Goal: Task Accomplishment & Management: Complete application form

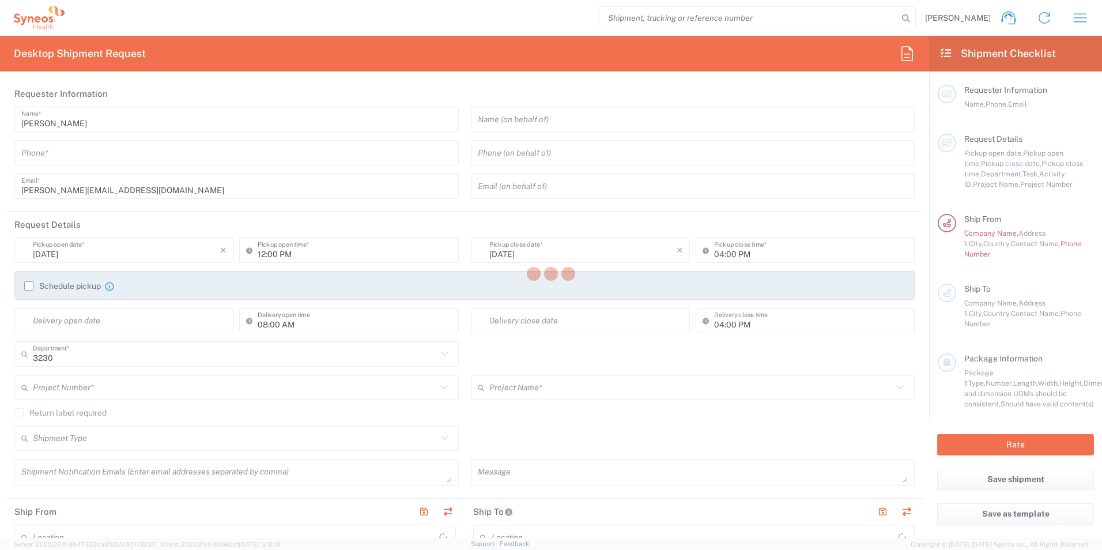
type input "Syneos Health Poland sp. z.o.o"
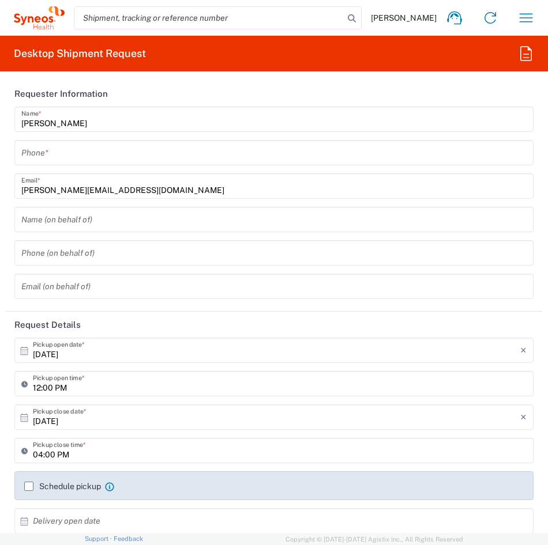
click at [414, 18] on span "[PERSON_NAME]" at bounding box center [404, 18] width 66 height 10
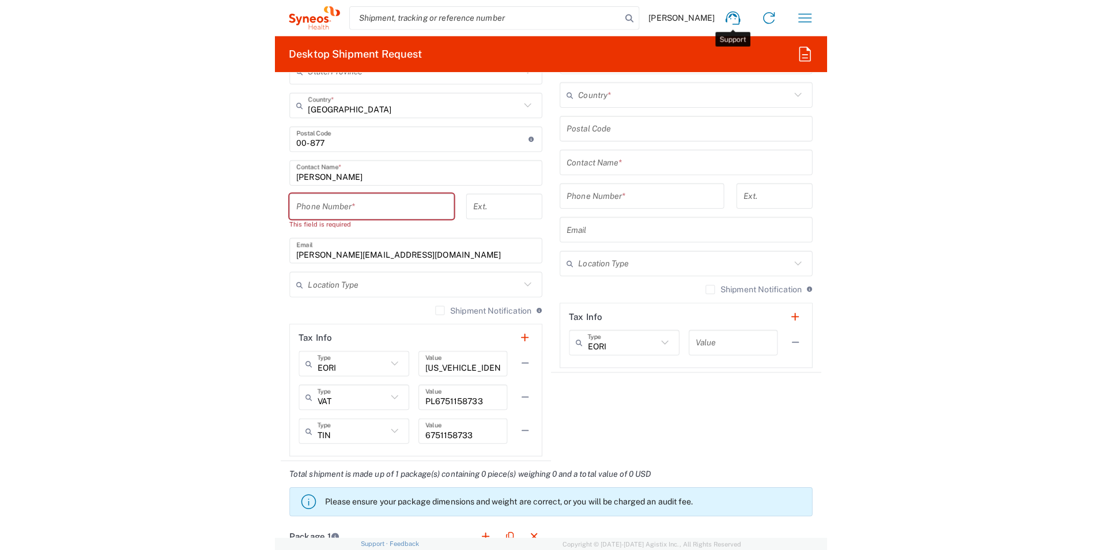
scroll to position [1384, 0]
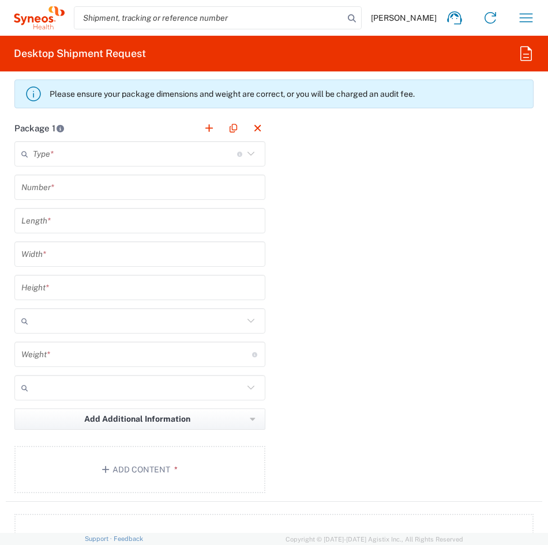
click at [408, 21] on span "[PERSON_NAME]" at bounding box center [404, 18] width 66 height 10
click at [524, 21] on icon "button" at bounding box center [526, 18] width 18 height 18
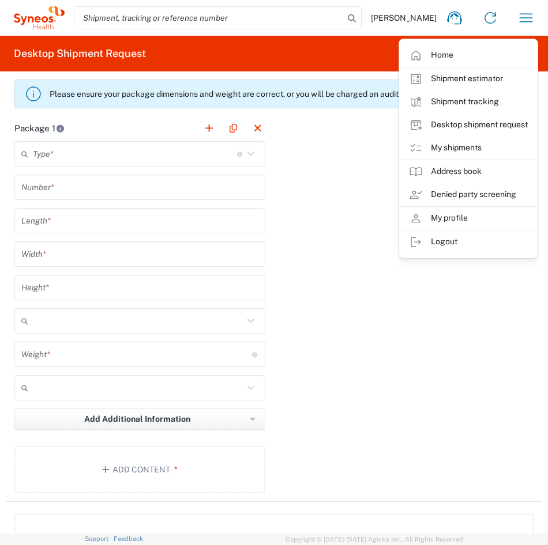
scroll to position [0, 0]
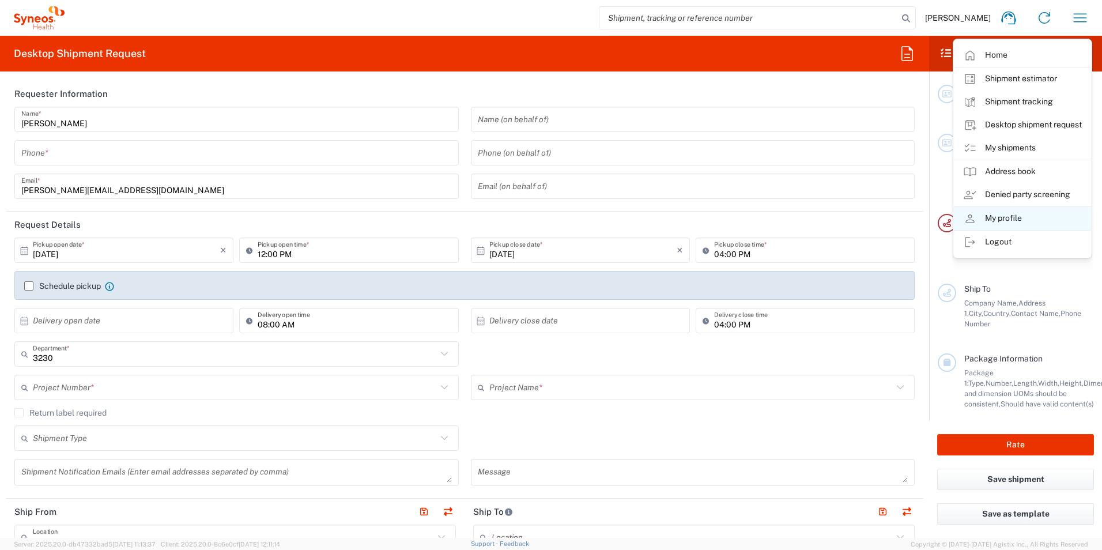
click at [1010, 216] on link "My profile" at bounding box center [1022, 218] width 137 height 23
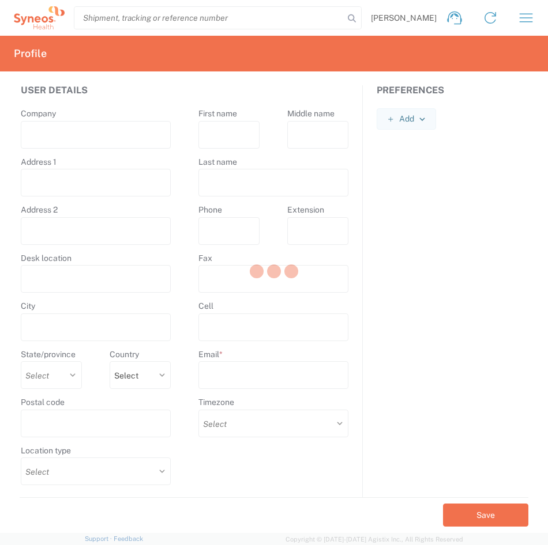
type input "171 al. Solidarności"
type input "[GEOGRAPHIC_DATA]"
select select
select select "PL"
type input "00-877"
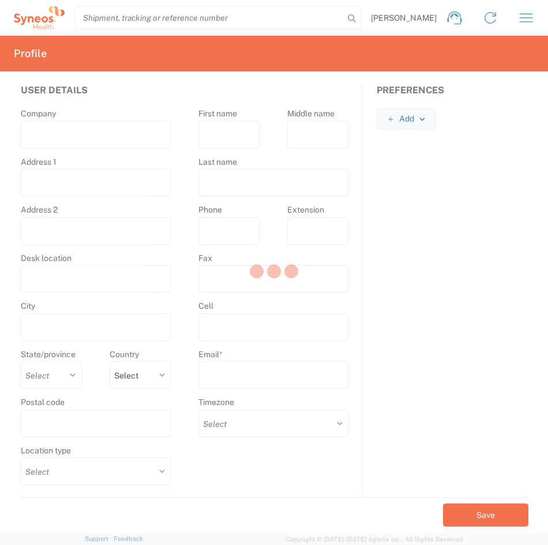
select select
type input "Martyna"
type input "Gotowiec"
type input "[PERSON_NAME][EMAIL_ADDRESS][DOMAIN_NAME]"
select select
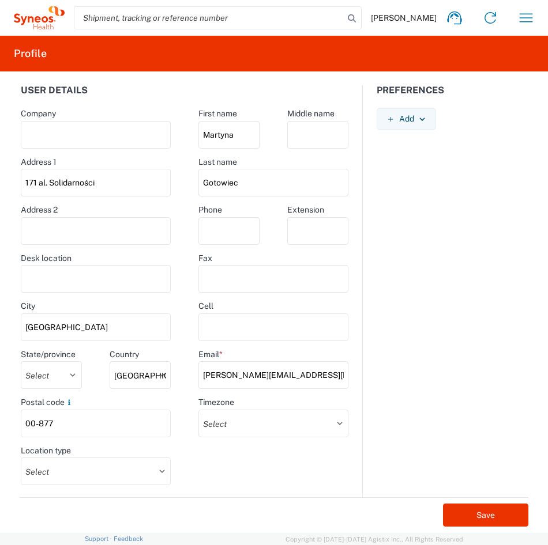
click at [33, 17] on icon at bounding box center [39, 17] width 51 height 23
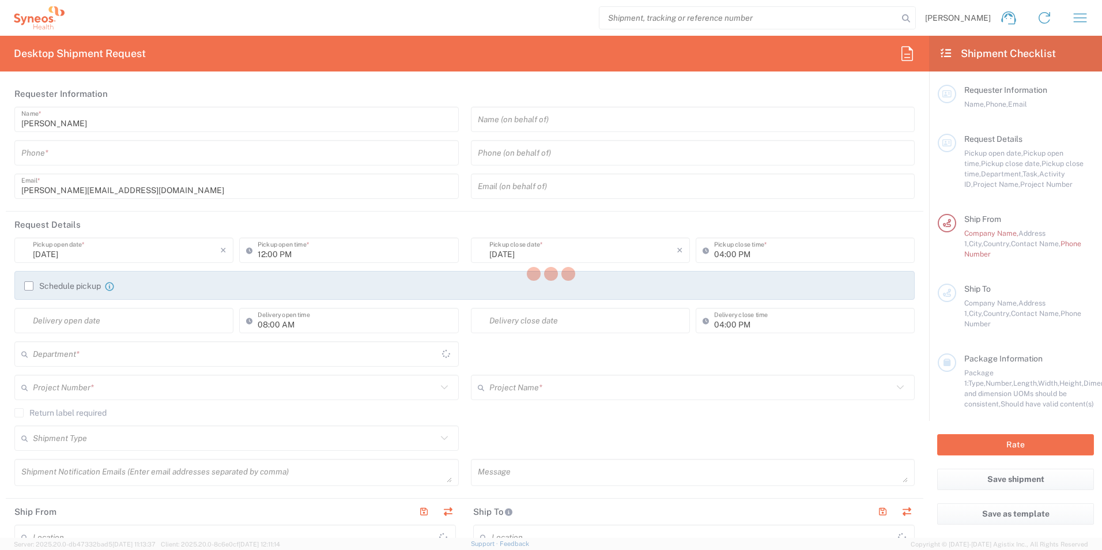
type input "[GEOGRAPHIC_DATA]"
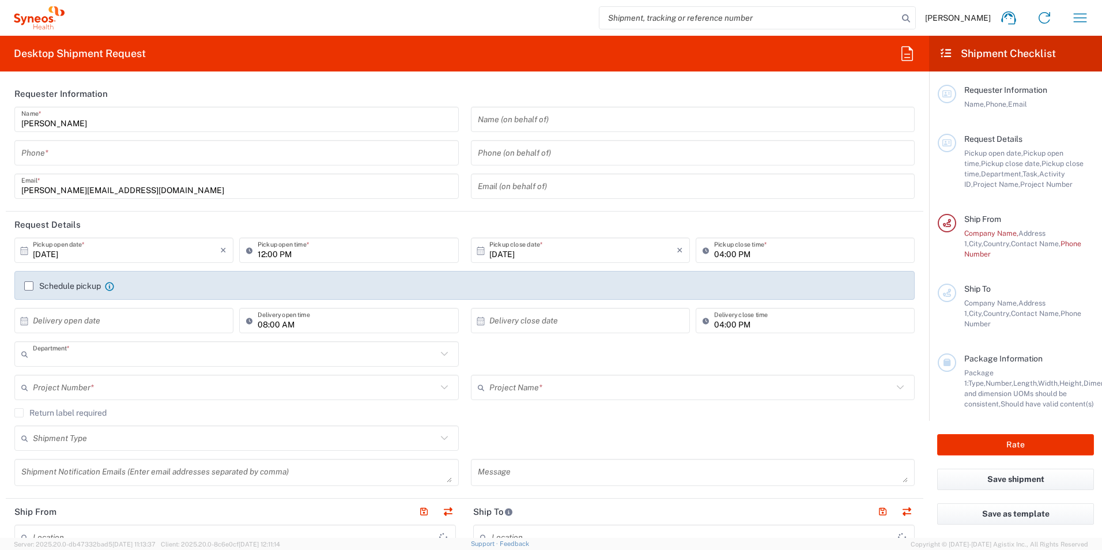
type input "3230"
type input "Syneos Health Poland sp. z.o.o"
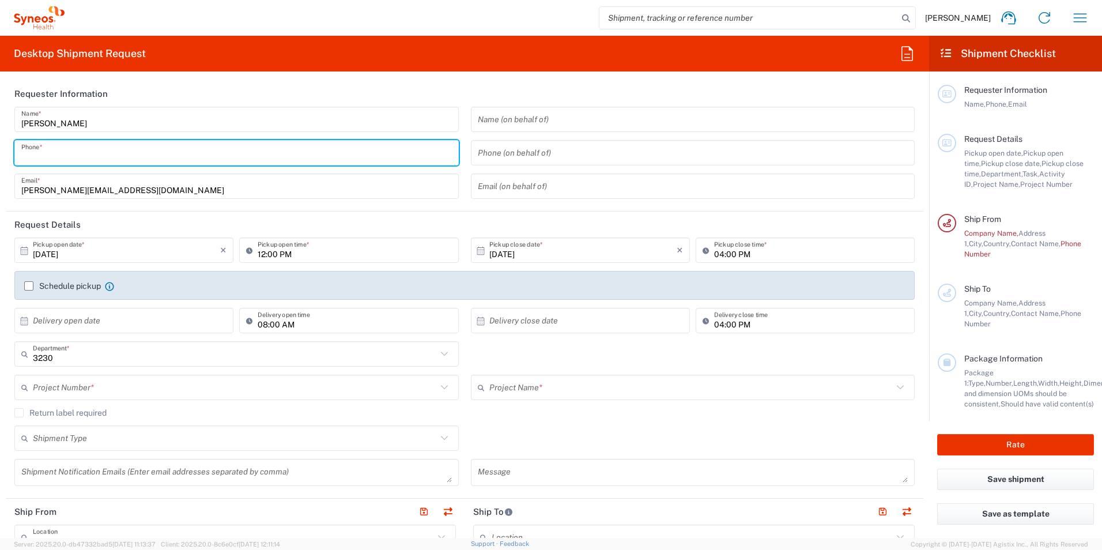
click at [101, 149] on input "tel" at bounding box center [236, 153] width 431 height 20
type input "222564211"
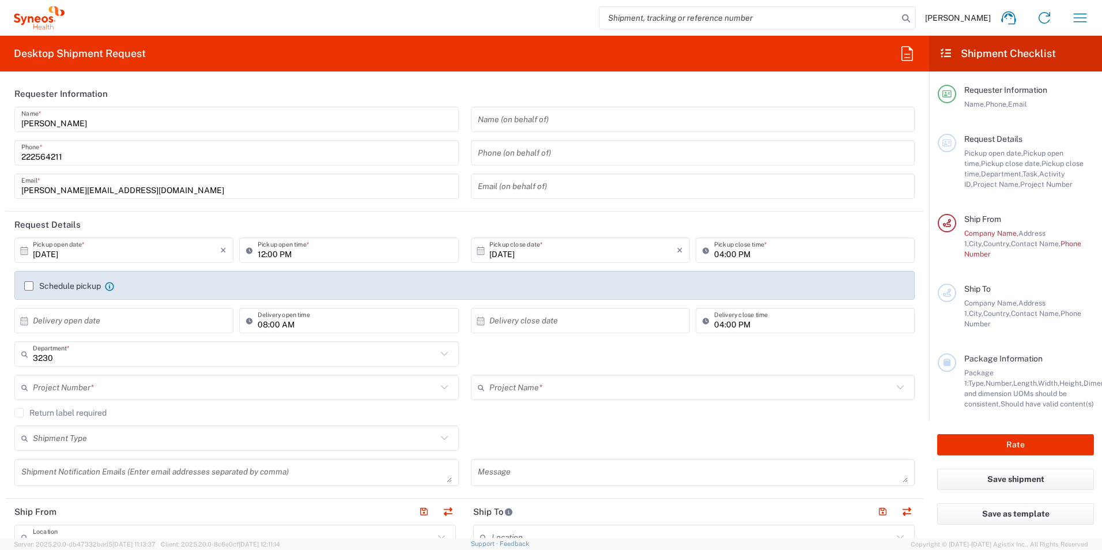
click at [4, 328] on form "Requester Information [PERSON_NAME] Name * [PHONE_NUMBER] Phone * [PERSON_NAME]…" at bounding box center [464, 309] width 929 height 457
drag, startPoint x: 352, startPoint y: 263, endPoint x: 295, endPoint y: 243, distance: 60.5
click at [352, 262] on div "12:00 PM Pickup open time *" at bounding box center [348, 254] width 225 height 33
click at [350, 251] on input "12:00 PM" at bounding box center [355, 250] width 194 height 20
click at [308, 253] on input "12:00 PM" at bounding box center [355, 250] width 194 height 20
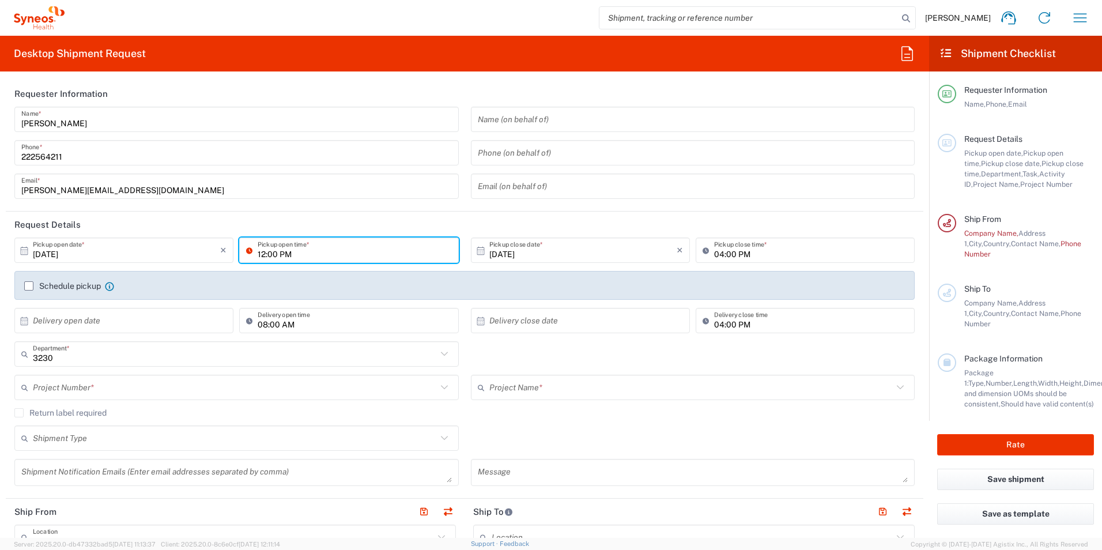
click at [295, 243] on input "12:00 PM" at bounding box center [355, 250] width 194 height 20
click at [264, 257] on input "12:00 PM" at bounding box center [355, 250] width 194 height 20
click at [260, 254] on input "12:00 PM" at bounding box center [355, 250] width 194 height 20
click at [321, 251] on input "12:00 PM" at bounding box center [355, 250] width 194 height 20
click at [28, 285] on label "Schedule pickup" at bounding box center [62, 285] width 77 height 9
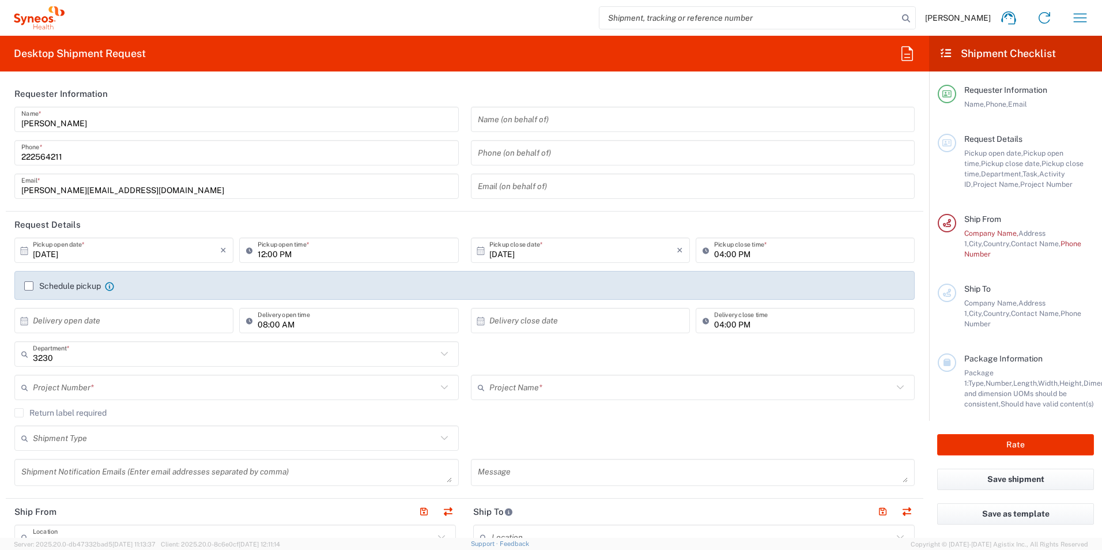
click at [29, 286] on input "Schedule pickup" at bounding box center [29, 286] width 0 height 0
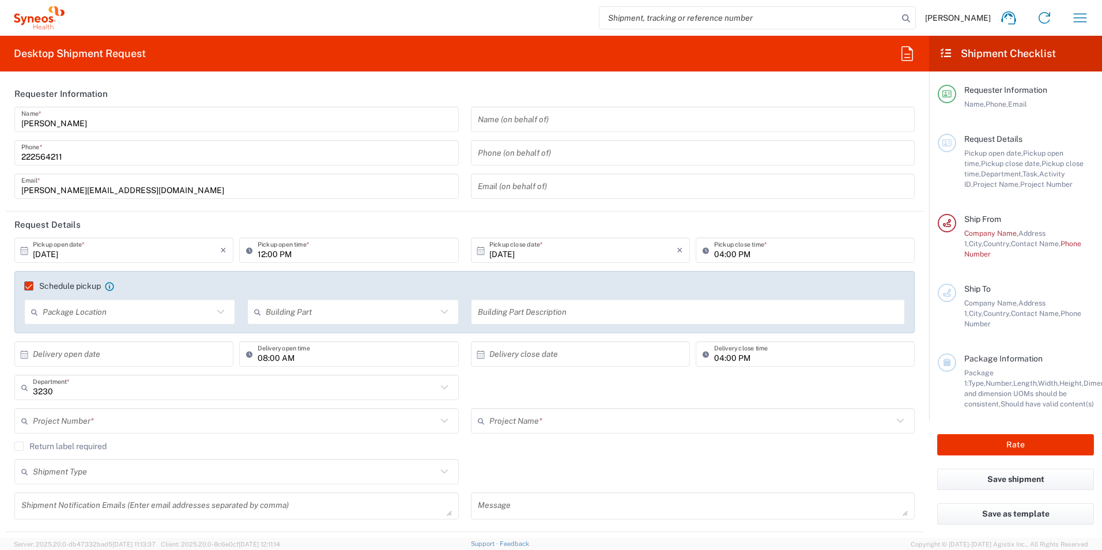
click at [360, 241] on input "12:00 PM" at bounding box center [355, 250] width 194 height 20
click at [258, 256] on input "12:00 PM" at bounding box center [355, 250] width 194 height 20
click at [763, 244] on input "04:00 PM" at bounding box center [811, 250] width 194 height 20
click at [726, 254] on input "04:00 PM" at bounding box center [811, 250] width 194 height 20
type input "1"
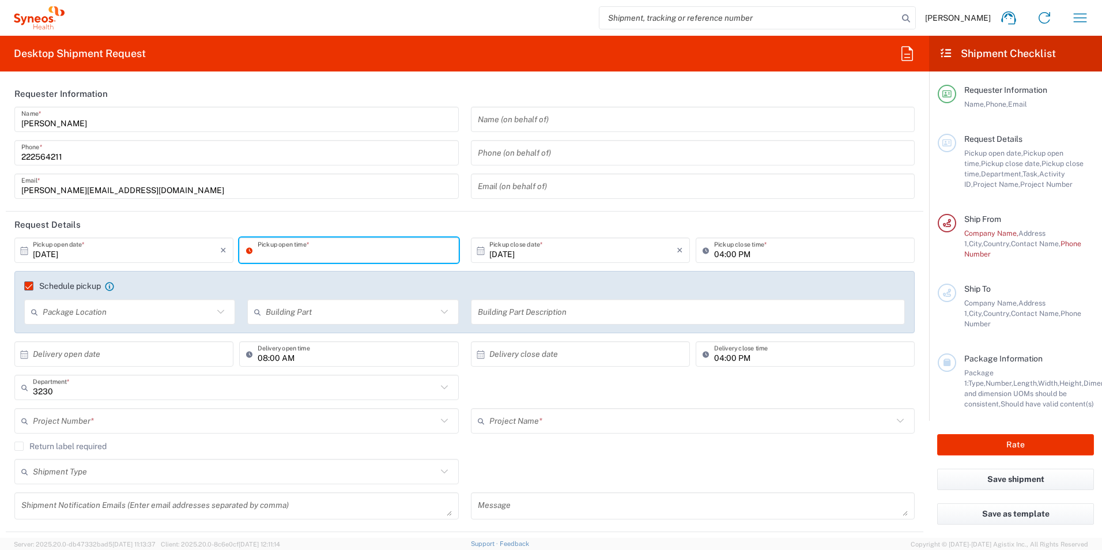
click at [349, 314] on input "text" at bounding box center [351, 312] width 171 height 20
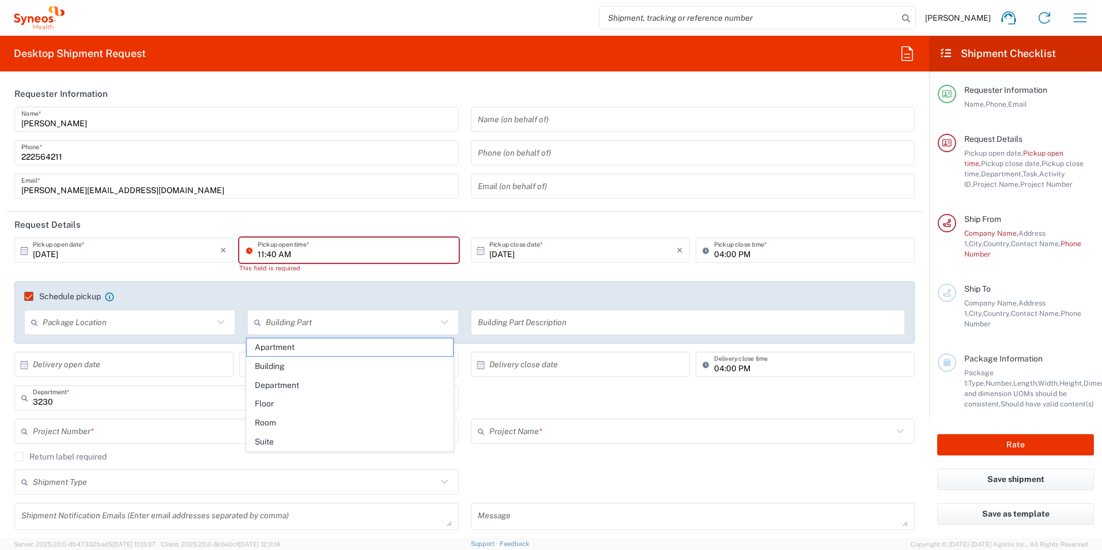
click at [325, 254] on input "11:40 AM" at bounding box center [355, 250] width 194 height 20
click at [293, 258] on input "11:40 AM" at bounding box center [355, 250] width 194 height 20
click at [305, 251] on input "11:40 AM" at bounding box center [355, 250] width 194 height 20
drag, startPoint x: 272, startPoint y: 257, endPoint x: 258, endPoint y: 257, distance: 13.3
click at [258, 257] on input "11:40 AM" at bounding box center [355, 250] width 194 height 20
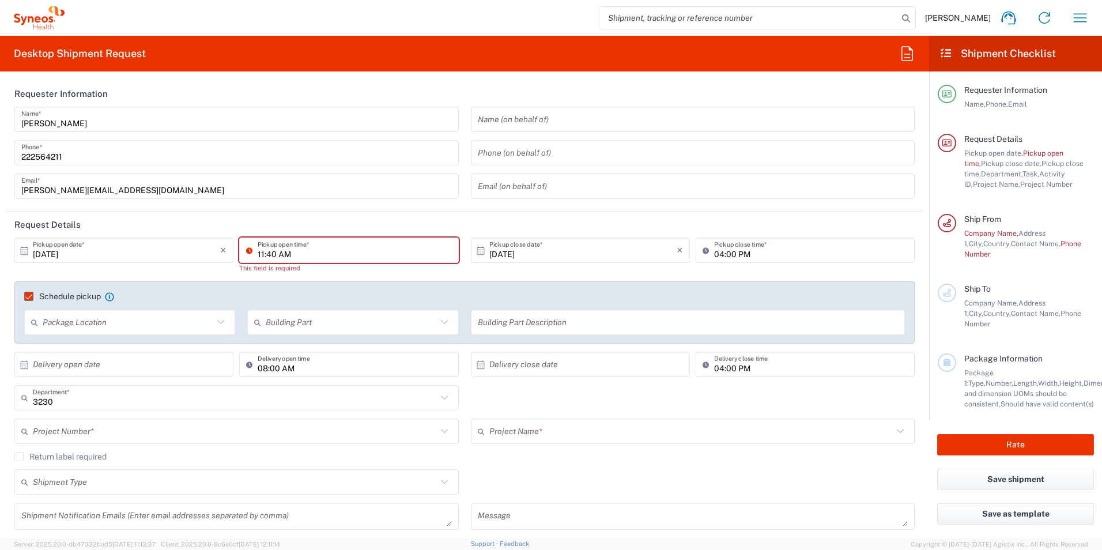
click at [290, 257] on input "11:40 AM" at bounding box center [355, 250] width 194 height 20
click at [300, 257] on input "11:40 AM" at bounding box center [355, 250] width 194 height 20
drag, startPoint x: 247, startPoint y: 257, endPoint x: 240, endPoint y: 257, distance: 6.3
click at [240, 257] on div "11:40 AM Pickup open time *" at bounding box center [348, 250] width 219 height 25
drag, startPoint x: 758, startPoint y: 249, endPoint x: 736, endPoint y: 249, distance: 21.9
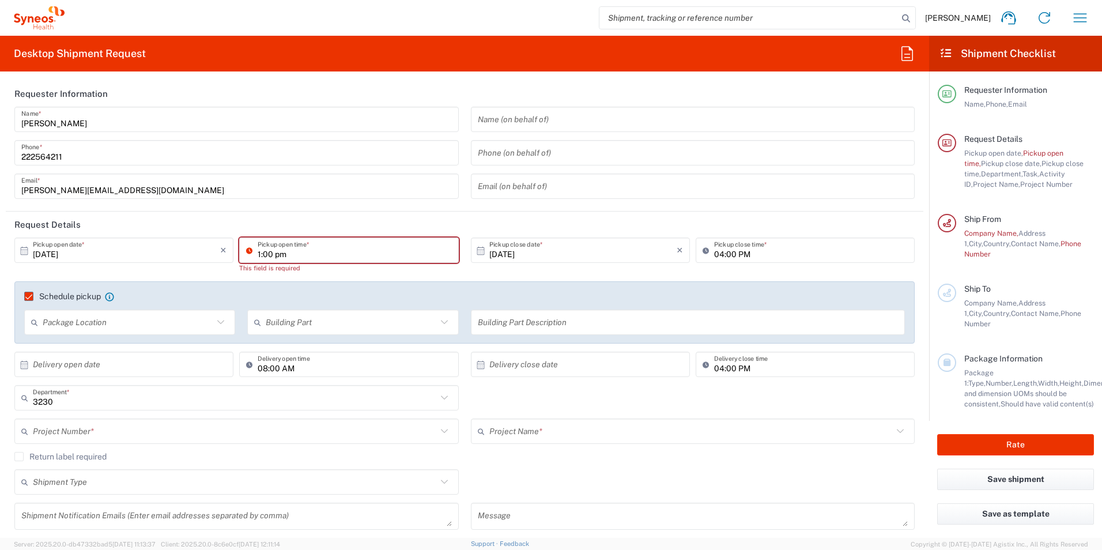
click at [758, 249] on input "04:00 PM" at bounding box center [811, 250] width 194 height 20
type input "01:00 PM"
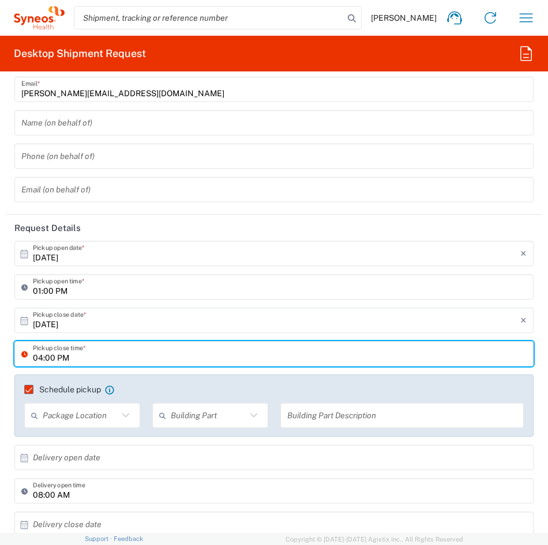
scroll to position [173, 0]
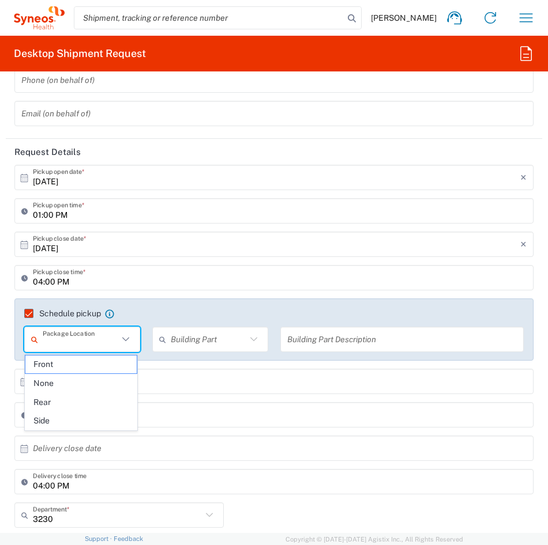
click at [93, 339] on input "text" at bounding box center [81, 340] width 76 height 20
click at [85, 370] on span "Front" at bounding box center [80, 365] width 111 height 18
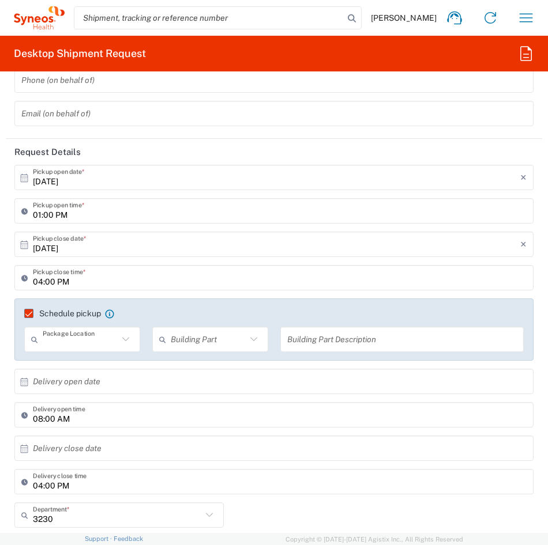
type input "Front"
click at [86, 365] on div "Schedule pickup When scheduling a pickup please be sure to meet the following c…" at bounding box center [274, 334] width 531 height 70
click at [180, 341] on input "text" at bounding box center [209, 340] width 76 height 20
click at [202, 420] on span "Floor" at bounding box center [206, 421] width 111 height 18
type input "Floor"
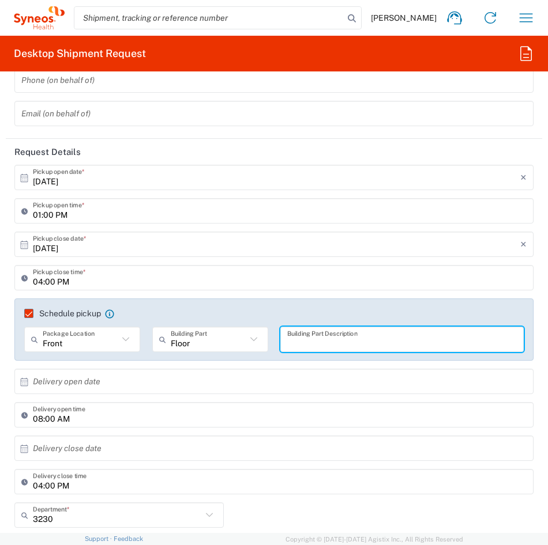
click at [303, 335] on input "text" at bounding box center [402, 340] width 230 height 20
type input "6"
click at [154, 382] on input "text" at bounding box center [276, 382] width 487 height 20
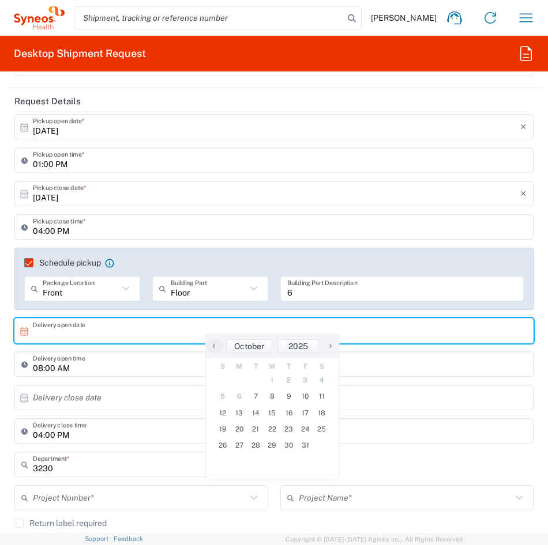
scroll to position [231, 0]
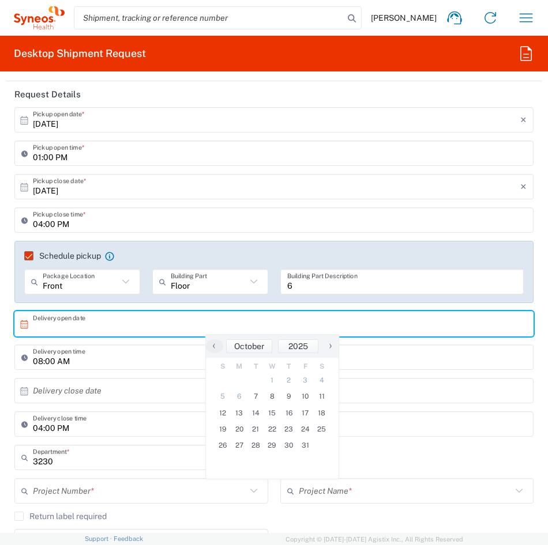
click at [75, 391] on input "text" at bounding box center [276, 391] width 487 height 20
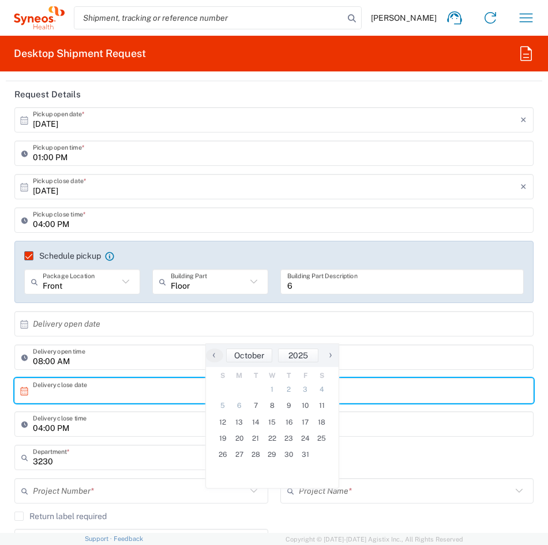
scroll to position [288, 0]
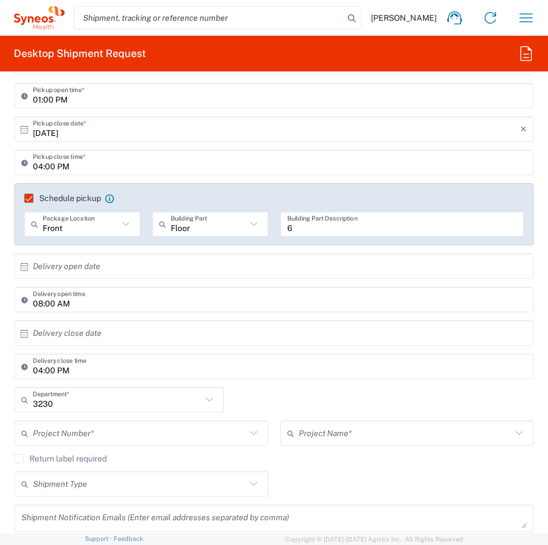
click at [377, 392] on div "3230 Department * 3230 3000 3100 3109 3110 3111 3112 3125 3130 3135 3136 3150 3…" at bounding box center [274, 403] width 531 height 33
click at [198, 404] on input "text" at bounding box center [117, 400] width 169 height 20
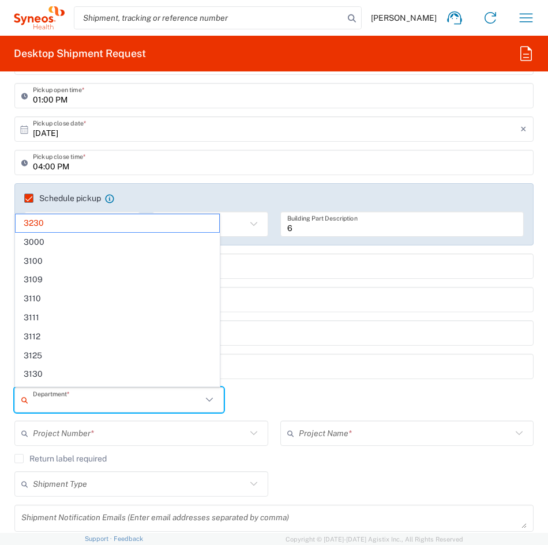
click at [427, 379] on div "04:00 PM Delivery close time" at bounding box center [273, 366] width 519 height 25
type input "3230"
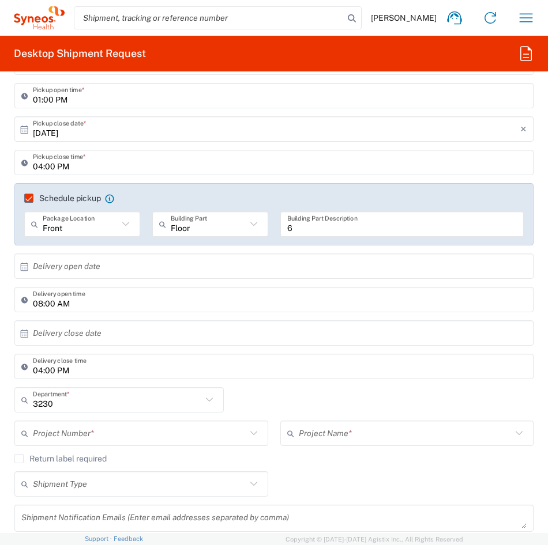
click at [367, 382] on div "04:00 PM Delivery close time" at bounding box center [274, 370] width 525 height 33
click at [212, 398] on icon at bounding box center [209, 400] width 15 height 15
click at [189, 401] on input "3230" at bounding box center [117, 400] width 169 height 20
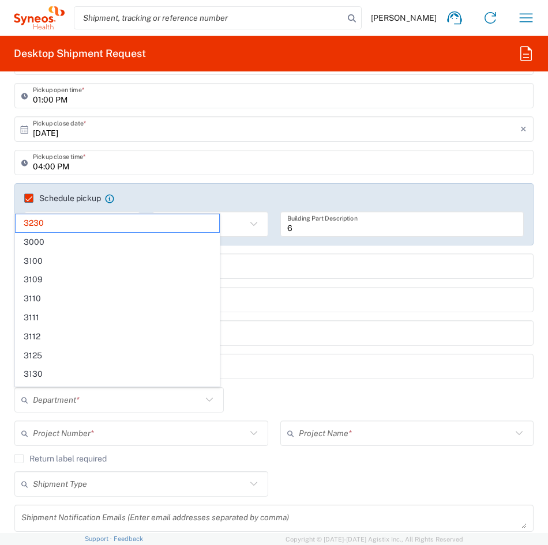
click at [304, 401] on div "Department * 3230 3000 3100 3109 3110 3111 3112 3125 3130 3135 3136 3150 3155 3…" at bounding box center [274, 403] width 531 height 33
type input "3230"
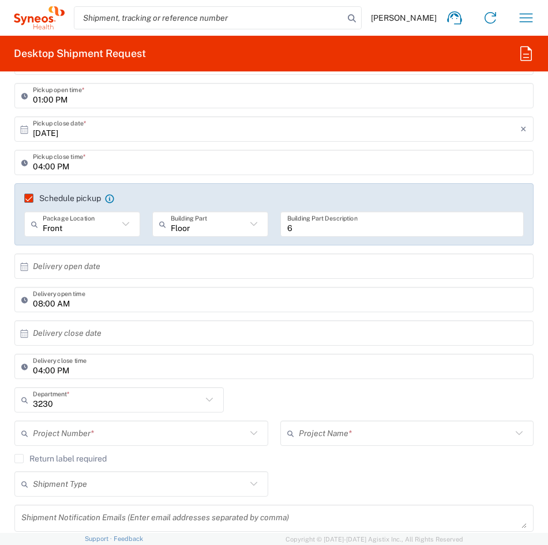
click at [302, 389] on div "3230 Department * 3230 3000 3100 3109 3110 3111 3112 3125 3130 3135 3136 3150 3…" at bounding box center [274, 403] width 531 height 33
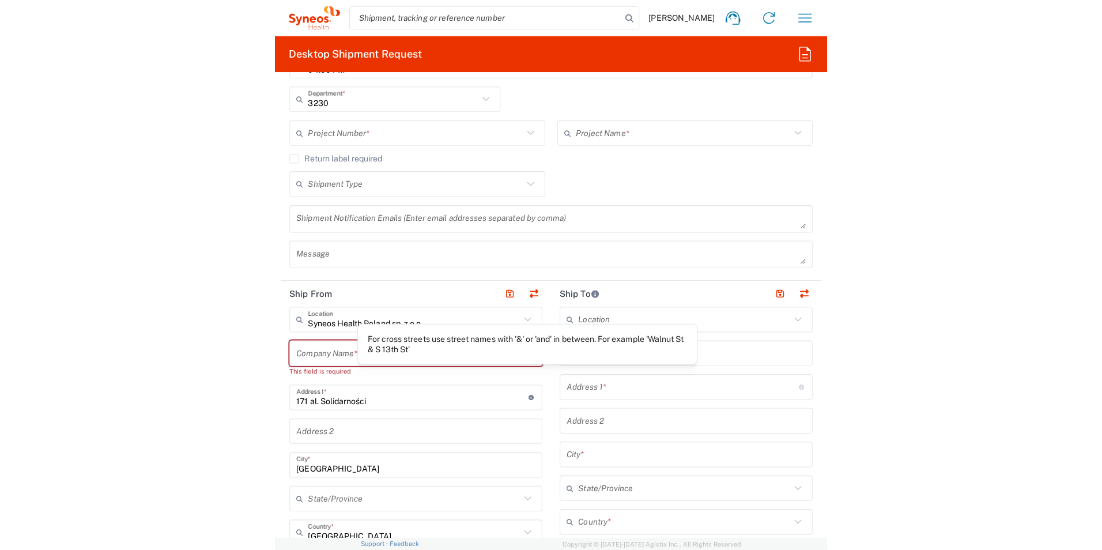
scroll to position [577, 0]
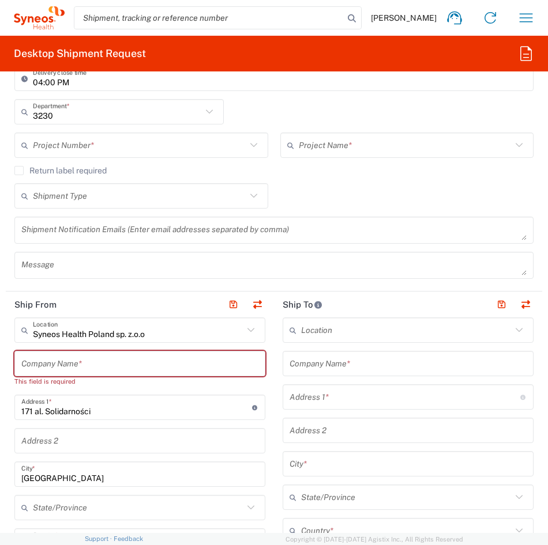
click at [135, 411] on input "171 al. Solidarności" at bounding box center [136, 408] width 231 height 20
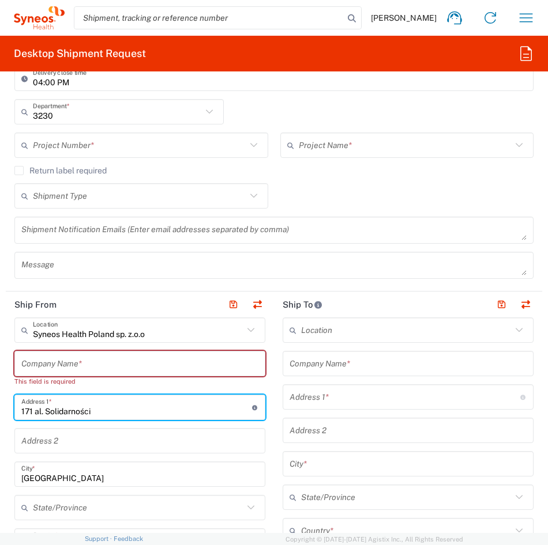
drag, startPoint x: 197, startPoint y: 411, endPoint x: -6, endPoint y: 411, distance: 202.4
click at [0, 411] on html "[PERSON_NAME] Home Shipment estimator Shipment tracking Desktop shipment reques…" at bounding box center [274, 272] width 548 height 545
type input "Ma"
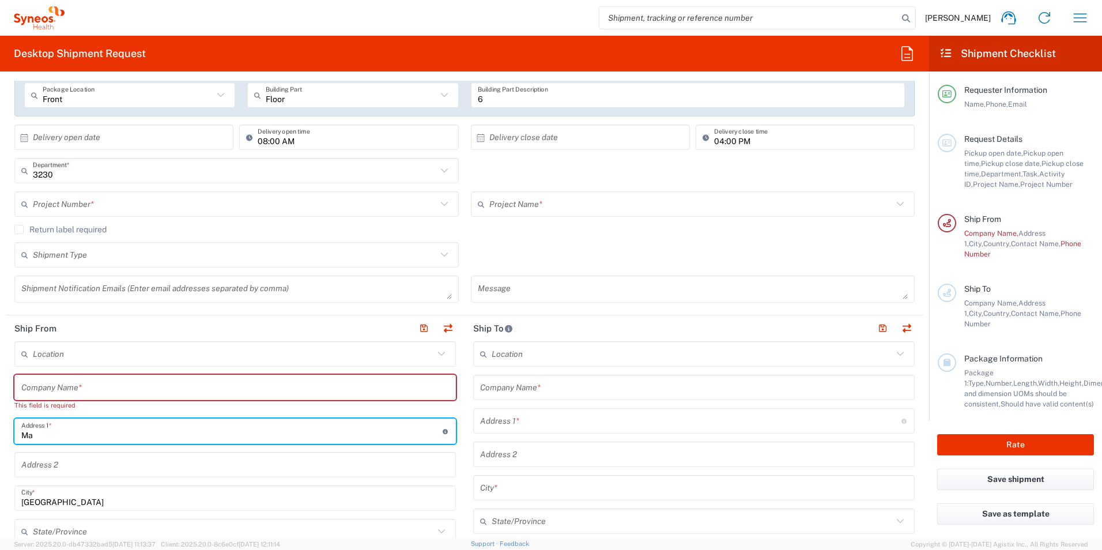
scroll to position [231, 0]
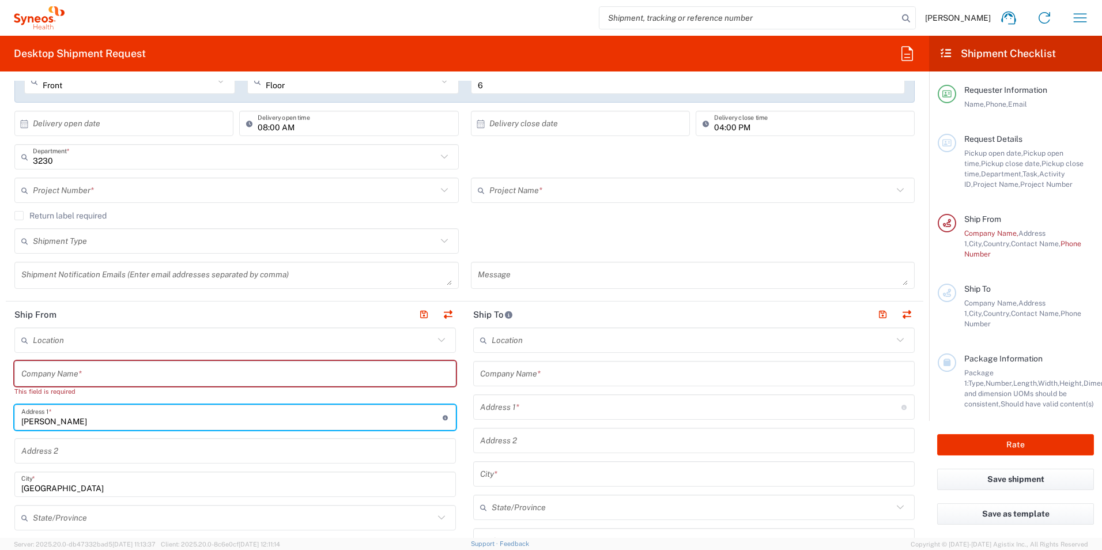
type input "Marynarki Polskiej 134/26"
type input "[PERSON_NAME][EMAIL_ADDRESS][DOMAIN_NAME]"
type input "Syneos Health Poland Sp z o.o."
type input "514684424"
click at [116, 482] on input "[GEOGRAPHIC_DATA]" at bounding box center [235, 485] width 428 height 20
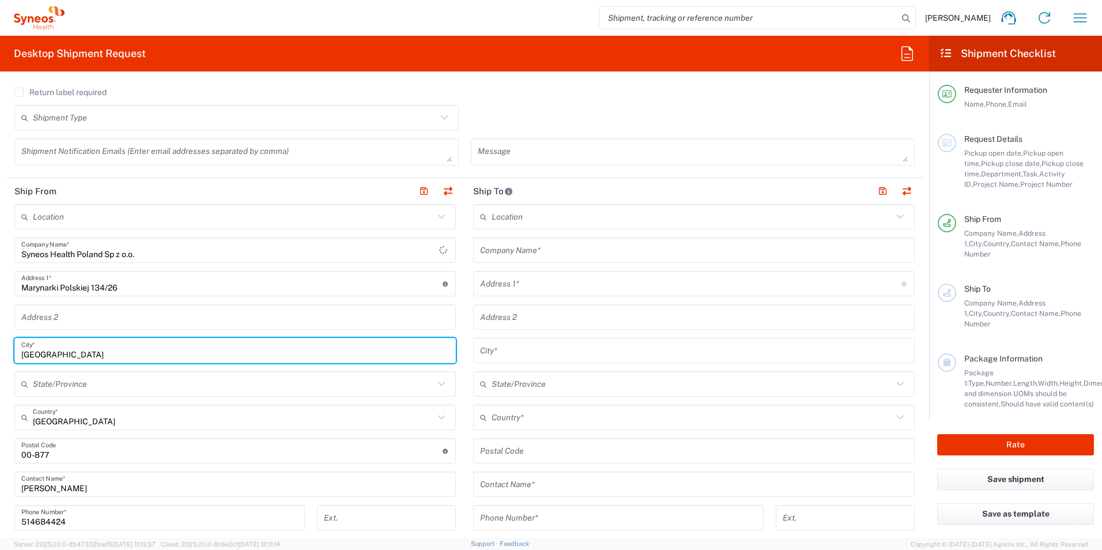
scroll to position [346, 0]
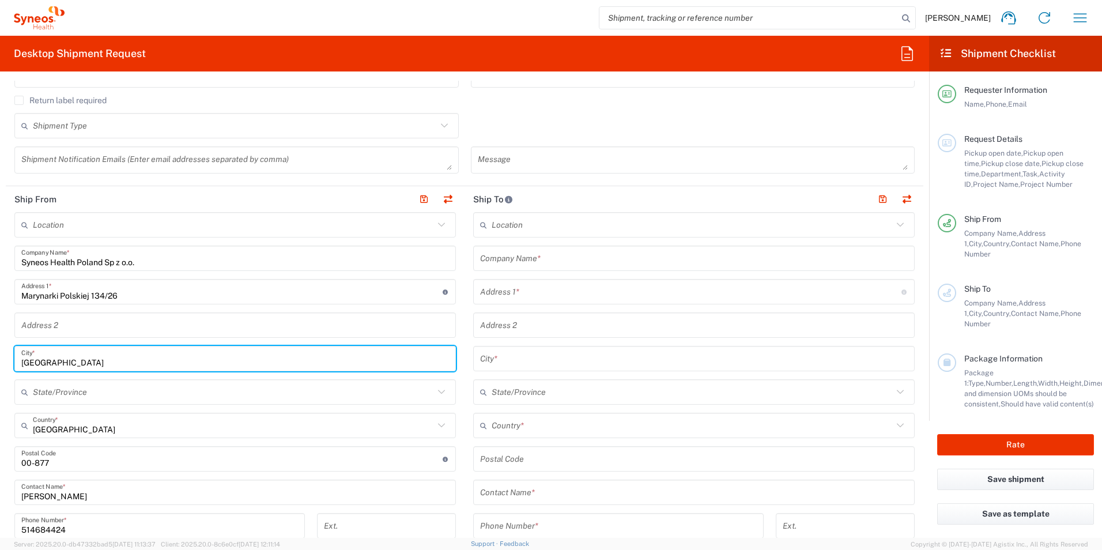
click at [1065, 238] on div "Company Name, Address [GEOGRAPHIC_DATA], Contact Name, Phone Number" at bounding box center [1030, 243] width 130 height 31
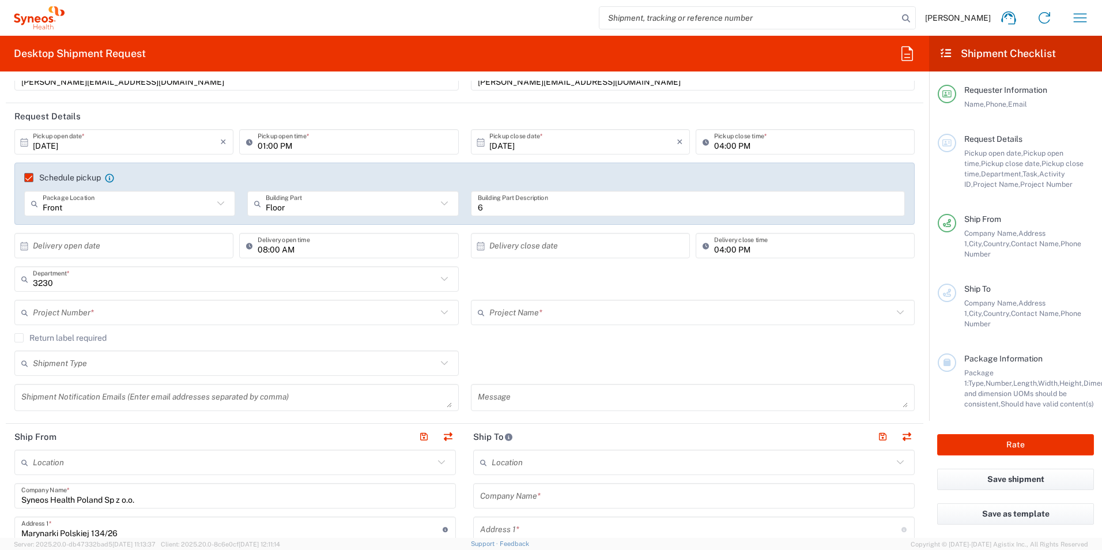
scroll to position [115, 0]
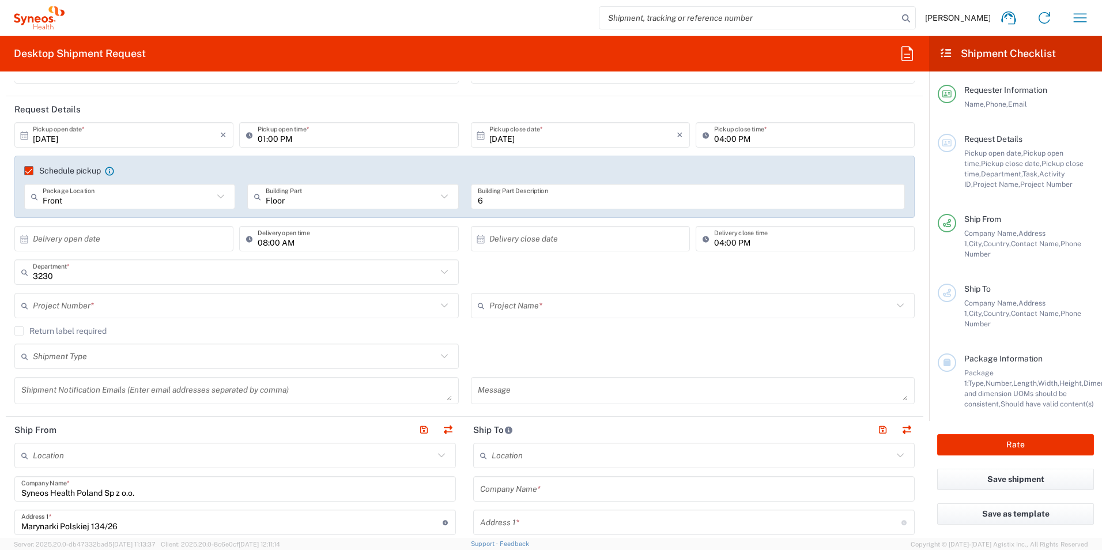
click at [21, 331] on label "Return label required" at bounding box center [60, 330] width 92 height 9
click at [19, 331] on input "Return label required" at bounding box center [19, 331] width 0 height 0
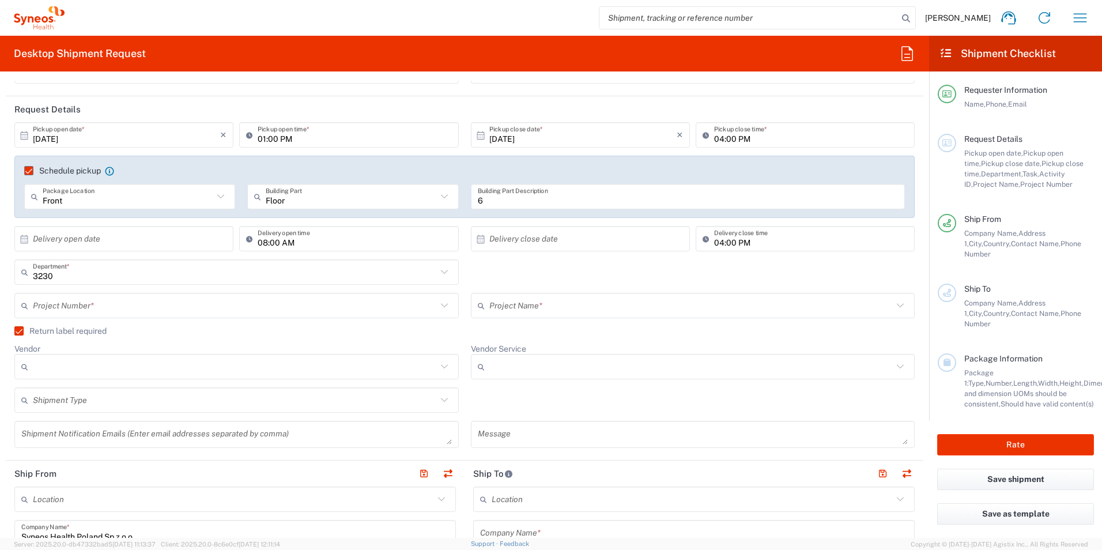
scroll to position [173, 0]
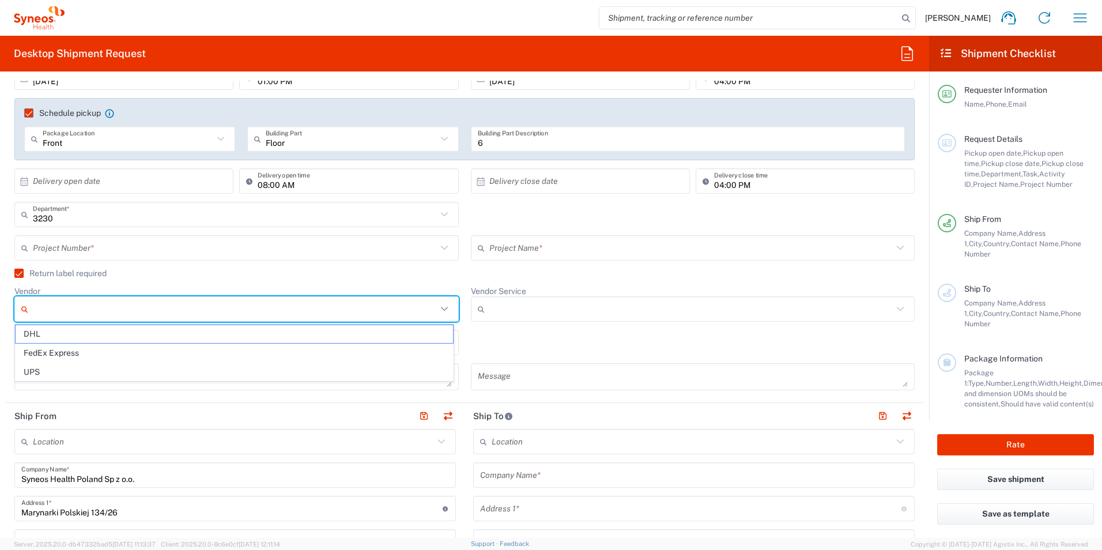
click at [200, 312] on input "Vendor" at bounding box center [235, 309] width 404 height 18
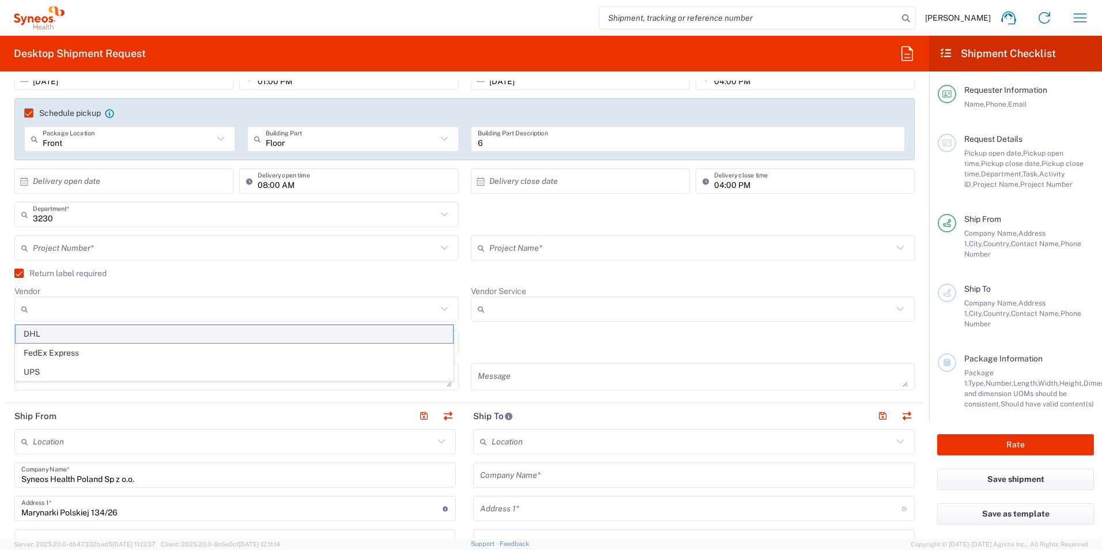
click at [152, 333] on span "DHL" at bounding box center [235, 334] width 438 height 18
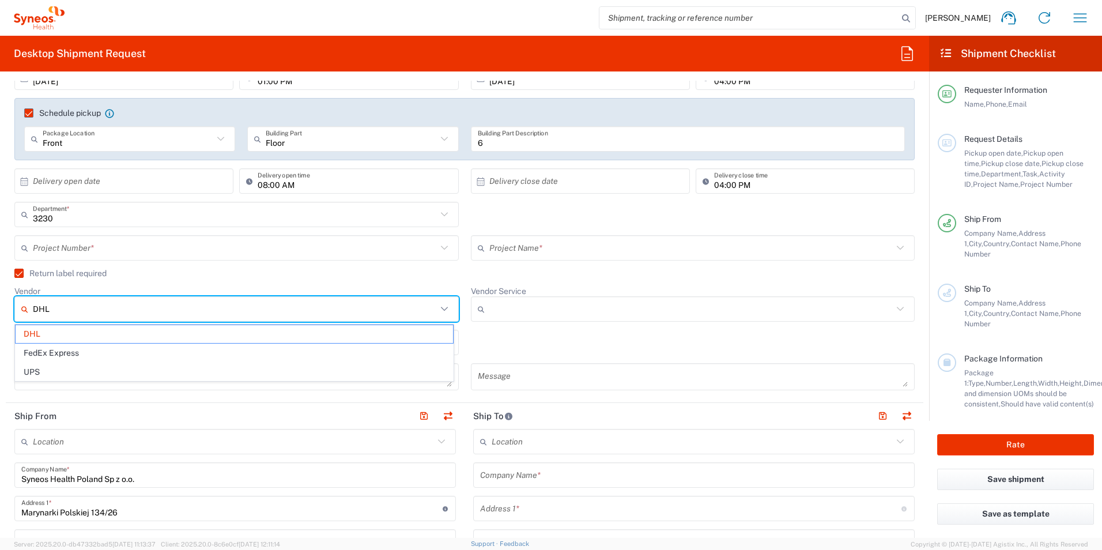
click at [143, 310] on input "DHL" at bounding box center [235, 309] width 404 height 18
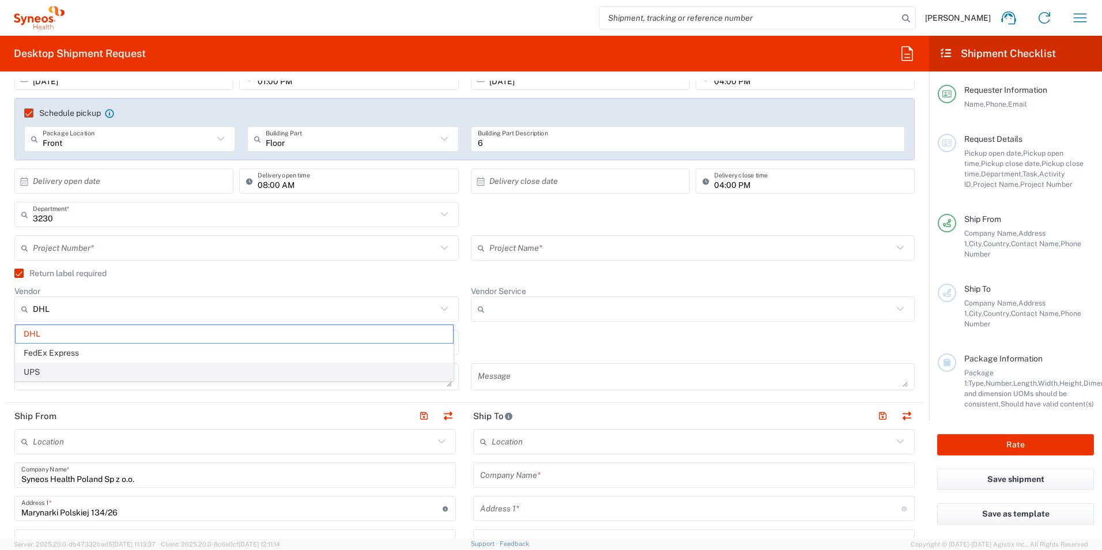
click at [49, 367] on span "UPS" at bounding box center [235, 372] width 438 height 18
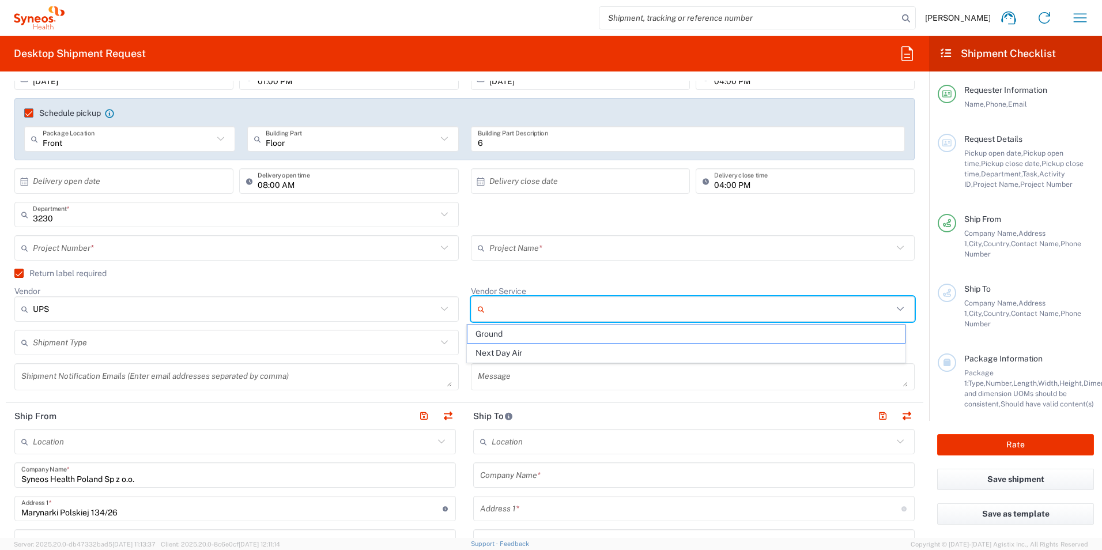
click at [525, 306] on input "Vendor Service" at bounding box center [692, 309] width 404 height 18
click at [355, 320] on div "UPS" at bounding box center [236, 308] width 445 height 25
type input "UPS"
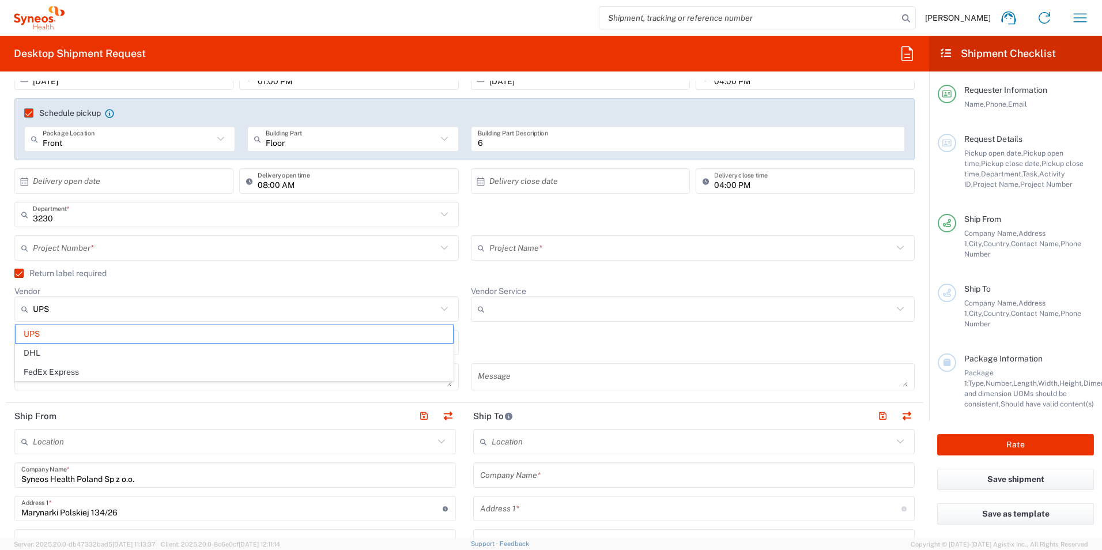
click at [20, 276] on label "Return label required" at bounding box center [60, 273] width 92 height 9
click at [14, 273] on input "Return label required" at bounding box center [14, 273] width 0 height 0
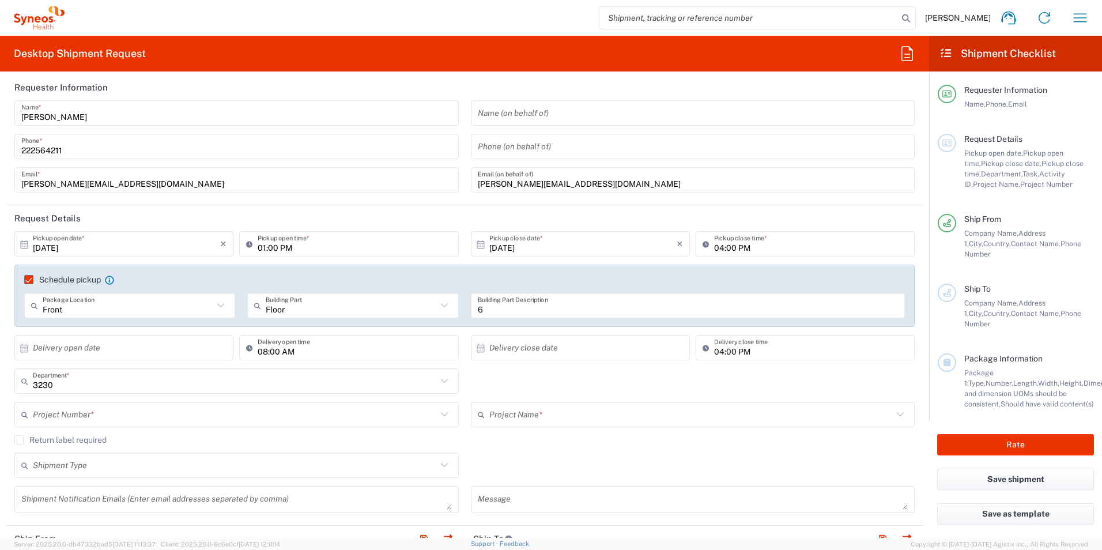
scroll to position [0, 0]
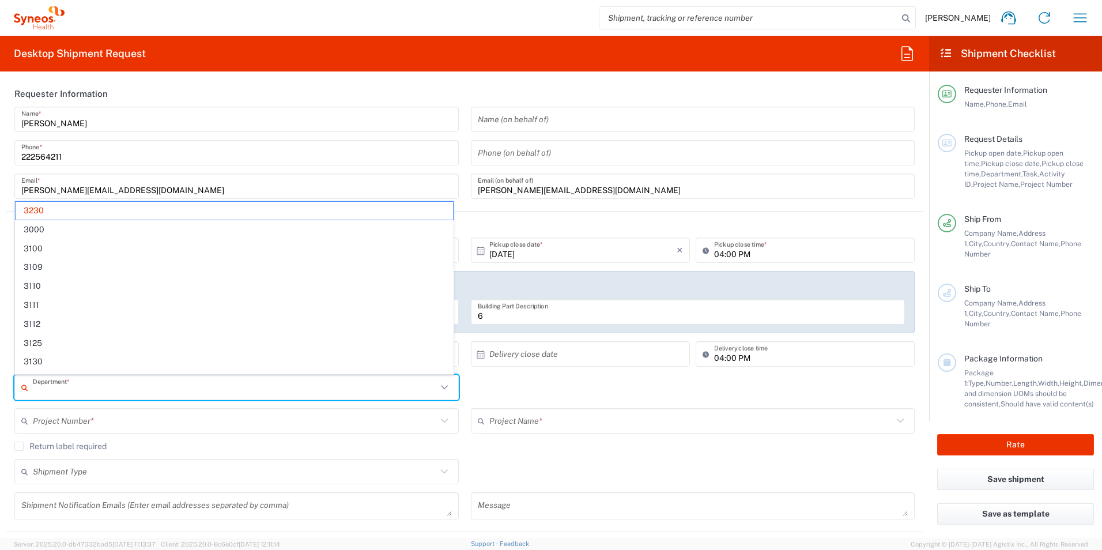
click at [207, 383] on input "text" at bounding box center [235, 388] width 404 height 20
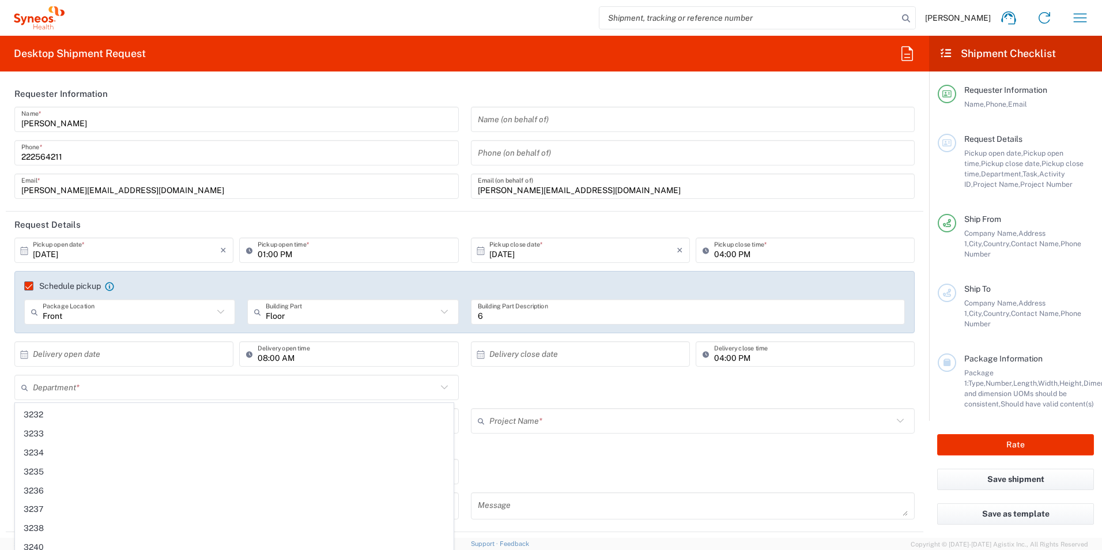
click at [618, 438] on div "Project Name * ([GEOGRAPHIC_DATA]) 3 Clinical Educ-00198 0000092391 BMS - MDO 0…" at bounding box center [693, 424] width 457 height 33
type input "3230"
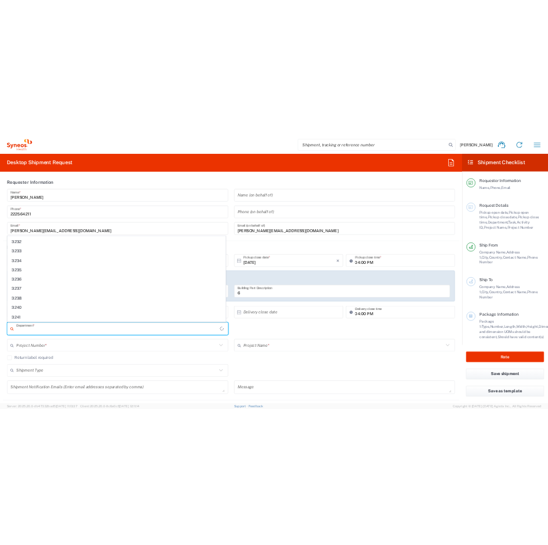
scroll to position [0, 0]
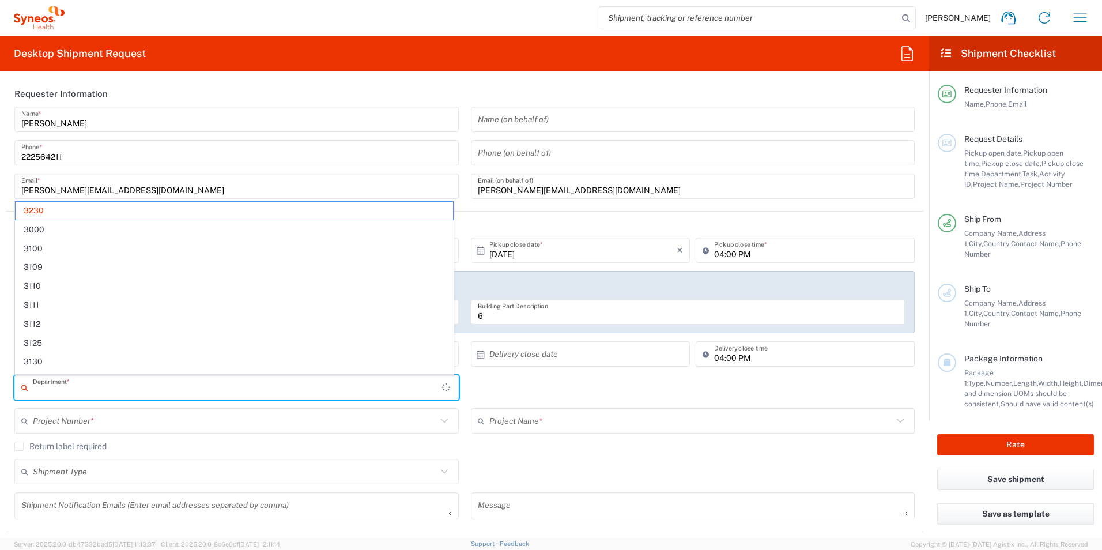
click at [244, 382] on input "text" at bounding box center [237, 388] width 409 height 20
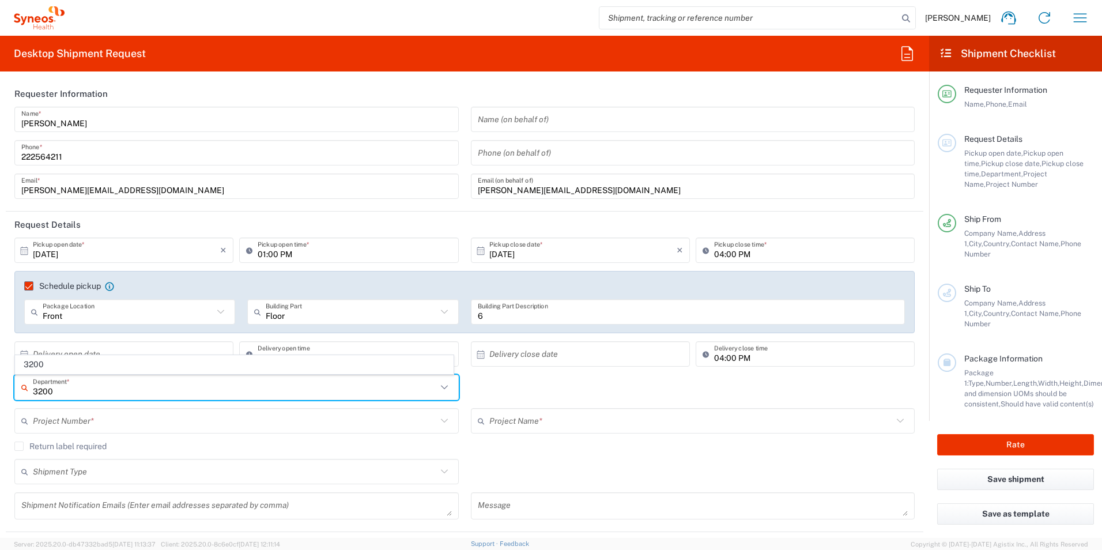
type input "3200"
click at [546, 431] on div "Project Name *" at bounding box center [693, 420] width 445 height 25
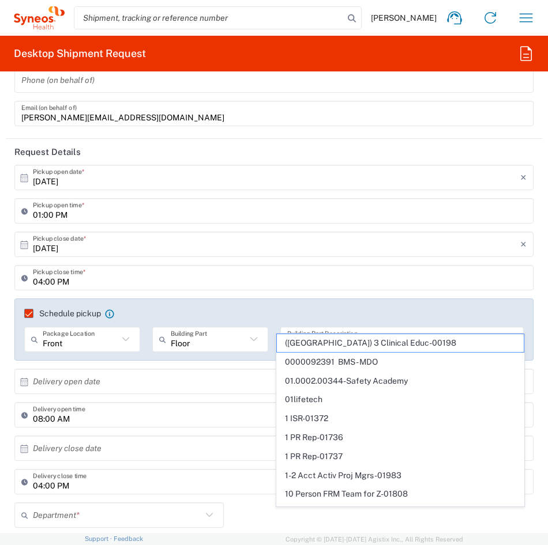
scroll to position [231, 0]
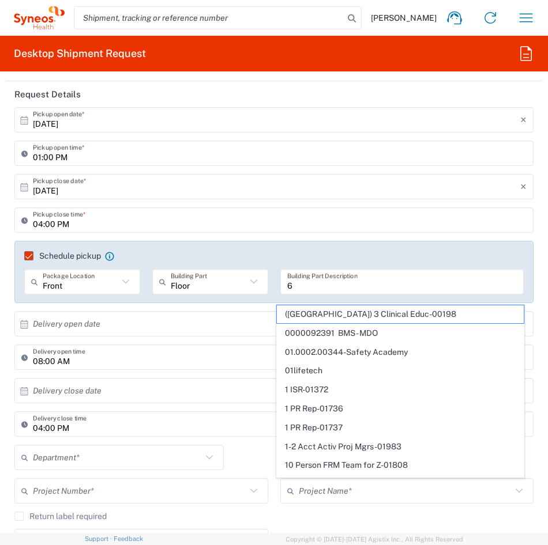
click at [10, 304] on div "Schedule pickup When scheduling a pickup please be sure to meet the following c…" at bounding box center [274, 276] width 531 height 70
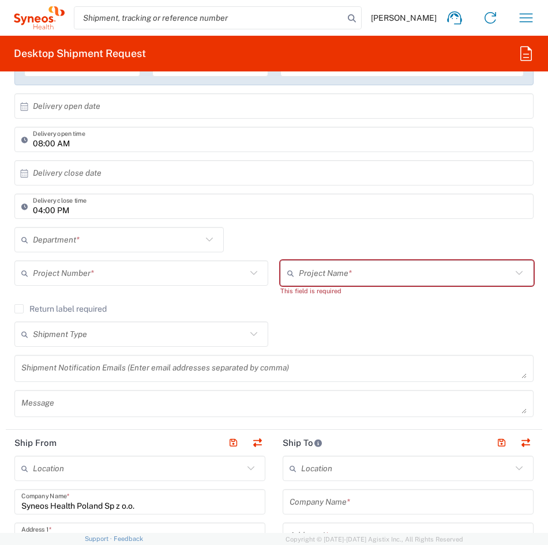
scroll to position [461, 0]
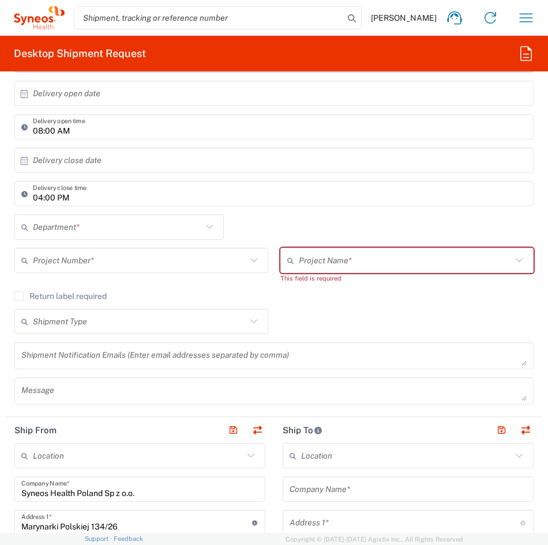
click at [151, 268] on input "text" at bounding box center [139, 261] width 213 height 20
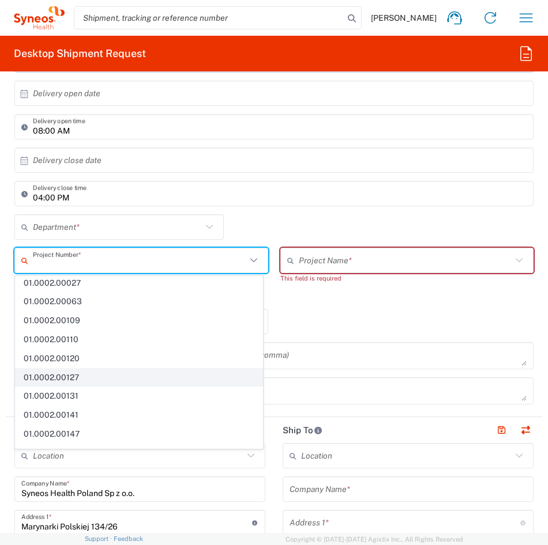
scroll to position [0, 0]
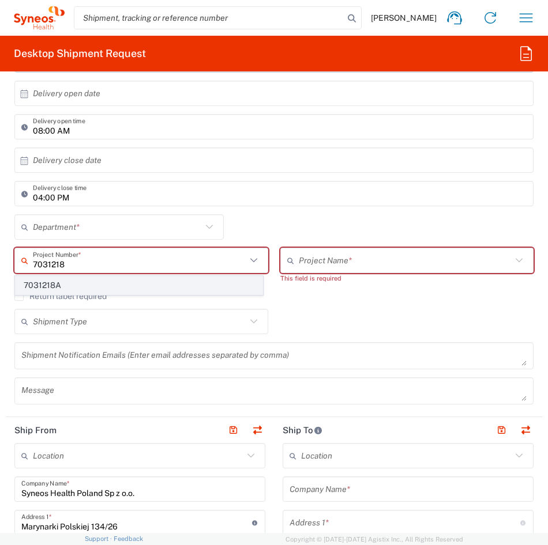
click at [70, 282] on span "7031218A" at bounding box center [139, 286] width 247 height 18
type input "7031218A"
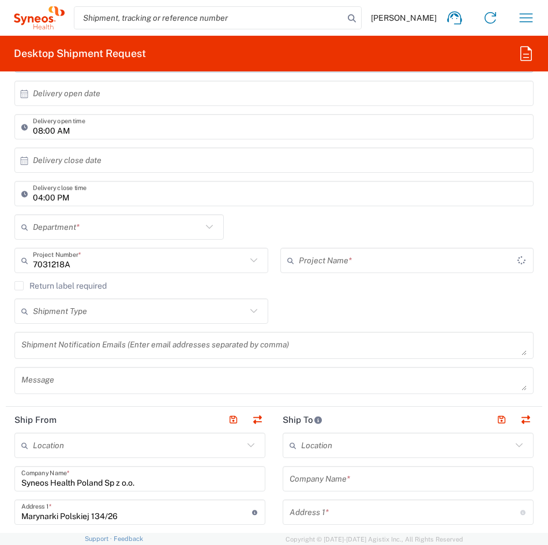
type input "GSK 7031218A"
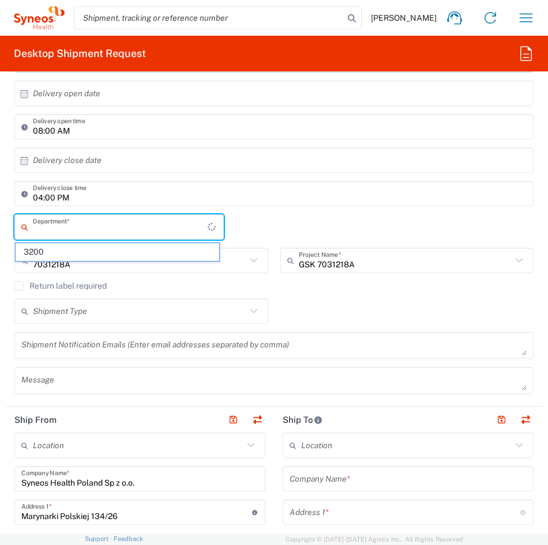
click at [171, 235] on input "text" at bounding box center [120, 227] width 175 height 20
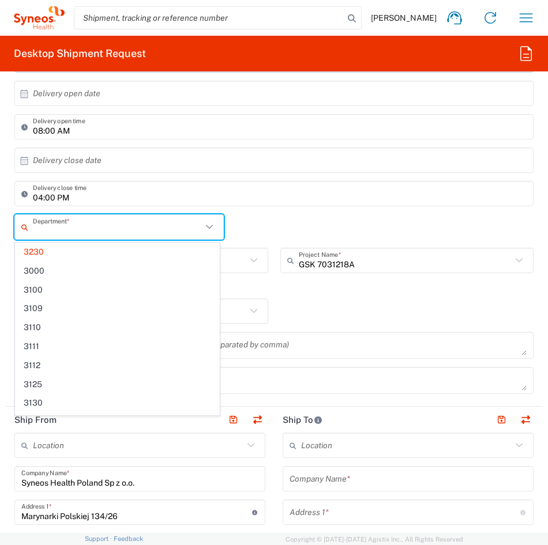
click at [168, 226] on input "text" at bounding box center [117, 227] width 169 height 20
click at [283, 209] on div "04:00 PM Delivery close time" at bounding box center [274, 197] width 525 height 33
click at [298, 219] on div "Department * 3230 3000 3100 3109 3110 3111 3112 3125 3130 3135 3136 3150 3155 3…" at bounding box center [274, 230] width 531 height 33
type input "3230"
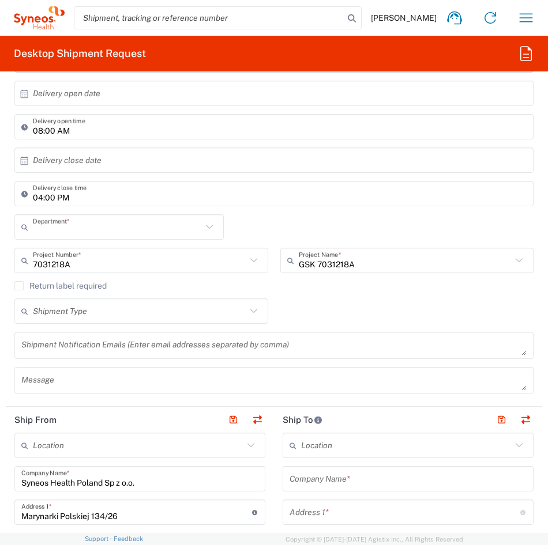
drag, startPoint x: 182, startPoint y: 224, endPoint x: 157, endPoint y: 274, distance: 56.5
click at [182, 224] on input "text" at bounding box center [117, 227] width 169 height 20
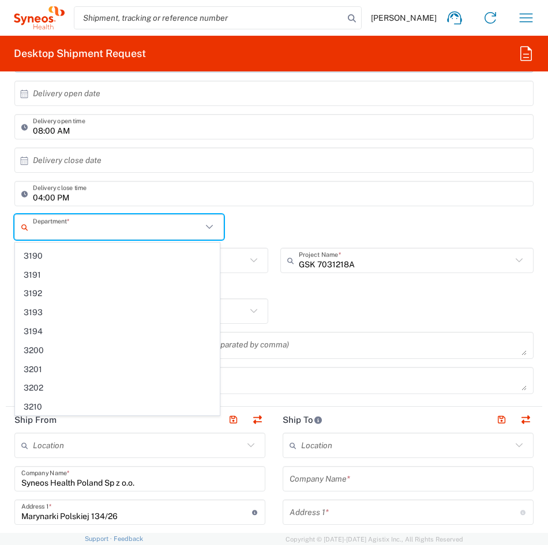
scroll to position [404, 0]
click at [51, 229] on input "text" at bounding box center [117, 227] width 169 height 20
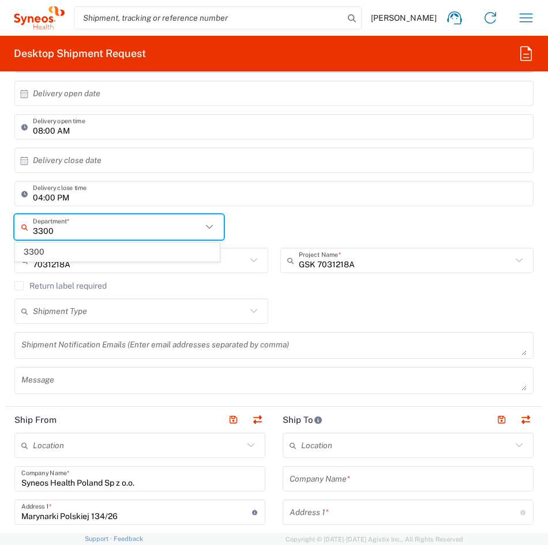
scroll to position [0, 0]
type input "3300"
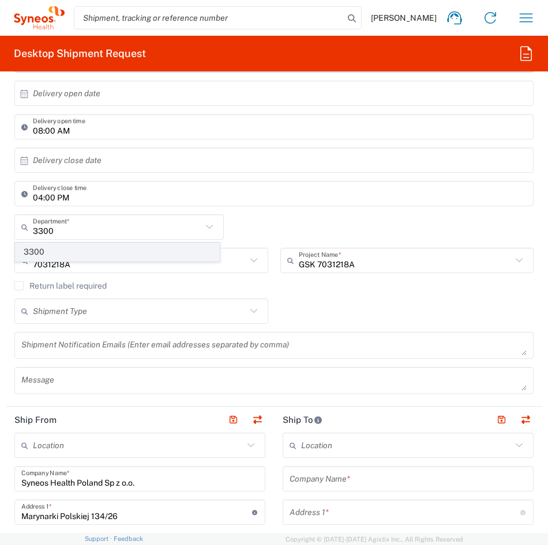
click at [52, 250] on span "3300" at bounding box center [118, 252] width 204 height 18
click at [248, 231] on div "3300 Department * 3300" at bounding box center [274, 230] width 531 height 33
click at [95, 260] on input "7031218A" at bounding box center [139, 261] width 213 height 20
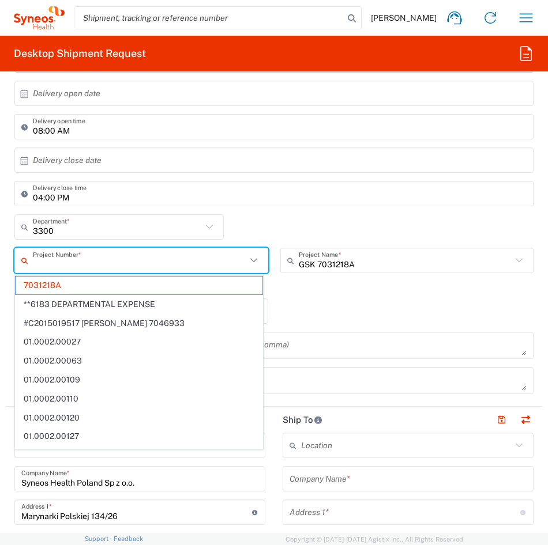
click at [238, 184] on input "04:00 PM" at bounding box center [280, 194] width 494 height 20
type input "7031218A"
click at [153, 257] on input "text" at bounding box center [139, 261] width 213 height 20
click at [304, 205] on div "04:00 PM Delivery close time" at bounding box center [273, 193] width 519 height 25
click at [289, 225] on div "3300 Department * 3300" at bounding box center [274, 230] width 531 height 33
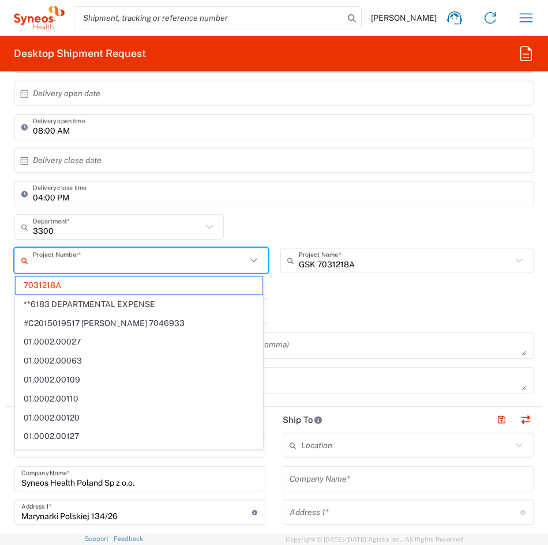
click at [284, 227] on div "3300 Department * 3300" at bounding box center [274, 230] width 531 height 33
type input "7031218A"
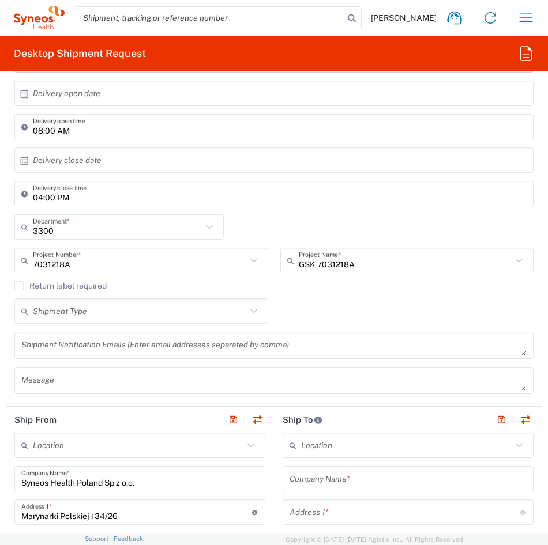
drag, startPoint x: 257, startPoint y: 217, endPoint x: 179, endPoint y: 224, distance: 78.1
click at [258, 217] on div "3300 Department * 3300" at bounding box center [274, 230] width 531 height 33
click at [179, 224] on input "3300" at bounding box center [120, 227] width 175 height 20
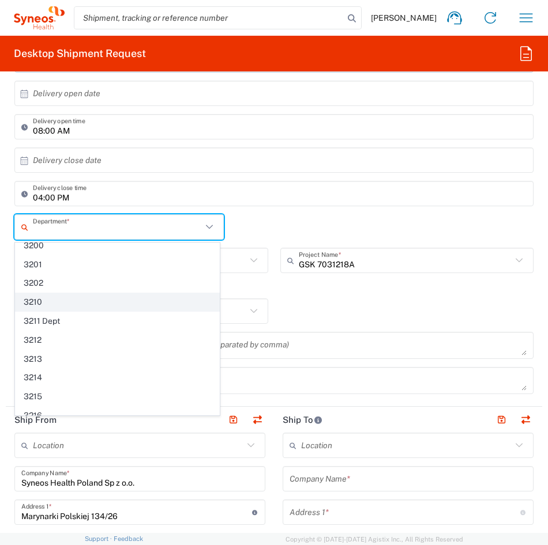
scroll to position [792, 0]
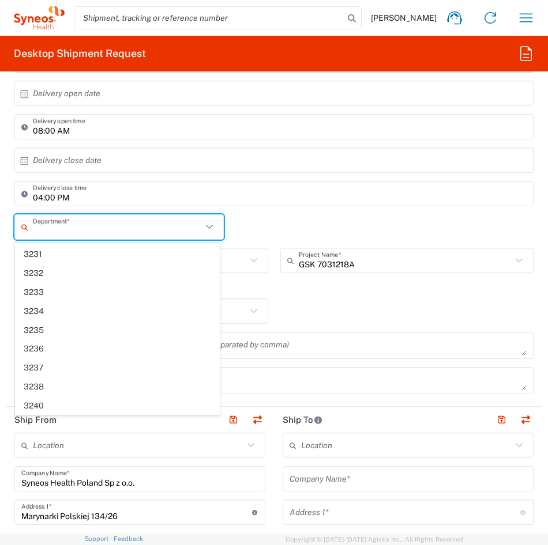
click at [272, 224] on div "Department * 3300 3000 3100 3109 3110 3111 3112 3125 3130 3135 3136 3150 3155 3…" at bounding box center [274, 230] width 531 height 33
type input "3300"
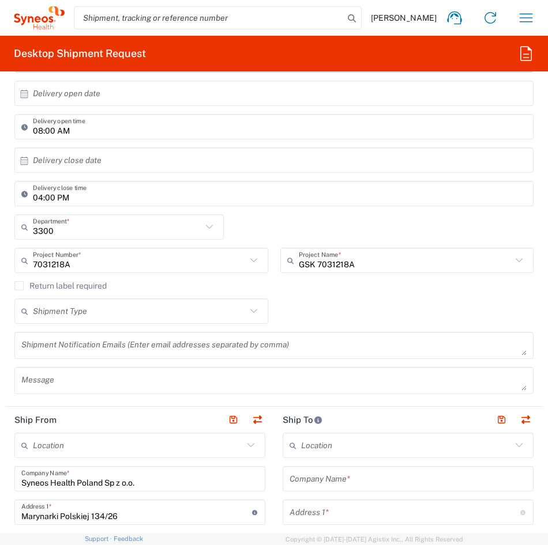
click at [16, 289] on label "Return label required" at bounding box center [60, 285] width 92 height 9
click at [19, 286] on input "Return label required" at bounding box center [19, 286] width 0 height 0
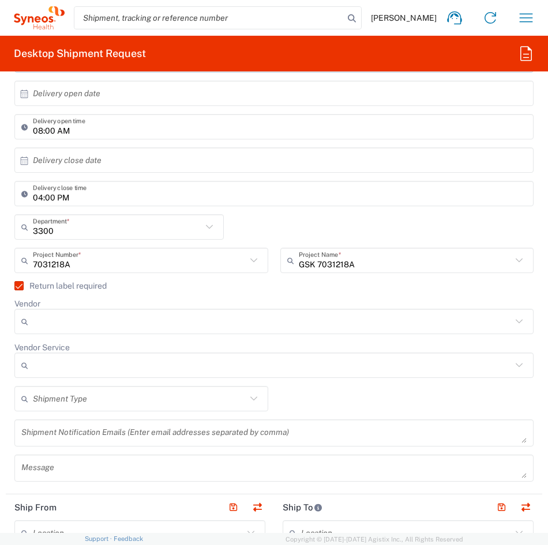
click at [62, 322] on input "Vendor" at bounding box center [272, 322] width 479 height 18
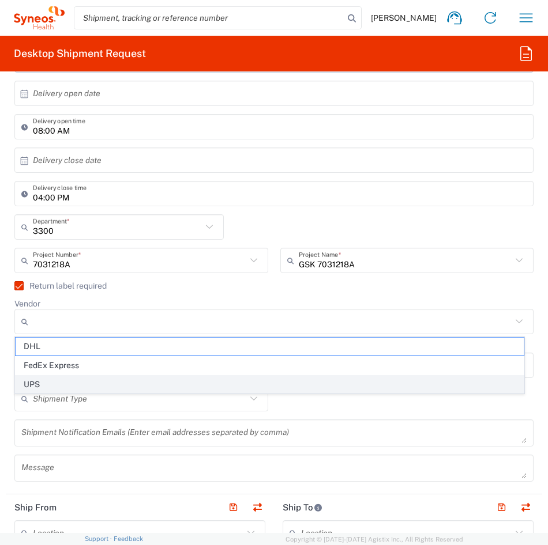
click at [53, 387] on span "UPS" at bounding box center [270, 385] width 508 height 18
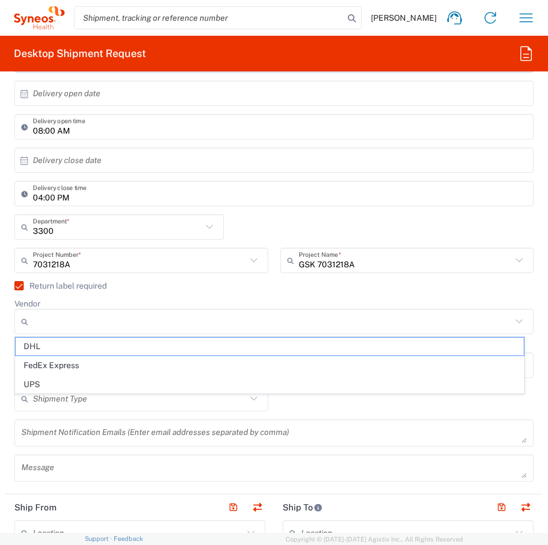
type input "UPS"
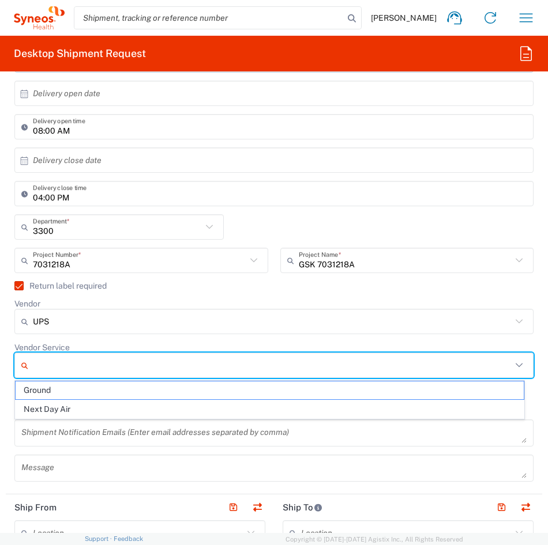
click at [50, 370] on input "Vendor Service" at bounding box center [272, 365] width 479 height 18
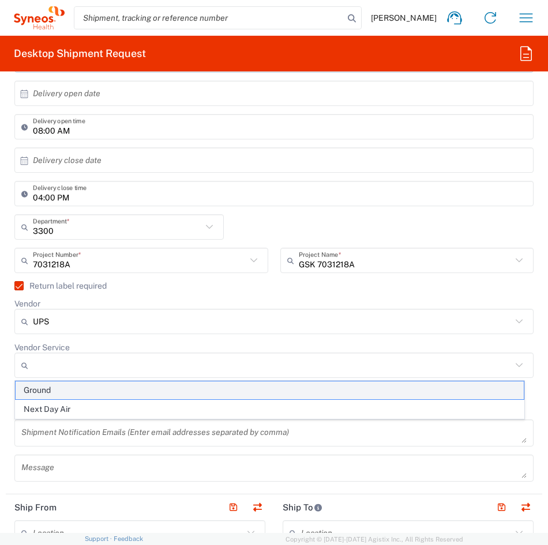
click at [51, 392] on span "Ground" at bounding box center [270, 391] width 508 height 18
type input "Ground"
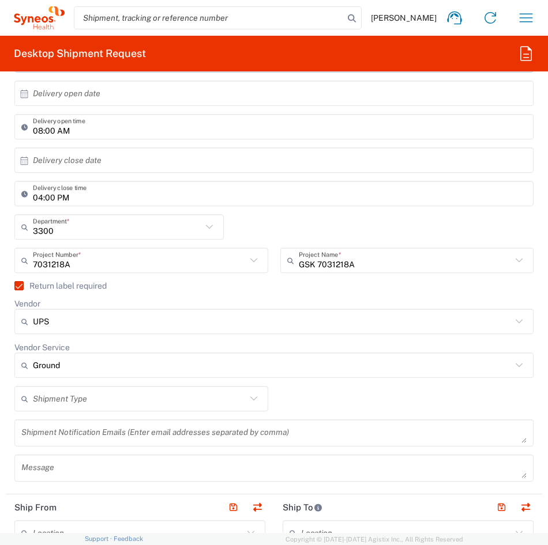
click at [56, 404] on input "text" at bounding box center [139, 399] width 213 height 20
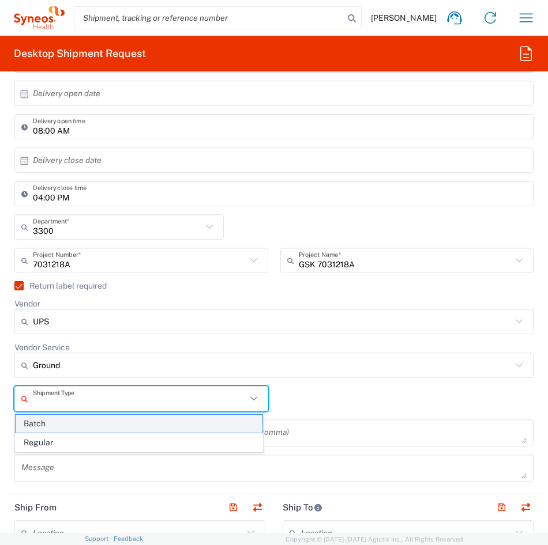
click at [53, 427] on span "Batch" at bounding box center [139, 424] width 247 height 18
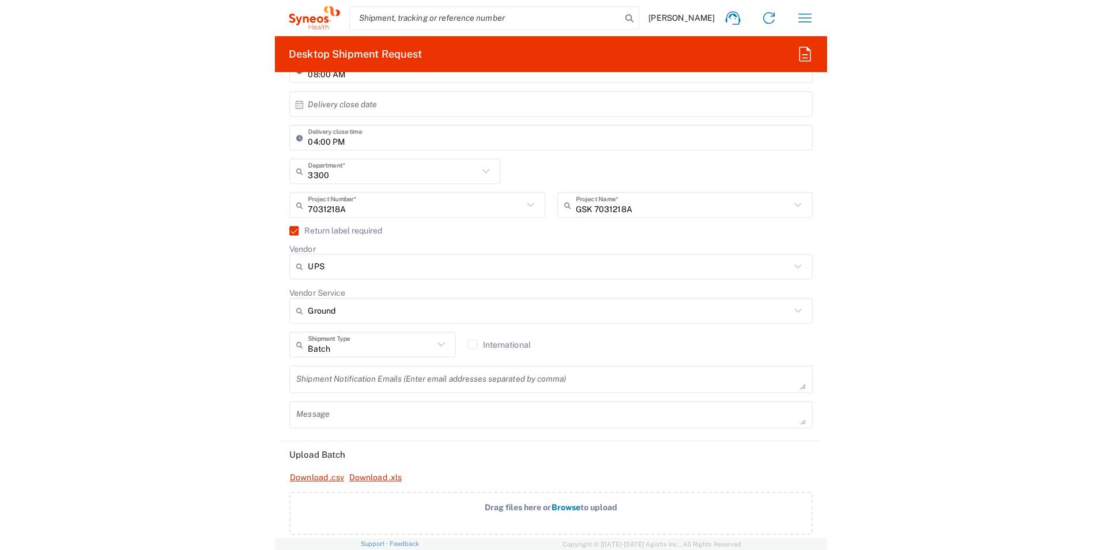
scroll to position [519, 0]
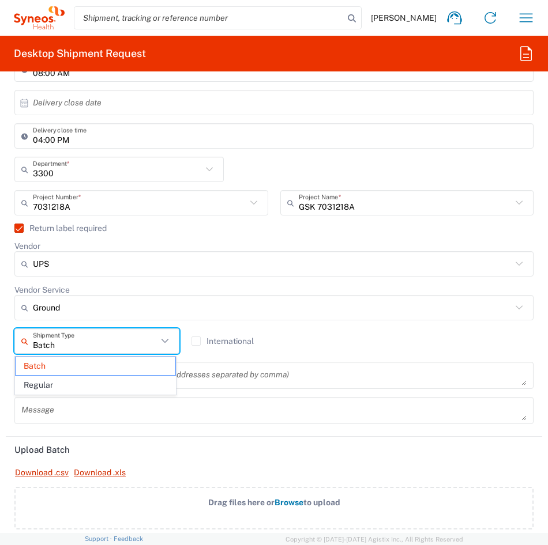
click at [82, 351] on input "Batch" at bounding box center [95, 342] width 125 height 20
click at [80, 385] on span "Regular" at bounding box center [96, 386] width 160 height 18
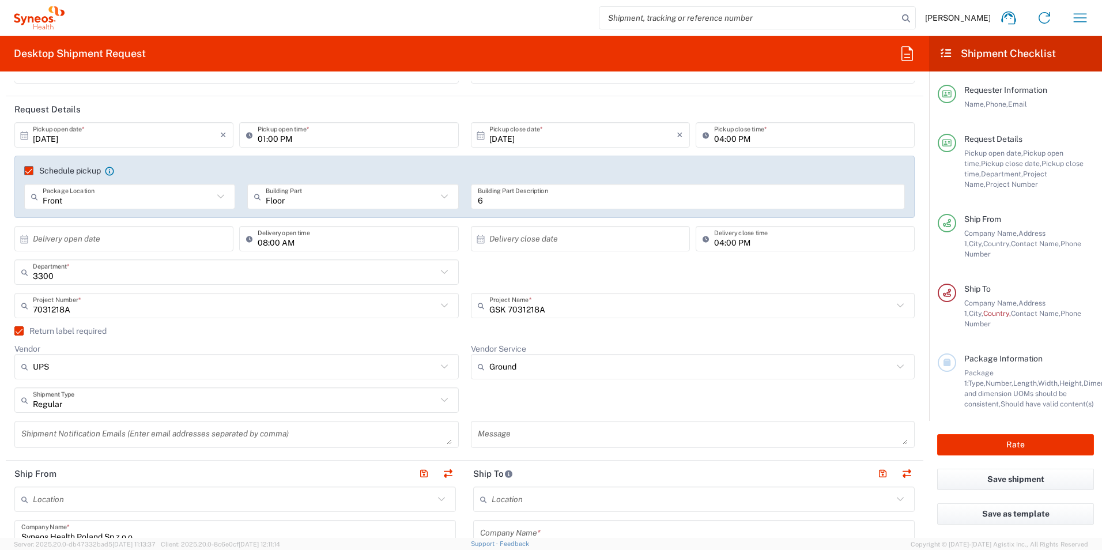
scroll to position [58, 0]
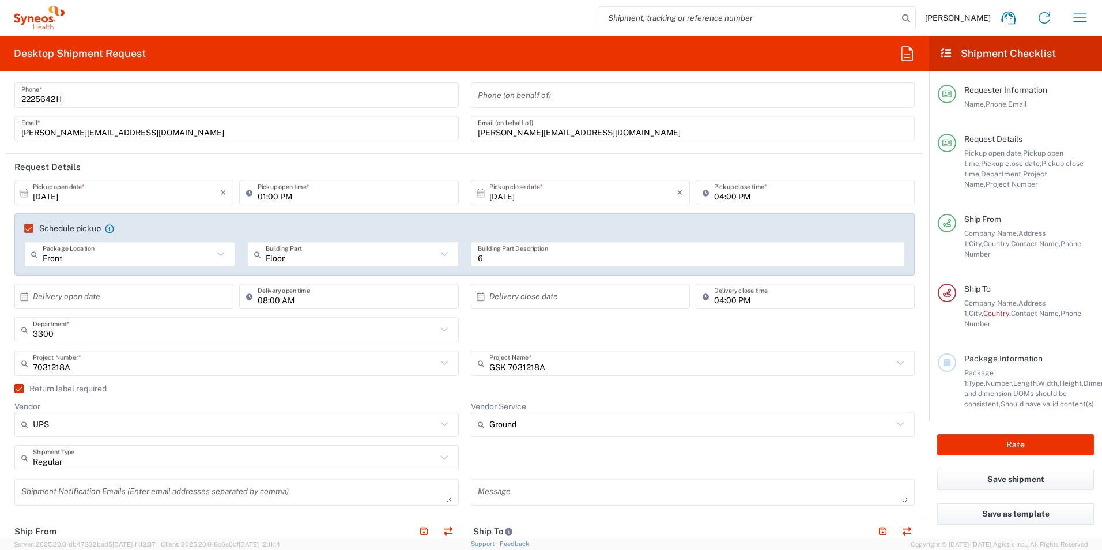
click at [21, 389] on label "Return label required" at bounding box center [60, 388] width 92 height 9
click at [14, 389] on input "Return label required" at bounding box center [14, 389] width 0 height 0
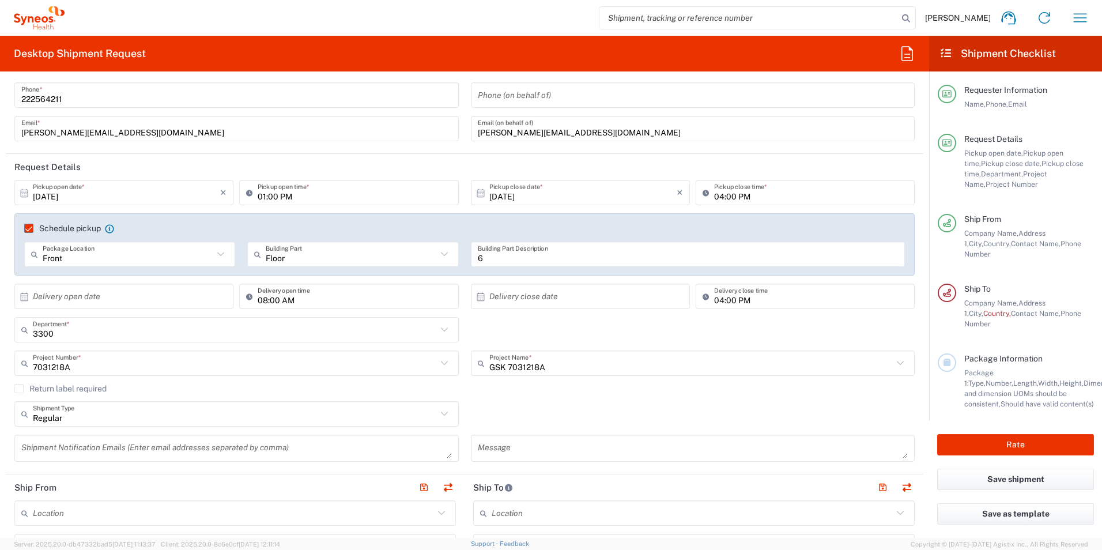
type input "Regular"
click at [104, 420] on input "Regular" at bounding box center [235, 414] width 404 height 20
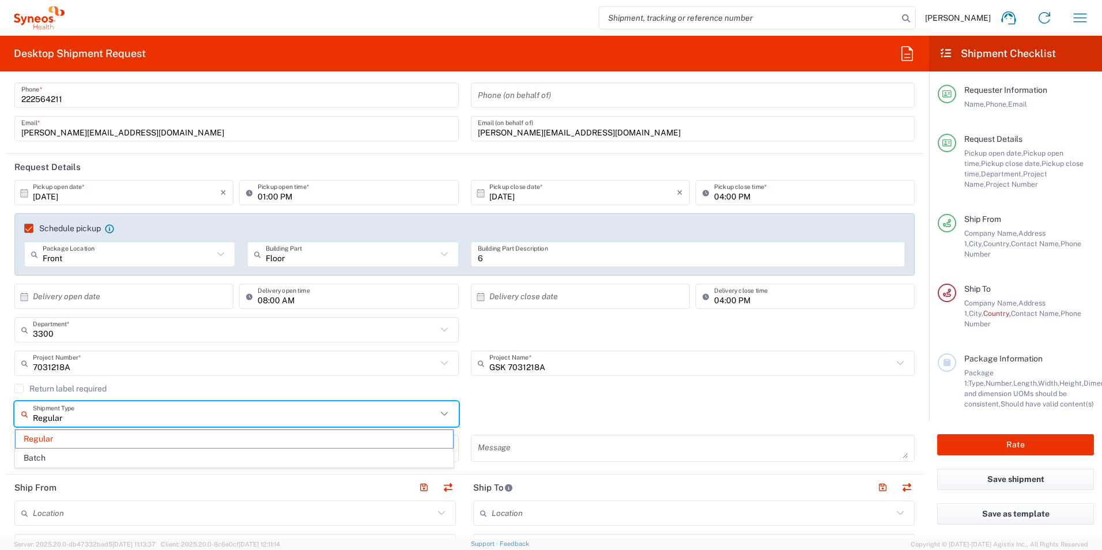
drag, startPoint x: 104, startPoint y: 419, endPoint x: 9, endPoint y: 403, distance: 96.5
click at [29, 419] on div "Regular Shipment Type" at bounding box center [236, 413] width 445 height 25
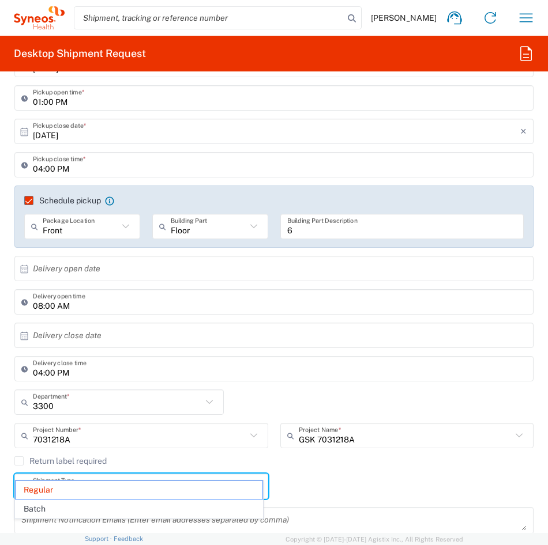
scroll to position [404, 0]
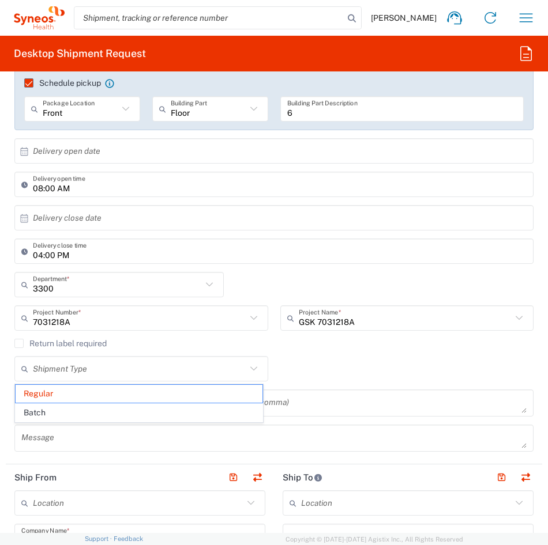
click at [337, 381] on div "Shipment Type Regular Batch" at bounding box center [274, 372] width 531 height 33
type input "Regular"
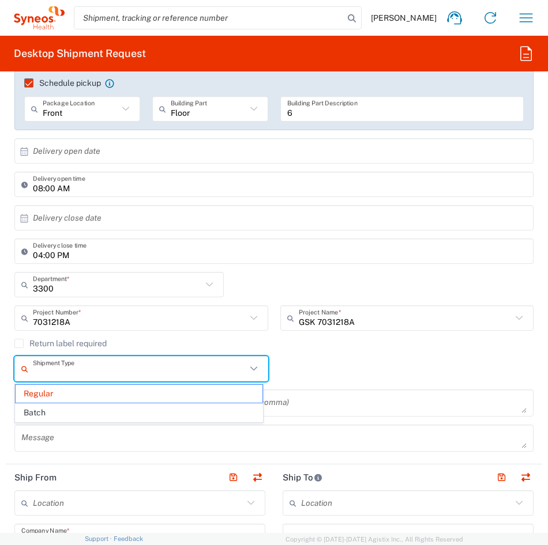
click at [122, 370] on input "text" at bounding box center [139, 369] width 213 height 20
click at [310, 383] on div "Shipment Type Regular Batch" at bounding box center [274, 372] width 531 height 33
type input "Regular"
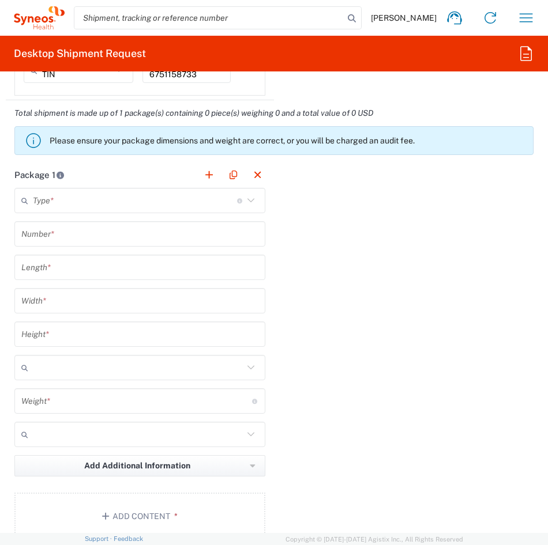
scroll to position [1384, 0]
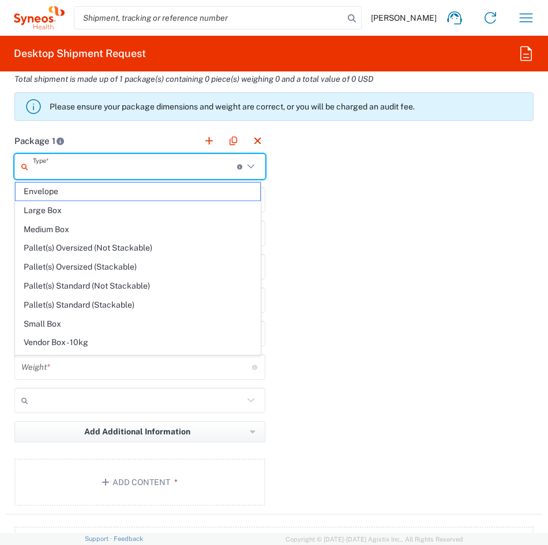
click at [149, 170] on input "text" at bounding box center [135, 167] width 204 height 20
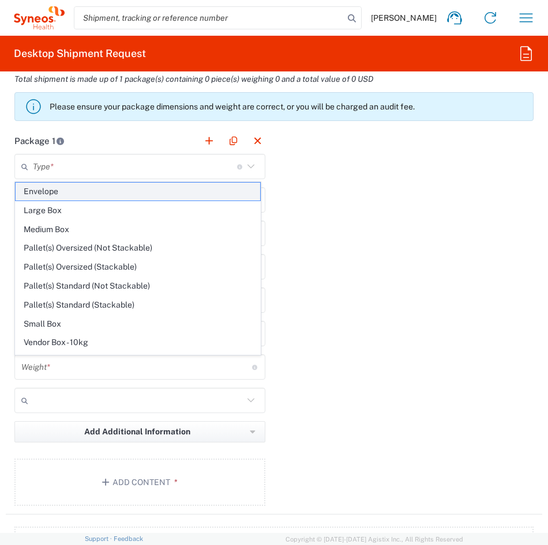
click at [141, 195] on span "Envelope" at bounding box center [138, 192] width 244 height 18
type input "Envelope"
type input "1"
type input "9.5"
type input "12.5"
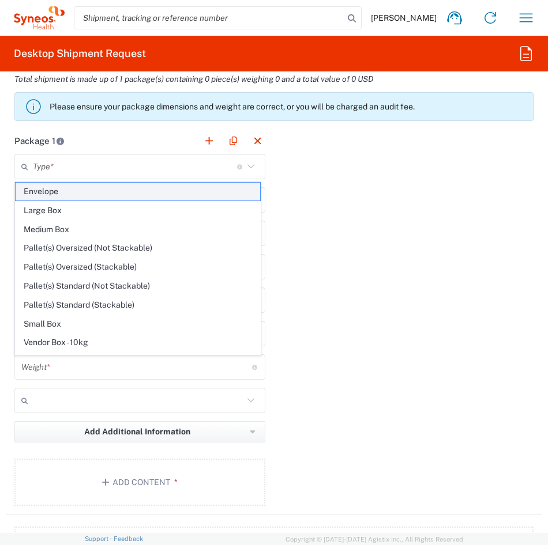
type input "0.25"
type input "in"
type input "0.45"
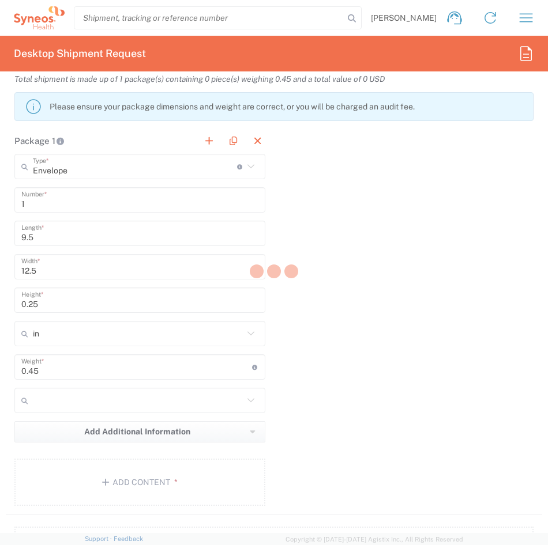
click at [50, 333] on div at bounding box center [274, 272] width 548 height 545
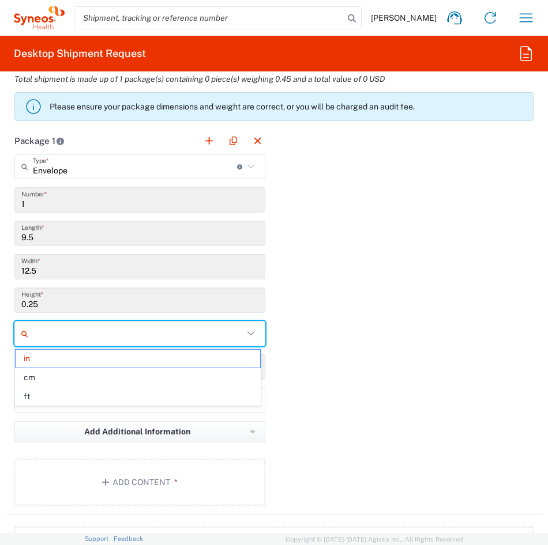
click at [51, 332] on input "text" at bounding box center [138, 334] width 210 height 18
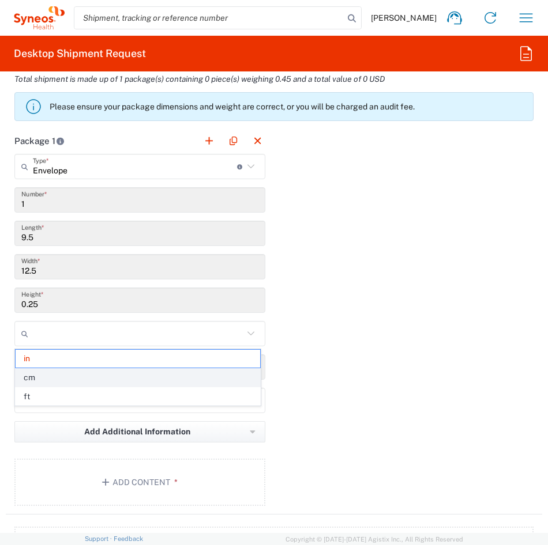
click at [35, 380] on span "cm" at bounding box center [138, 378] width 244 height 18
type input "24.13"
type input "31.75"
type input "0.64"
type input "cm"
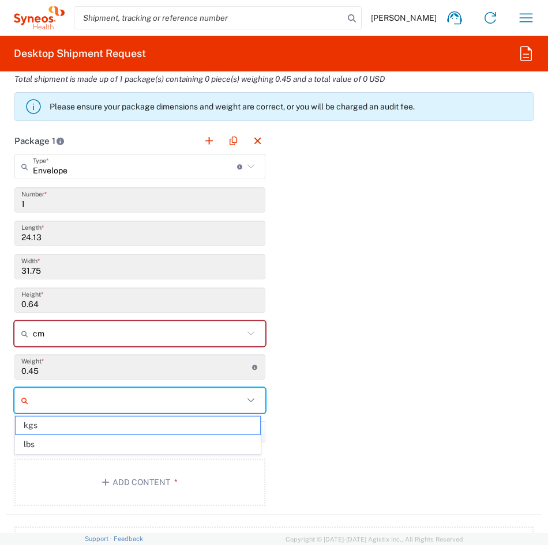
click at [84, 404] on input "text" at bounding box center [138, 401] width 210 height 18
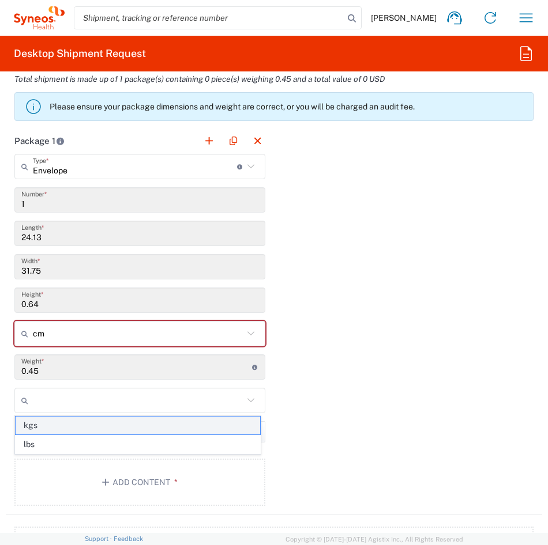
click at [66, 429] on span "kgs" at bounding box center [138, 426] width 244 height 18
type input "kgs"
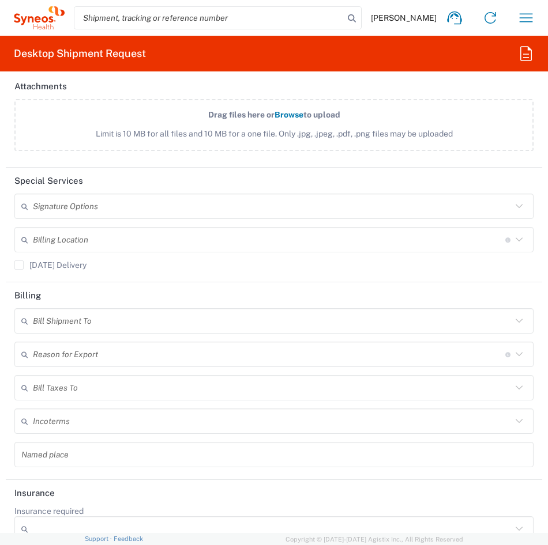
scroll to position [1903, 0]
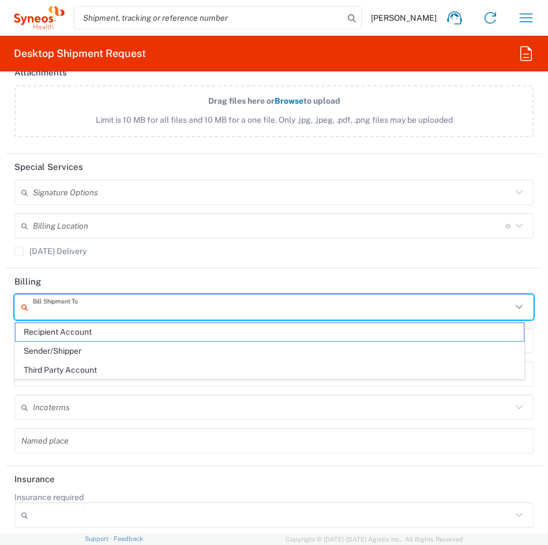
click at [71, 308] on input "text" at bounding box center [272, 308] width 479 height 20
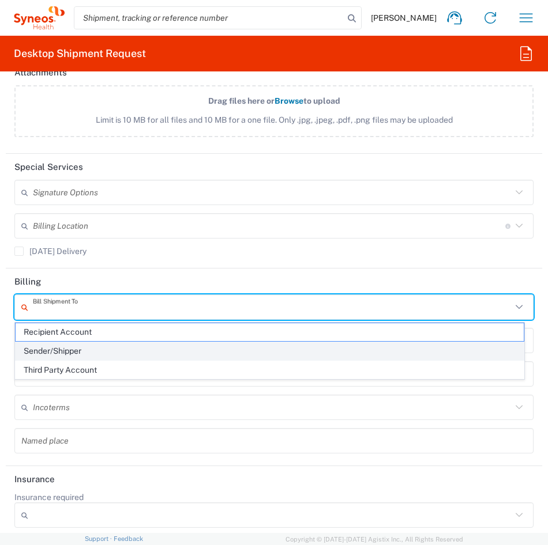
click at [66, 352] on span "Sender/Shipper" at bounding box center [270, 352] width 508 height 18
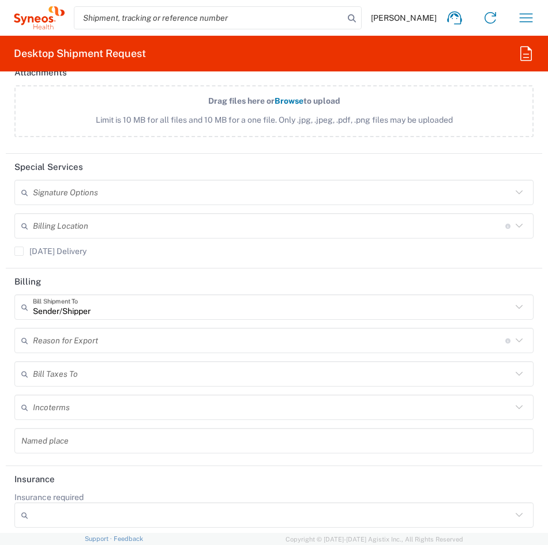
click at [62, 343] on input "text" at bounding box center [269, 341] width 472 height 20
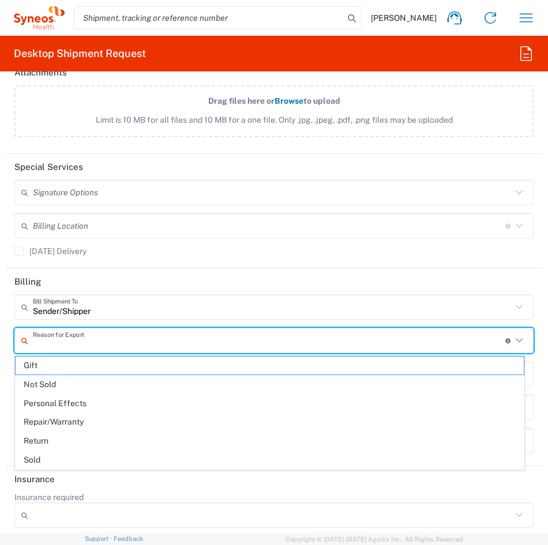
click at [158, 270] on header "Billing" at bounding box center [274, 282] width 536 height 26
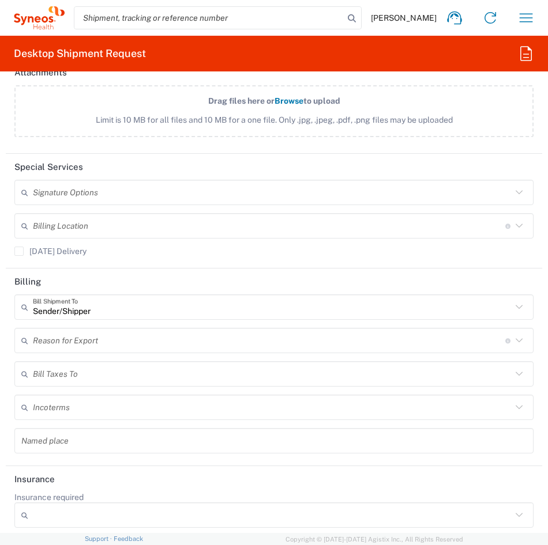
click at [69, 409] on input "text" at bounding box center [272, 408] width 479 height 20
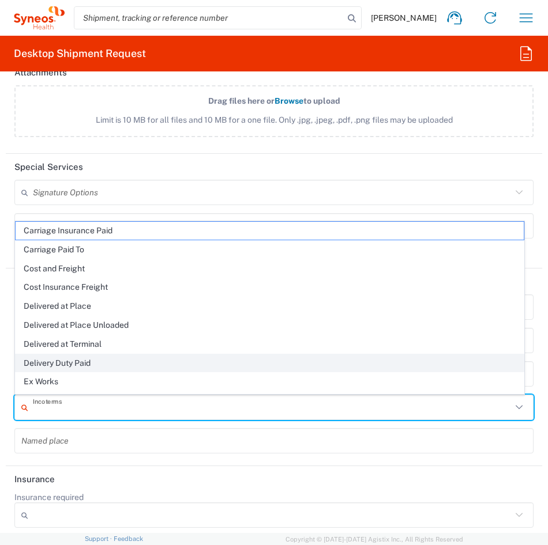
click at [72, 370] on span "Delivery Duty Paid" at bounding box center [270, 364] width 508 height 18
type input "Sender/Shipper"
type input "Delivery Duty Paid"
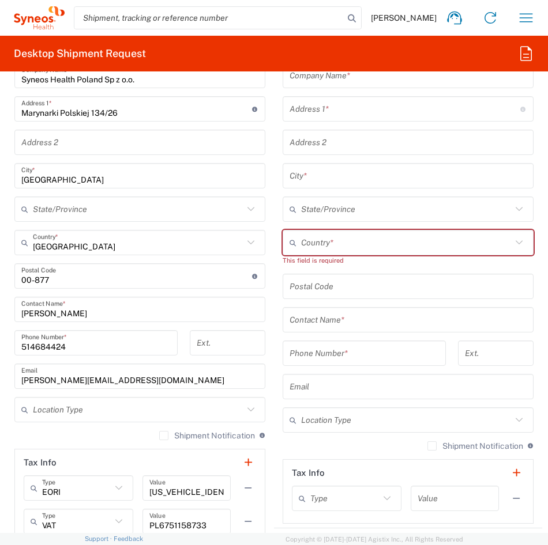
scroll to position [692, 0]
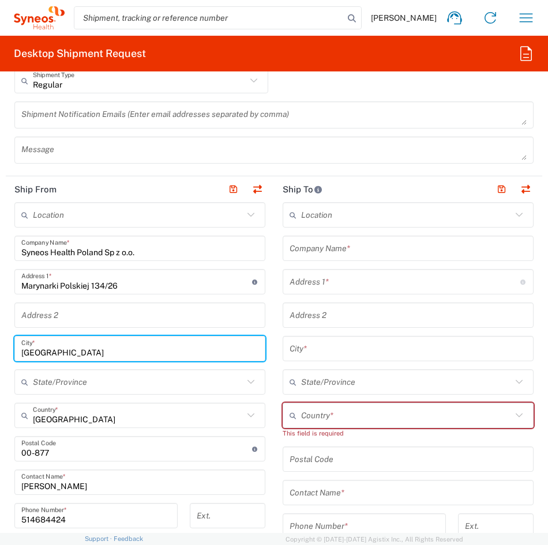
click at [73, 357] on input "[GEOGRAPHIC_DATA]" at bounding box center [139, 349] width 237 height 20
drag, startPoint x: 71, startPoint y: 356, endPoint x: 12, endPoint y: 356, distance: 60.0
click at [13, 356] on main "Location [PERSON_NAME] LLC-[GEOGRAPHIC_DATA] [GEOGRAPHIC_DATA] [GEOGRAPHIC_DATA…" at bounding box center [140, 477] width 268 height 551
click at [59, 381] on input "text" at bounding box center [138, 382] width 210 height 20
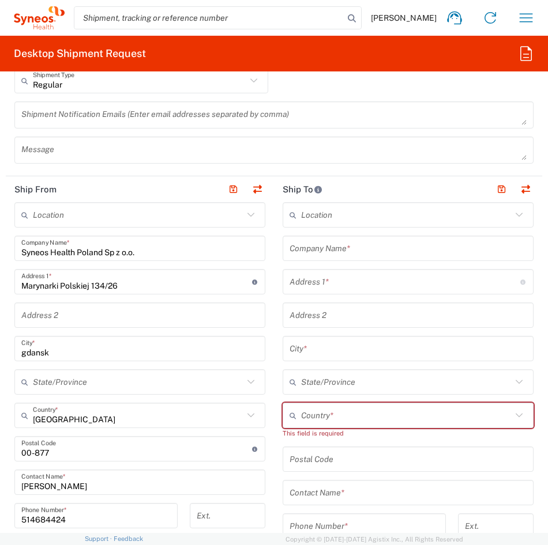
click at [107, 352] on input "gdansk" at bounding box center [139, 349] width 237 height 20
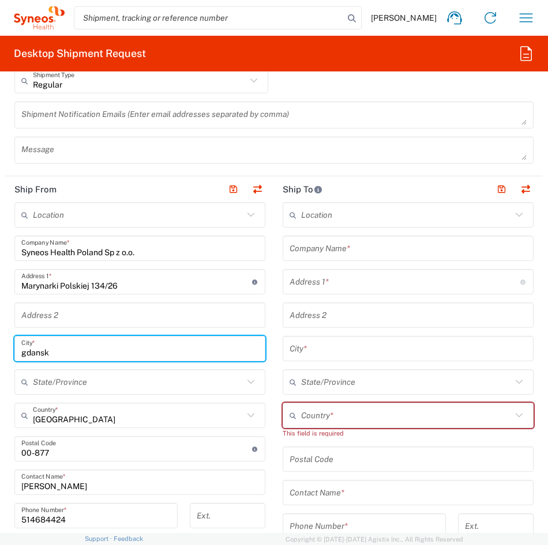
drag, startPoint x: 69, startPoint y: 357, endPoint x: -7, endPoint y: 357, distance: 75.5
click at [0, 357] on html "[PERSON_NAME] Home Shipment estimator Shipment tracking Desktop shipment reques…" at bounding box center [274, 272] width 548 height 545
type input "H"
type input "G"
type input "Gdansk"
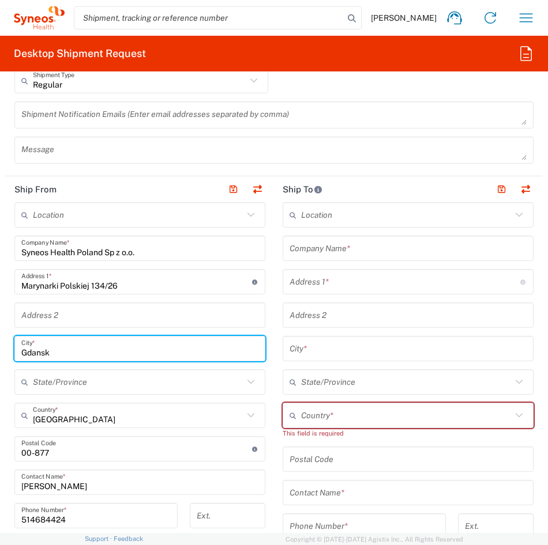
click at [64, 456] on input "undefined" at bounding box center [136, 449] width 231 height 20
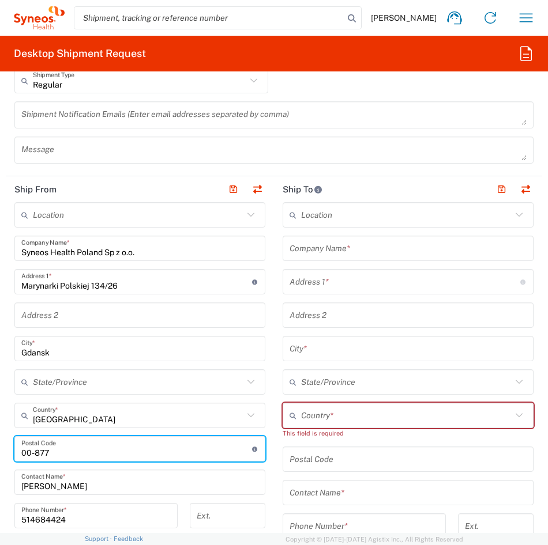
drag, startPoint x: 19, startPoint y: 454, endPoint x: -13, endPoint y: 453, distance: 31.8
click at [0, 453] on html "[PERSON_NAME] Home Shipment estimator Shipment tracking Desktop shipment reques…" at bounding box center [274, 272] width 548 height 545
type input "80-865"
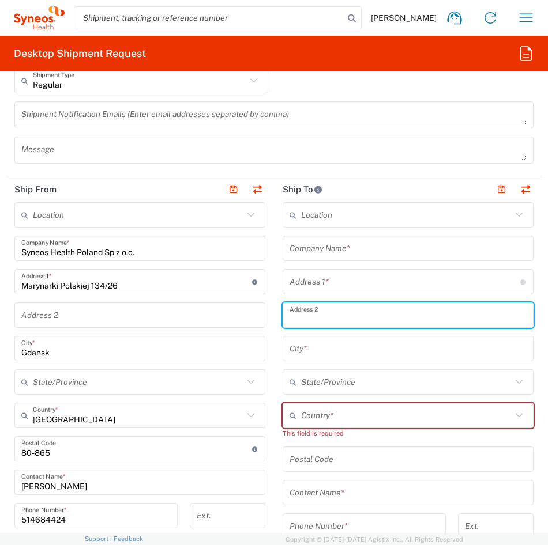
drag, startPoint x: 407, startPoint y: 321, endPoint x: 140, endPoint y: 483, distance: 312.6
click at [407, 321] on input "text" at bounding box center [407, 316] width 237 height 20
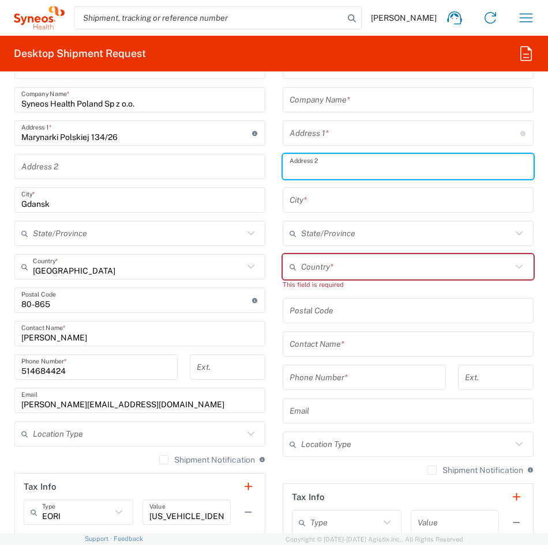
scroll to position [865, 0]
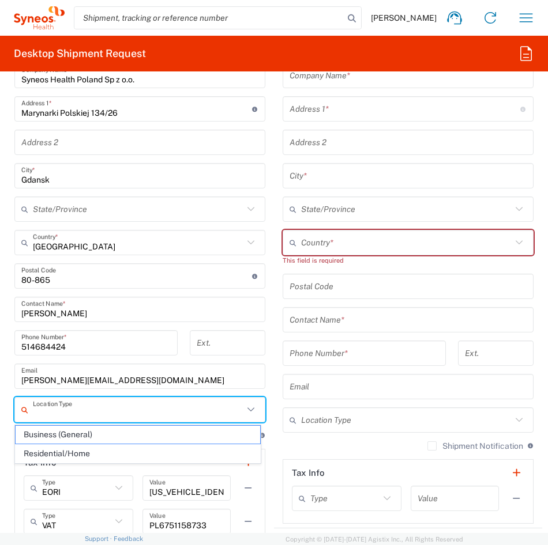
click at [221, 418] on input "text" at bounding box center [138, 410] width 210 height 20
click at [123, 448] on span "Residential/Home" at bounding box center [138, 454] width 244 height 18
type input "Residential/Home"
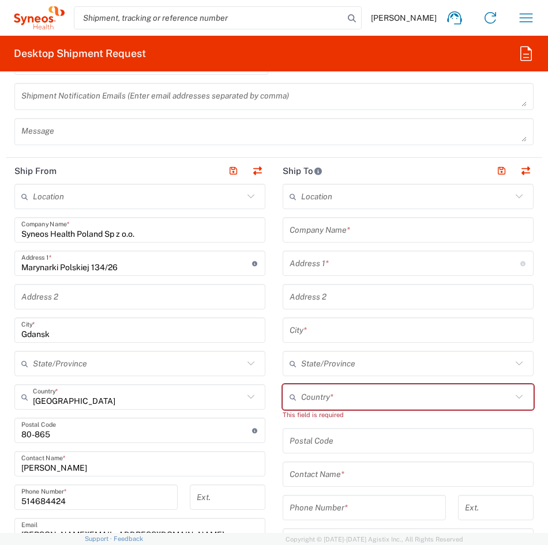
scroll to position [692, 0]
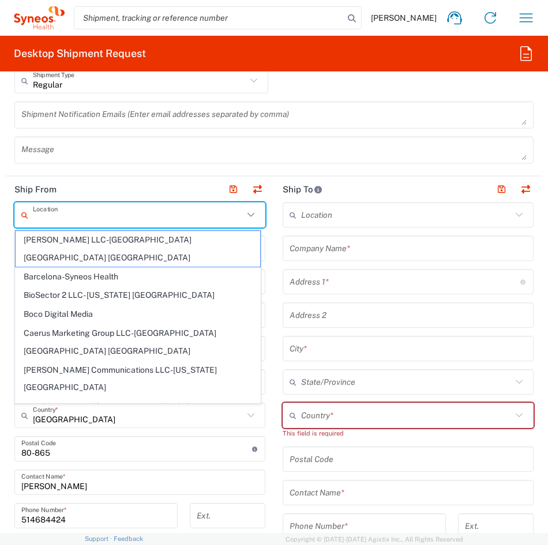
click at [208, 212] on input "text" at bounding box center [138, 215] width 210 height 20
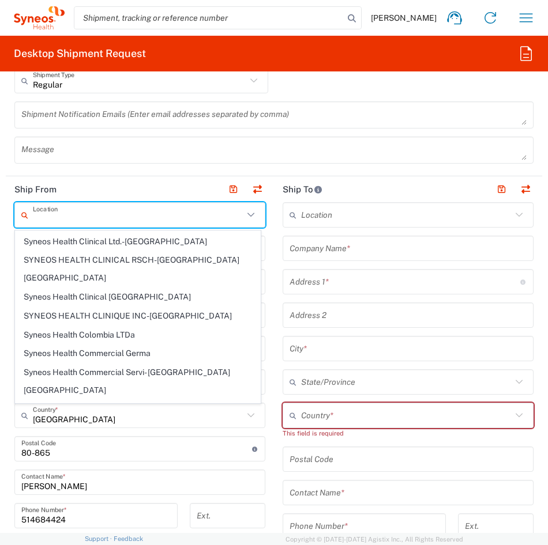
scroll to position [1153, 0]
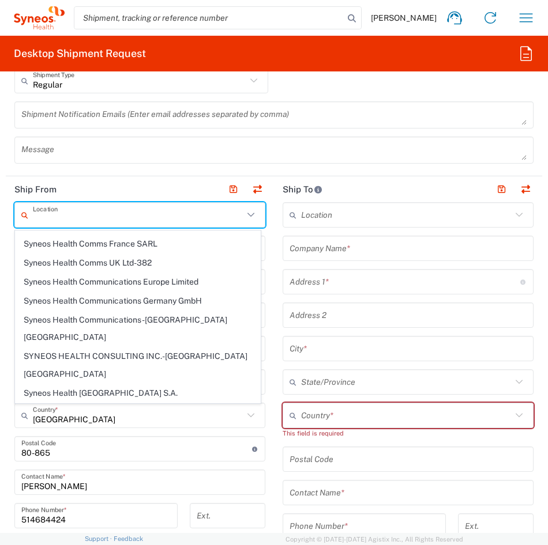
click at [320, 221] on input "text" at bounding box center [406, 215] width 210 height 20
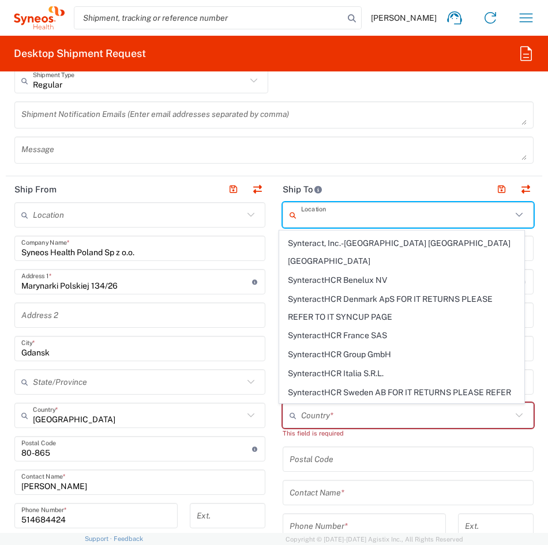
scroll to position [2691, 0]
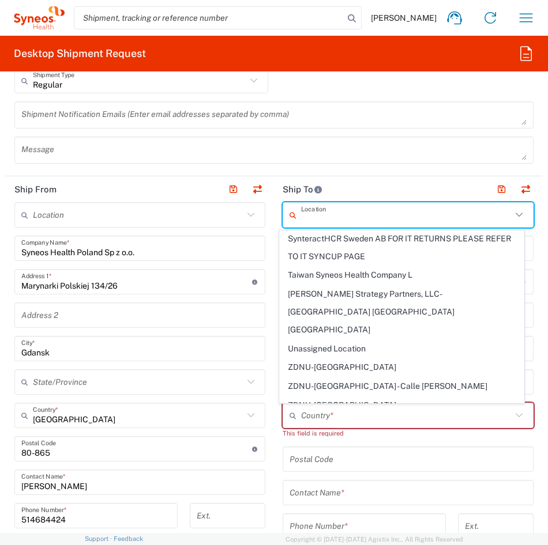
click at [345, 188] on header "Ship To" at bounding box center [408, 189] width 268 height 26
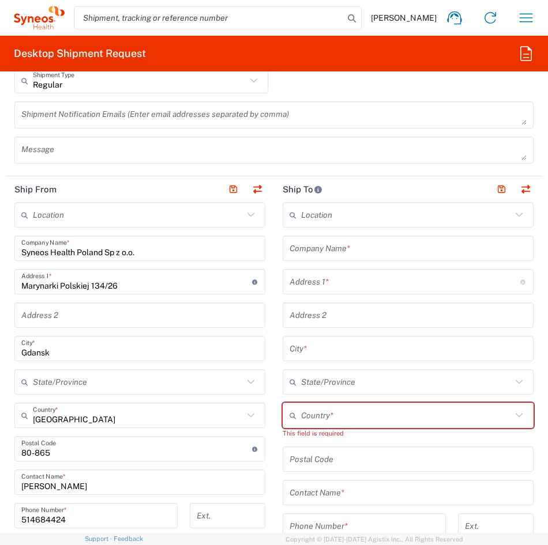
drag, startPoint x: 343, startPoint y: 223, endPoint x: 343, endPoint y: 185, distance: 38.6
click at [343, 223] on input "text" at bounding box center [406, 215] width 210 height 20
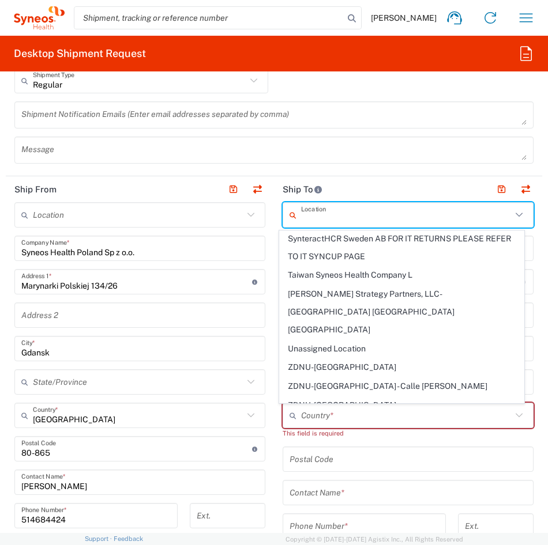
scroll to position [0, 0]
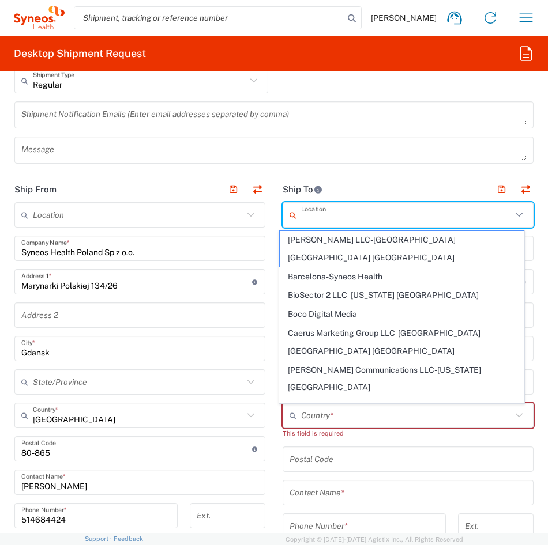
click at [343, 185] on header "Ship To" at bounding box center [408, 189] width 268 height 26
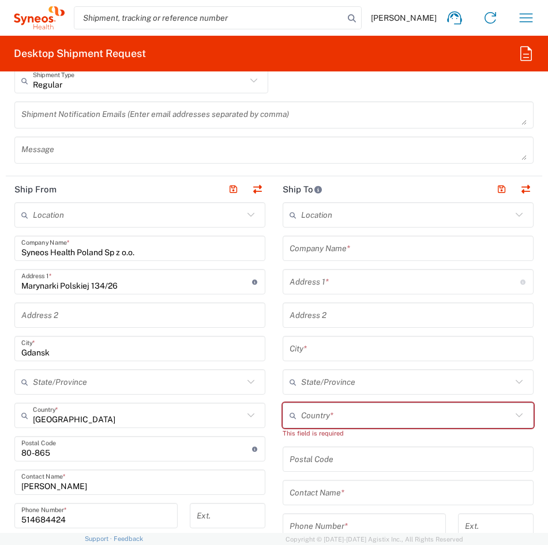
click at [323, 266] on div "Location [PERSON_NAME] LLC-[GEOGRAPHIC_DATA] [GEOGRAPHIC_DATA] [GEOGRAPHIC_DATA…" at bounding box center [408, 449] width 251 height 495
click at [322, 246] on input "text" at bounding box center [407, 249] width 237 height 20
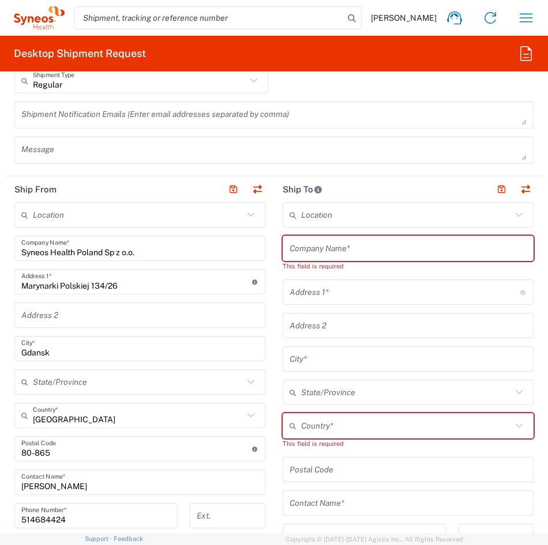
click at [300, 254] on input "text" at bounding box center [407, 249] width 237 height 20
paste input "Independent Bioethics Committee for Scientific Research at [GEOGRAPHIC_DATA]"
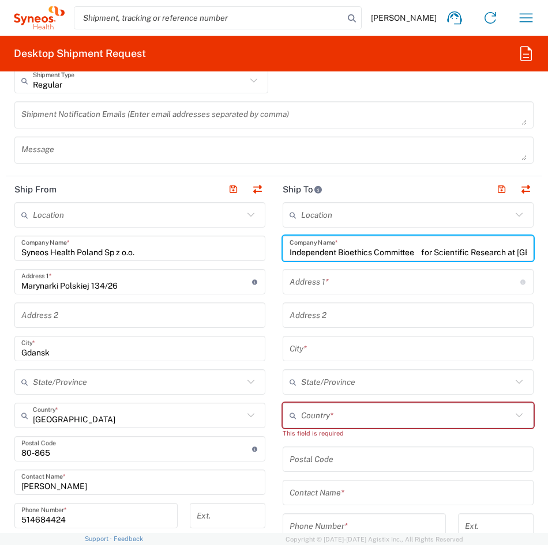
scroll to position [0, 111]
click at [307, 253] on input "Independent Bioethics Committee for Scientific Research at [GEOGRAPHIC_DATA]" at bounding box center [402, 249] width 227 height 20
type input "Independent Bioethics Committee for Scientific Research at [GEOGRAPHIC_DATA]"
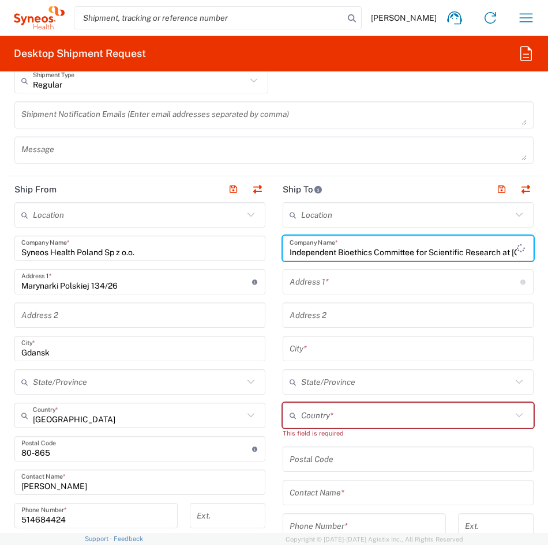
click at [312, 285] on input "text" at bounding box center [404, 282] width 231 height 20
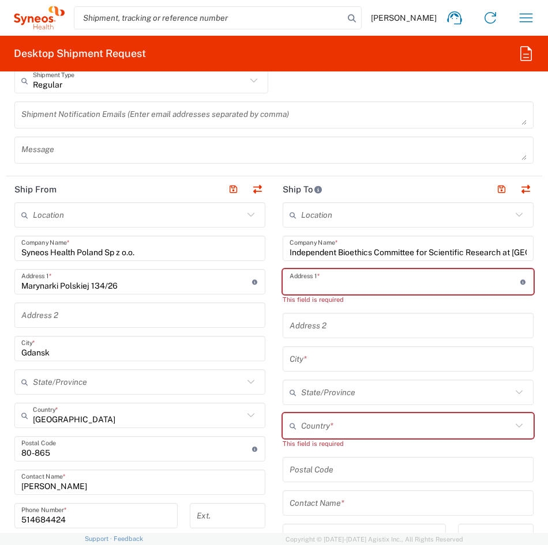
click at [338, 284] on input "text" at bounding box center [404, 282] width 231 height 20
paste input "ul. M. [PERSON_NAME][STREET_ADDRESS]"
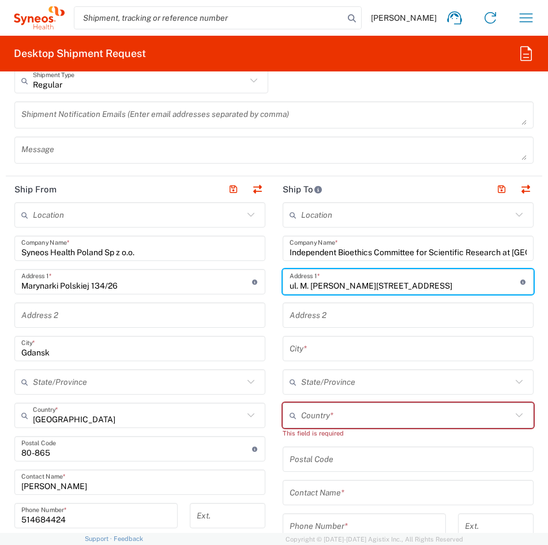
drag, startPoint x: 298, startPoint y: 288, endPoint x: 276, endPoint y: 290, distance: 22.0
click at [276, 290] on main "Location [PERSON_NAME] LLC-[GEOGRAPHIC_DATA] [GEOGRAPHIC_DATA] [GEOGRAPHIC_DATA…" at bounding box center [408, 449] width 268 height 495
type input "M. [PERSON_NAME] 3a"
drag, startPoint x: 325, startPoint y: 420, endPoint x: 230, endPoint y: 396, distance: 97.5
click at [325, 420] on input "text" at bounding box center [406, 416] width 210 height 20
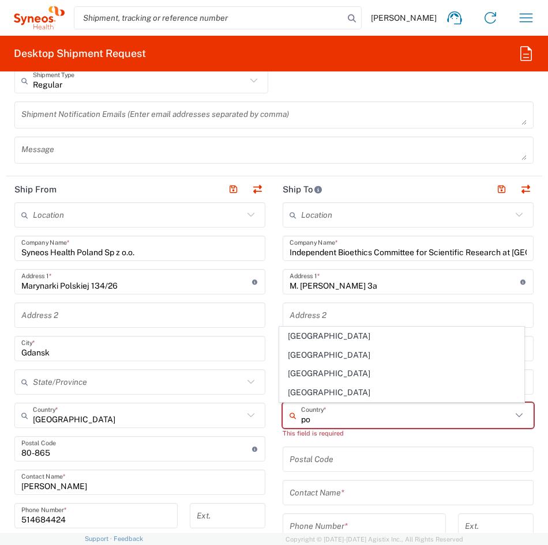
drag, startPoint x: 307, startPoint y: 420, endPoint x: 320, endPoint y: 422, distance: 12.8
click at [307, 420] on input "po" at bounding box center [406, 416] width 210 height 20
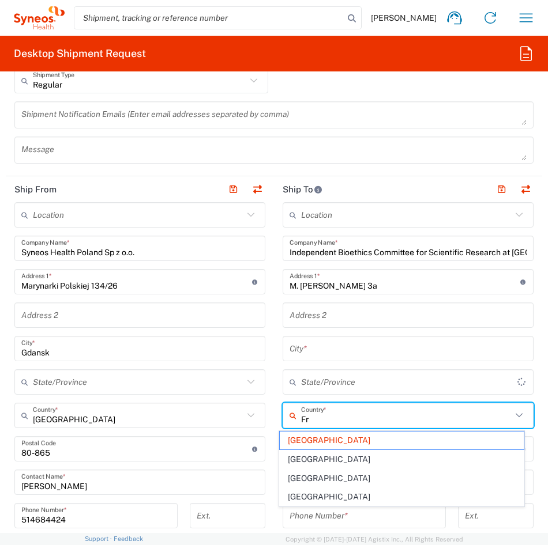
type input "F"
click at [404, 180] on header "Ship To" at bounding box center [408, 189] width 268 height 26
click at [246, 422] on div "Ship From Location [PERSON_NAME] LLC-[GEOGRAPHIC_DATA] [GEOGRAPHIC_DATA] [GEOGR…" at bounding box center [274, 467] width 536 height 582
click at [345, 425] on input "text" at bounding box center [406, 416] width 210 height 20
click at [304, 462] on div "Location [PERSON_NAME] LLC-[GEOGRAPHIC_DATA] [GEOGRAPHIC_DATA] [GEOGRAPHIC_DATA…" at bounding box center [408, 444] width 251 height 484
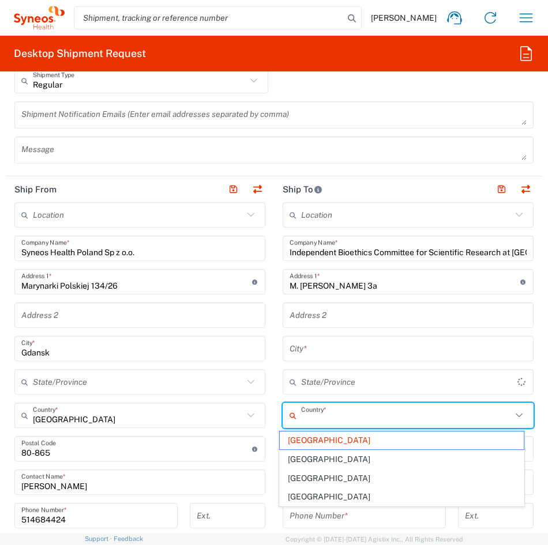
type input "[GEOGRAPHIC_DATA]"
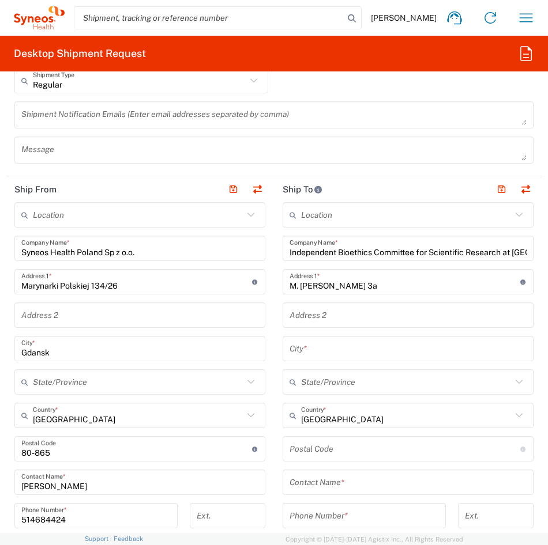
click at [512, 417] on icon at bounding box center [518, 415] width 15 height 15
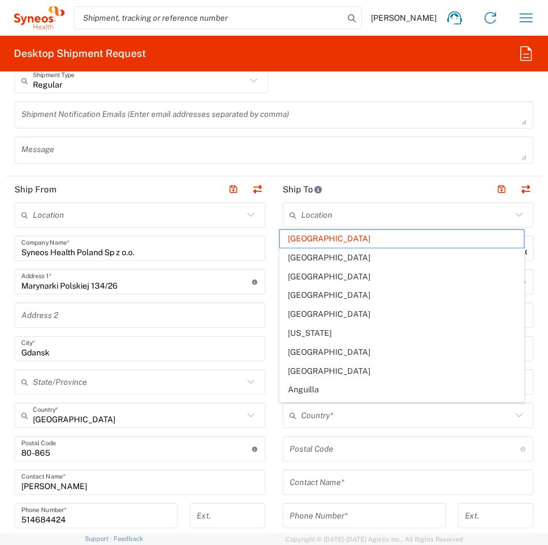
click at [511, 416] on icon at bounding box center [518, 415] width 15 height 15
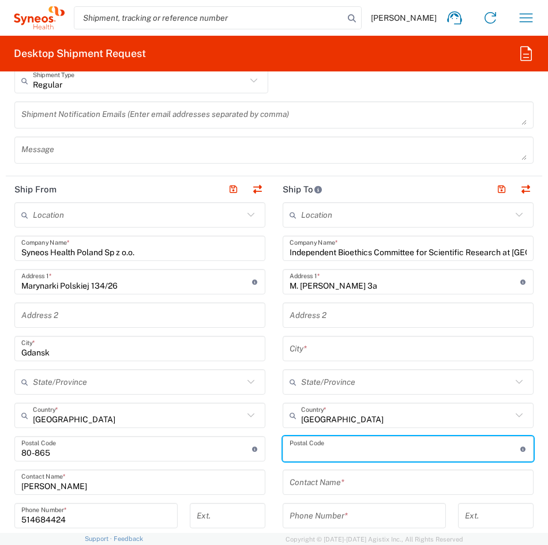
click at [416, 408] on input "[GEOGRAPHIC_DATA]" at bounding box center [406, 416] width 210 height 20
click at [411, 417] on input "[GEOGRAPHIC_DATA]" at bounding box center [406, 416] width 210 height 20
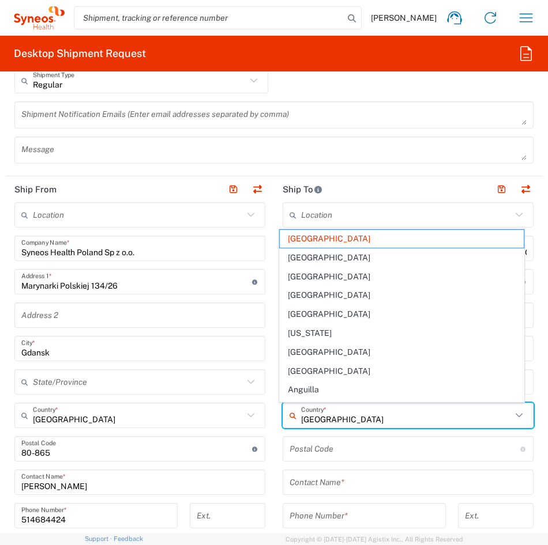
drag, startPoint x: 366, startPoint y: 413, endPoint x: 285, endPoint y: 412, distance: 80.7
click at [294, 423] on div "French Polynesia Country *" at bounding box center [408, 415] width 251 height 25
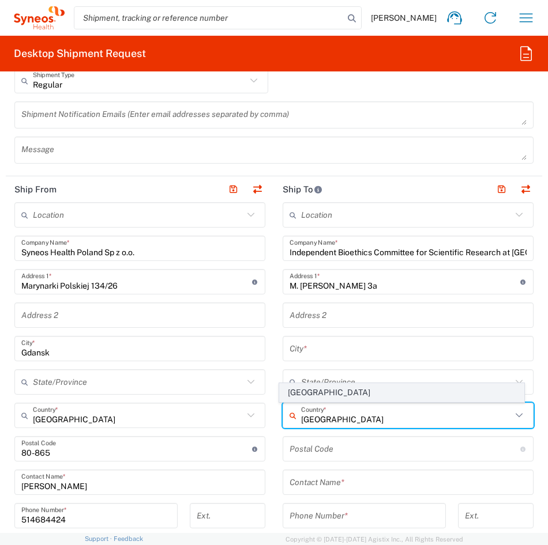
type input "[GEOGRAPHIC_DATA]"
click at [295, 394] on span "[GEOGRAPHIC_DATA]" at bounding box center [402, 393] width 244 height 18
type input "[GEOGRAPHIC_DATA]"
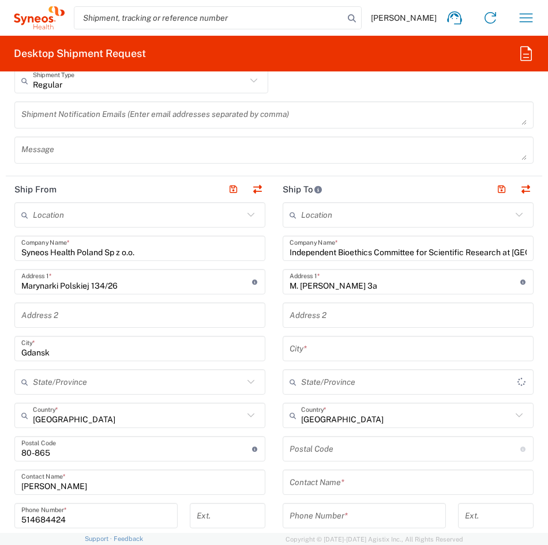
click at [304, 352] on input "text" at bounding box center [407, 349] width 237 height 20
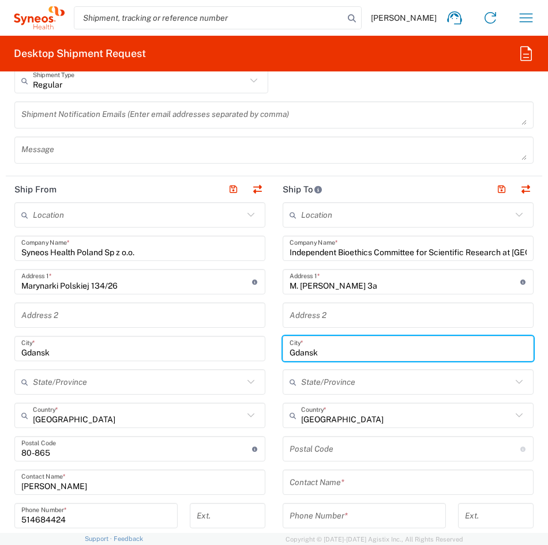
type input "Gdansk"
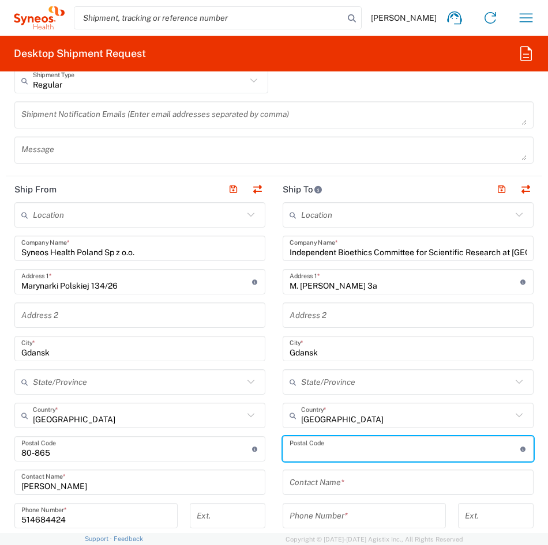
click at [345, 454] on input "undefined" at bounding box center [404, 449] width 231 height 20
type input "80-210"
click at [315, 479] on input "text" at bounding box center [407, 483] width 237 height 20
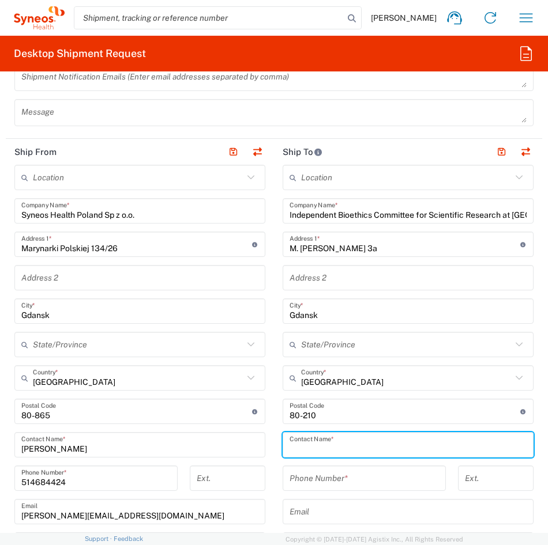
scroll to position [807, 0]
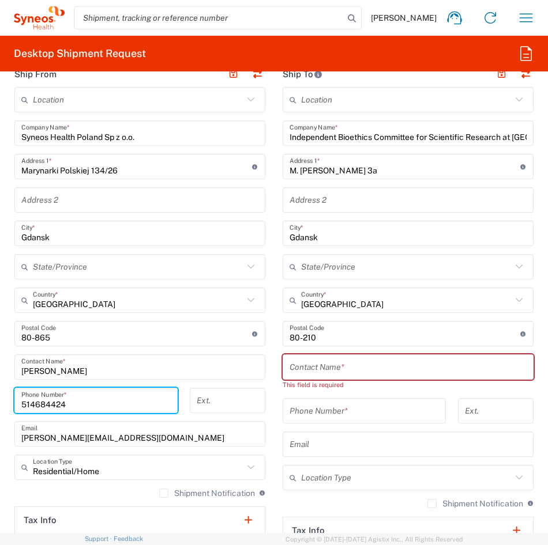
click at [97, 406] on input "514684424" at bounding box center [95, 401] width 149 height 20
drag, startPoint x: 49, startPoint y: 404, endPoint x: -7, endPoint y: 404, distance: 55.9
click at [0, 404] on html "[PERSON_NAME] Home Shipment estimator Shipment tracking Desktop shipment reques…" at bounding box center [274, 272] width 548 height 545
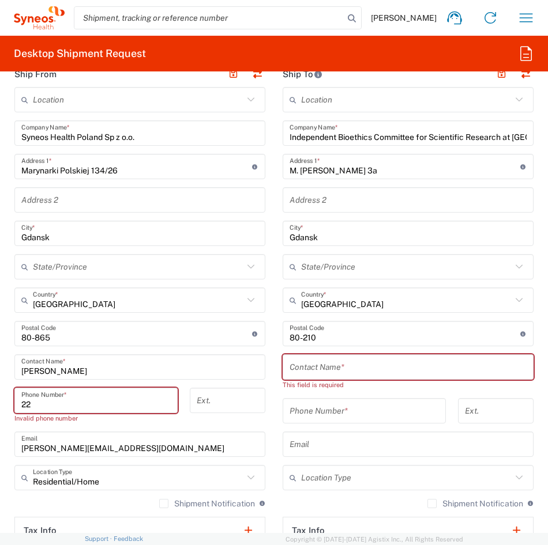
drag, startPoint x: 30, startPoint y: 412, endPoint x: 25, endPoint y: 404, distance: 9.1
click at [30, 412] on div "22 Phone Number *" at bounding box center [95, 400] width 163 height 25
drag, startPoint x: 25, startPoint y: 404, endPoint x: 40, endPoint y: 403, distance: 15.0
click at [25, 404] on input "22" at bounding box center [95, 401] width 149 height 20
drag, startPoint x: 33, startPoint y: 403, endPoint x: 46, endPoint y: 414, distance: 16.3
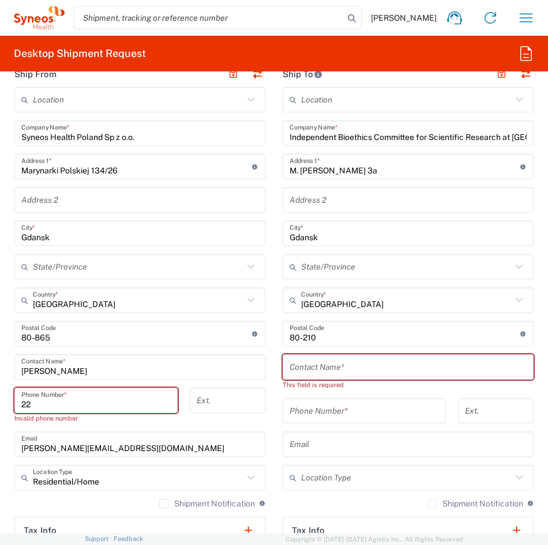
click at [33, 403] on input "22" at bounding box center [95, 401] width 149 height 20
click at [45, 410] on input "22" at bounding box center [95, 401] width 149 height 20
type input "2"
paste input "[PHONE_NUMBER]"
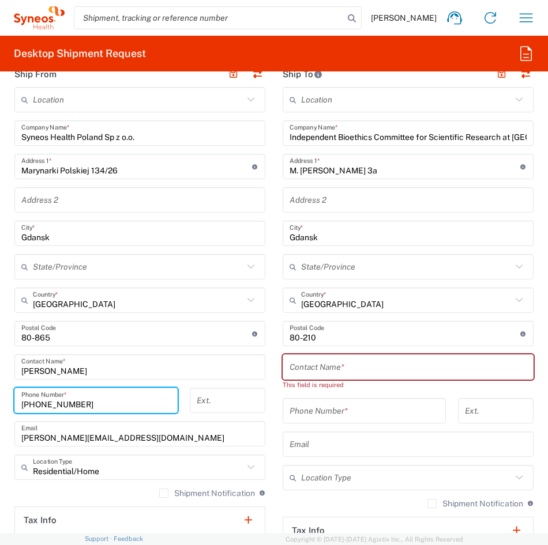
type input "[PHONE_NUMBER]"
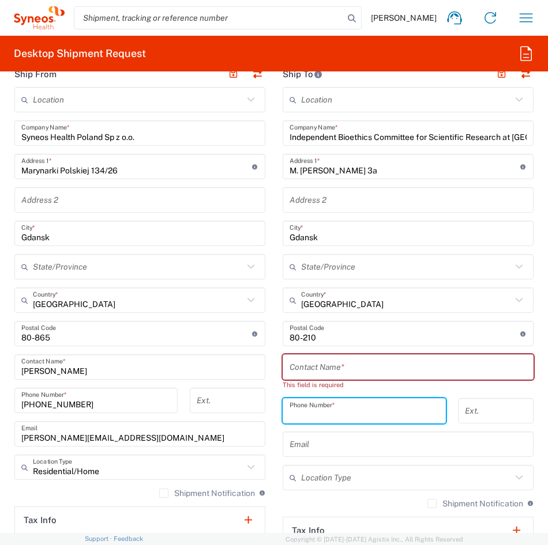
click at [328, 410] on input "tel" at bounding box center [363, 411] width 149 height 20
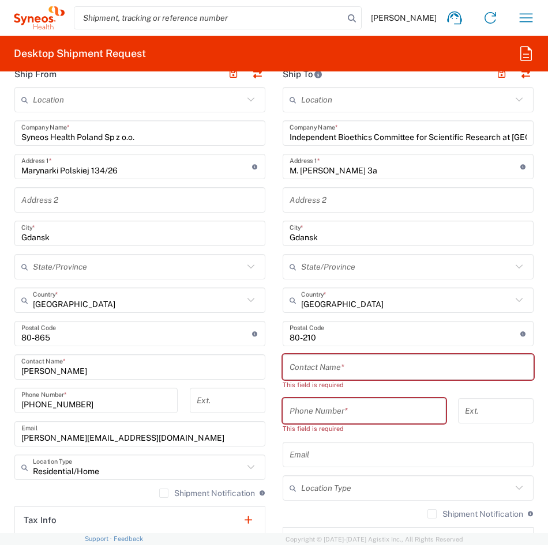
drag, startPoint x: 322, startPoint y: 365, endPoint x: 322, endPoint y: 411, distance: 46.1
click at [322, 365] on input "text" at bounding box center [407, 367] width 237 height 20
drag, startPoint x: 322, startPoint y: 411, endPoint x: 331, endPoint y: 454, distance: 43.7
click at [322, 411] on input "tel" at bounding box center [363, 411] width 149 height 20
drag, startPoint x: 331, startPoint y: 455, endPoint x: 277, endPoint y: 345, distance: 122.2
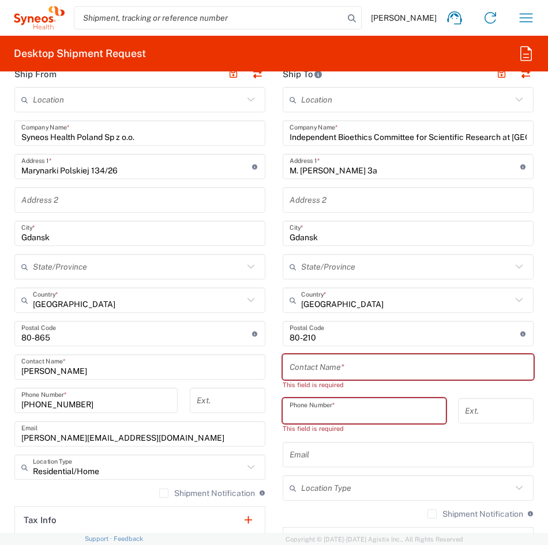
click at [331, 455] on input "text" at bounding box center [407, 455] width 237 height 20
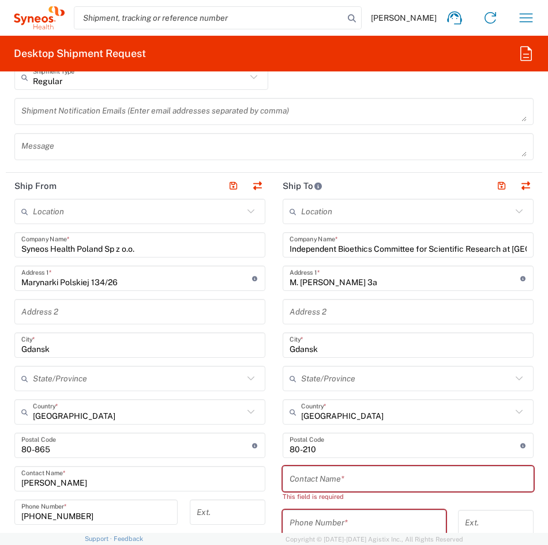
scroll to position [692, 0]
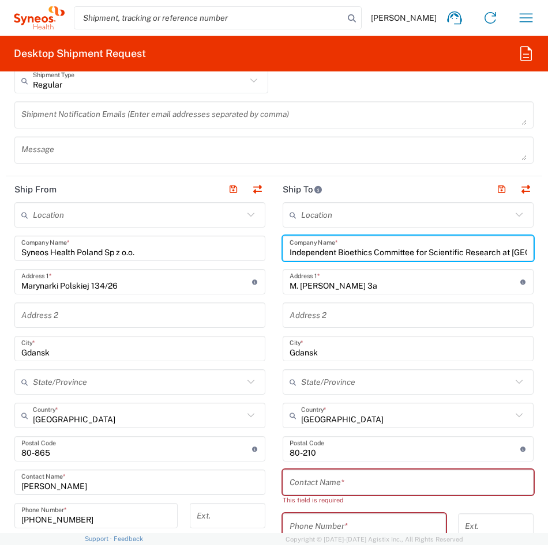
click at [377, 255] on input "Independent Bioethics Committee for Scientific Research at [GEOGRAPHIC_DATA]" at bounding box center [407, 249] width 237 height 20
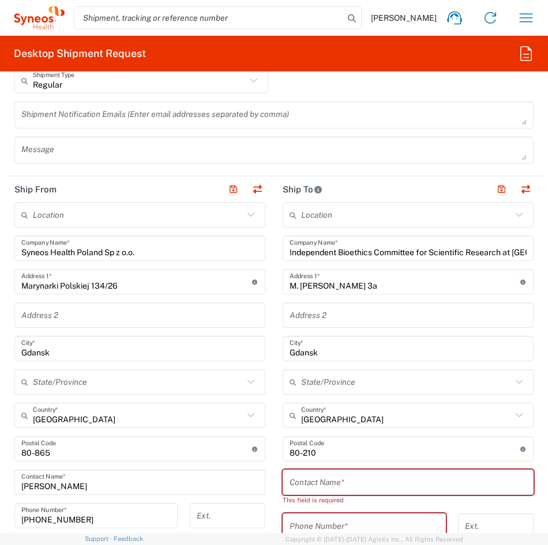
drag, startPoint x: 357, startPoint y: 258, endPoint x: 283, endPoint y: 253, distance: 74.6
click at [351, 258] on input "Independent Bioethics Committee for Scientific Research at [GEOGRAPHIC_DATA]" at bounding box center [407, 249] width 237 height 20
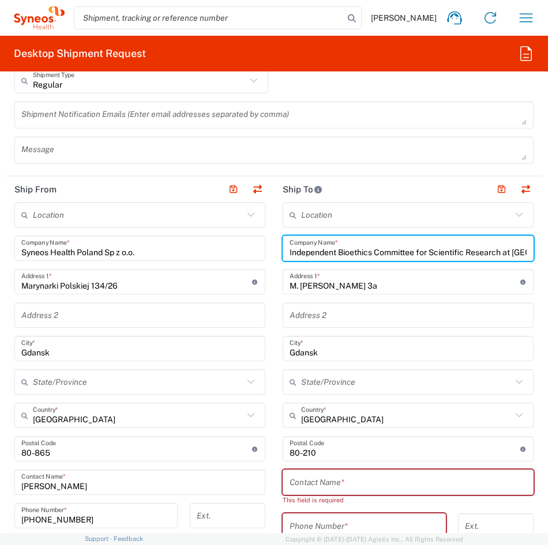
scroll to position [0, 106]
drag, startPoint x: 285, startPoint y: 253, endPoint x: 550, endPoint y: 253, distance: 265.2
click at [548, 253] on html "[PERSON_NAME] Home Shipment estimator Shipment tracking Desktop shipment reques…" at bounding box center [274, 272] width 548 height 545
paste input "Niezależna Komisja Bioetyczna ds. Badań Naukowych"
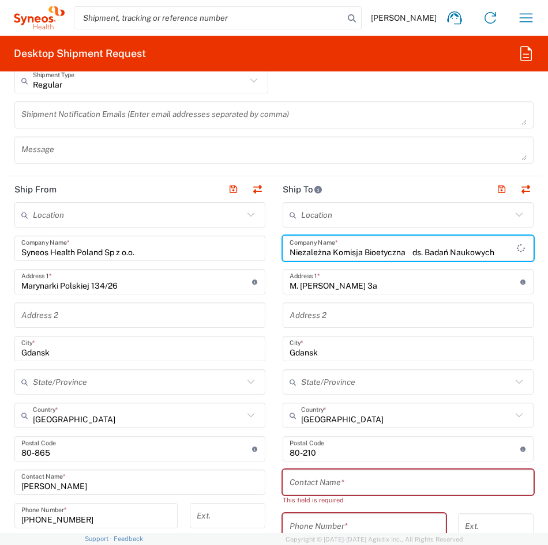
click at [407, 253] on input "Niezależna Komisja Bioetyczna ds. Badań Naukowych" at bounding box center [402, 249] width 227 height 20
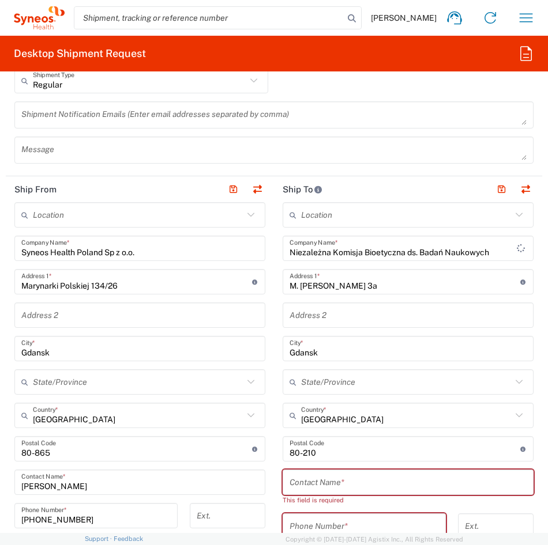
click at [492, 253] on input "Niezależna Komisja Bioetyczna ds. Badań Naukowych" at bounding box center [402, 249] width 227 height 20
paste input "przy [GEOGRAPHIC_DATA]"
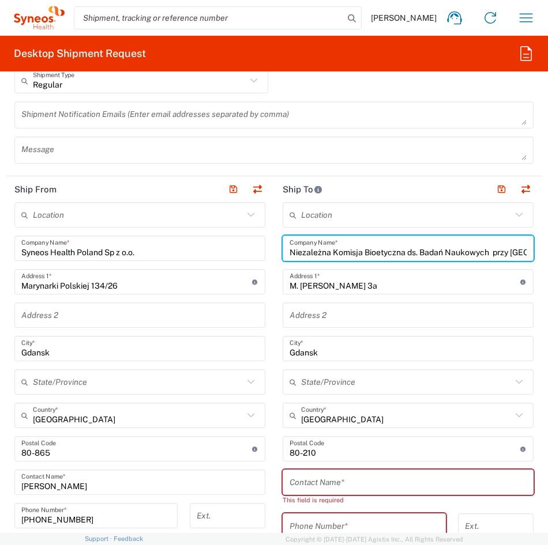
scroll to position [0, 127]
type input "Niezależna Komisja Bioetyczna ds. Badań Naukowych przy [GEOGRAPHIC_DATA]"
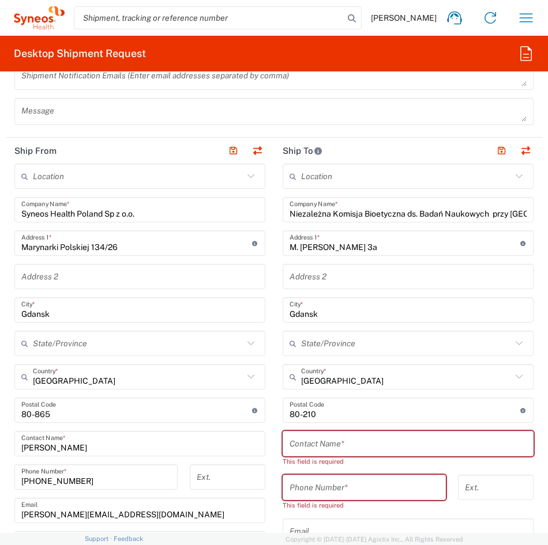
scroll to position [750, 0]
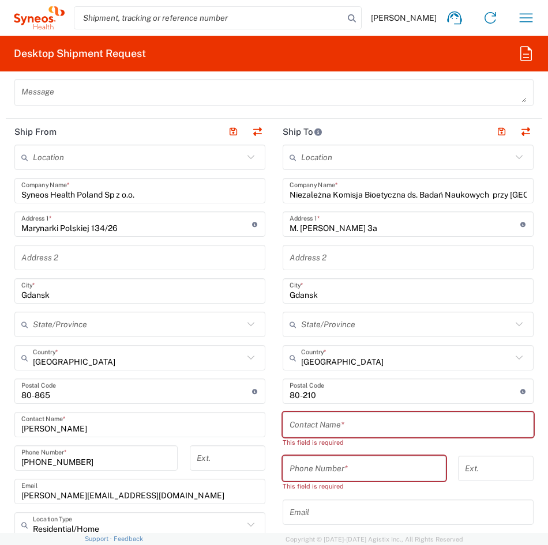
click at [289, 426] on input "text" at bounding box center [407, 425] width 237 height 20
paste input "Niezależna Komisja Bioetyczna"
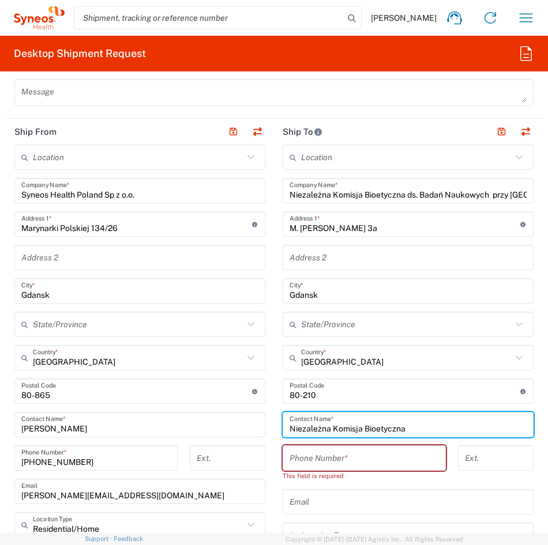
drag, startPoint x: 328, startPoint y: 428, endPoint x: 255, endPoint y: 427, distance: 72.1
click at [255, 427] on div "Ship From Location [PERSON_NAME] LLC-[GEOGRAPHIC_DATA] [GEOGRAPHIC_DATA] [GEOGR…" at bounding box center [274, 410] width 536 height 582
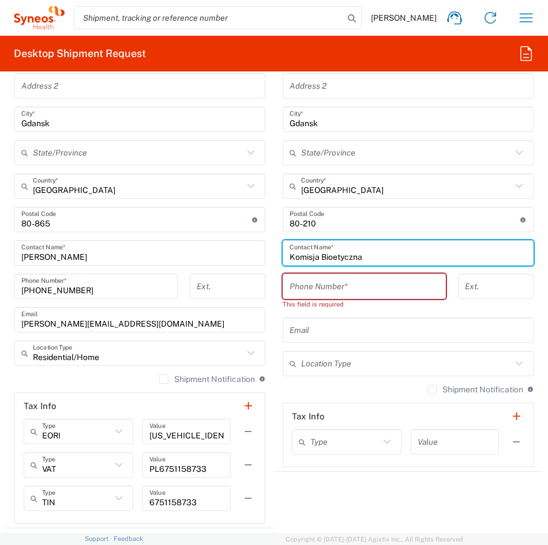
scroll to position [865, 0]
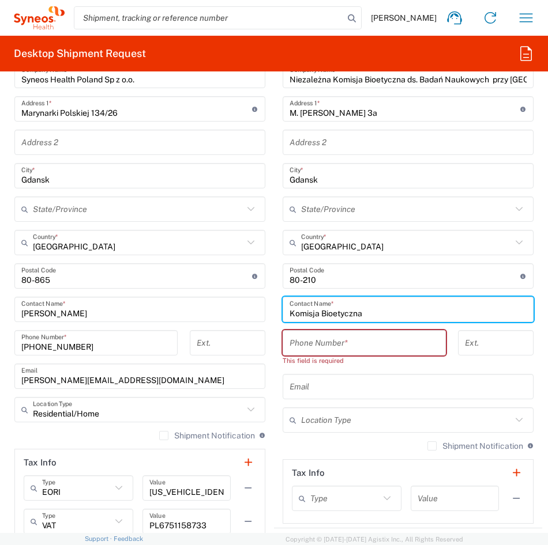
type input "Komisja Bioetyczna"
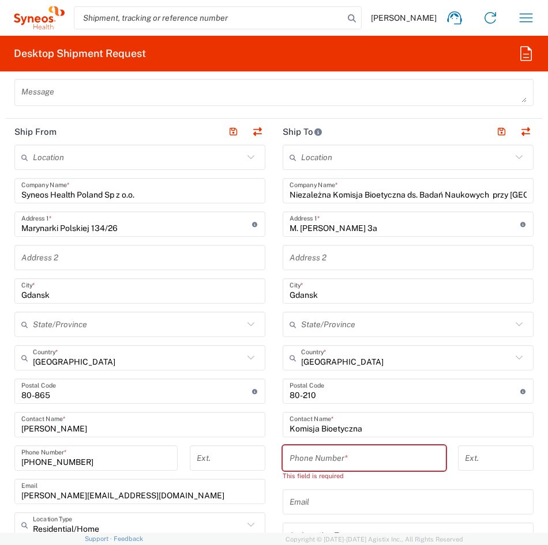
scroll to position [807, 0]
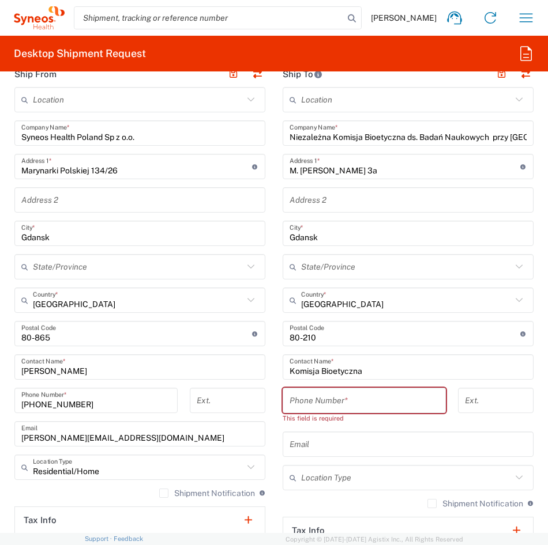
click at [348, 167] on input "M. [PERSON_NAME] 3a" at bounding box center [404, 167] width 231 height 20
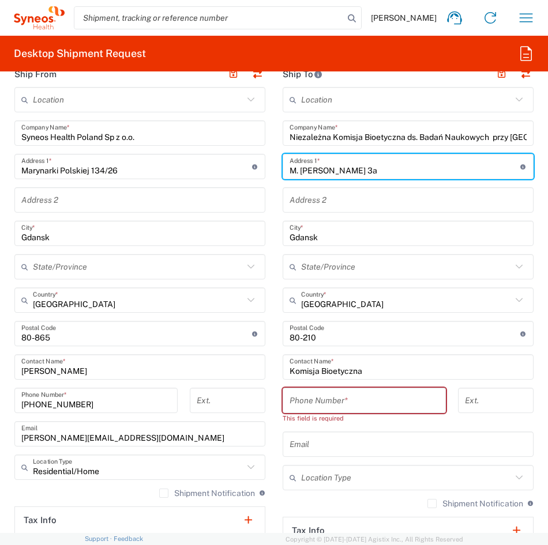
drag, startPoint x: 321, startPoint y: 168, endPoint x: 272, endPoint y: 168, distance: 49.0
click at [274, 168] on main "Location [PERSON_NAME] LLC-[GEOGRAPHIC_DATA] [GEOGRAPHIC_DATA] [GEOGRAPHIC_DATA…" at bounding box center [408, 334] width 268 height 495
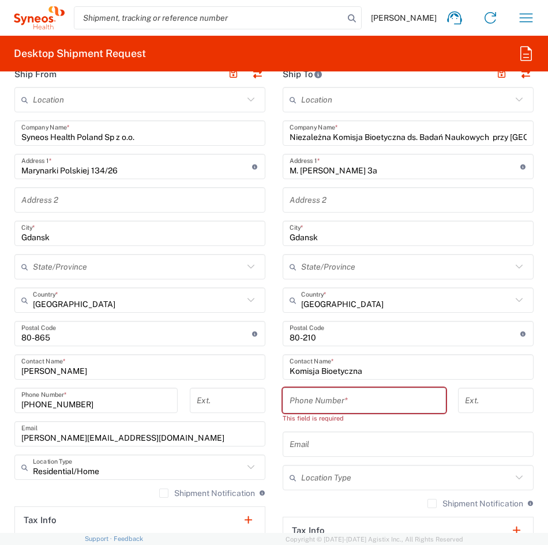
click at [363, 364] on input "Komisja Bioetyczna" at bounding box center [407, 367] width 237 height 20
click at [365, 398] on input "tel" at bounding box center [363, 401] width 149 height 20
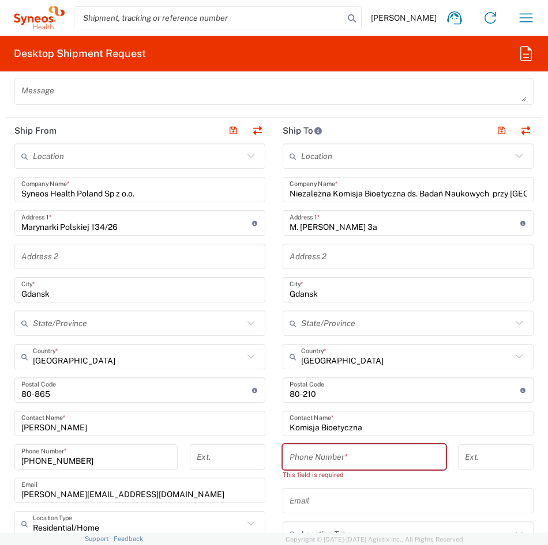
scroll to position [750, 0]
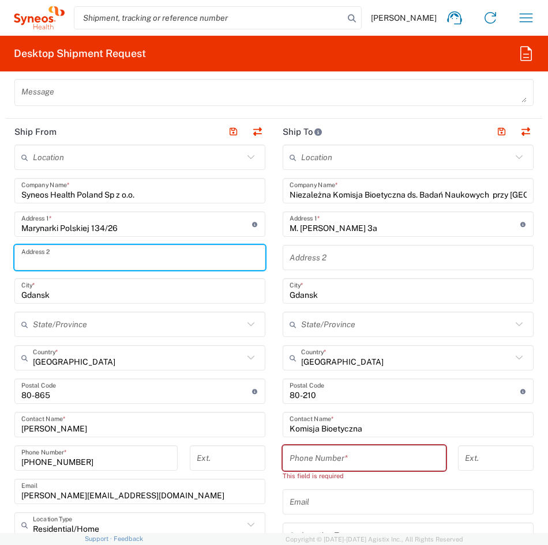
drag, startPoint x: 170, startPoint y: 257, endPoint x: 365, endPoint y: 273, distance: 195.5
click at [170, 257] on input "text" at bounding box center [139, 258] width 237 height 20
click at [362, 266] on input "text" at bounding box center [407, 258] width 237 height 20
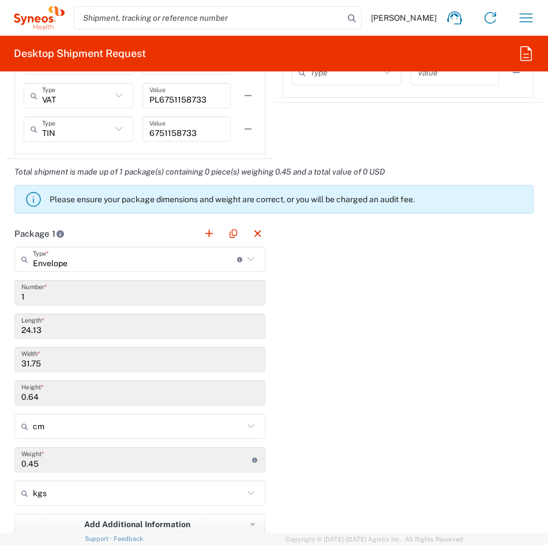
scroll to position [1384, 0]
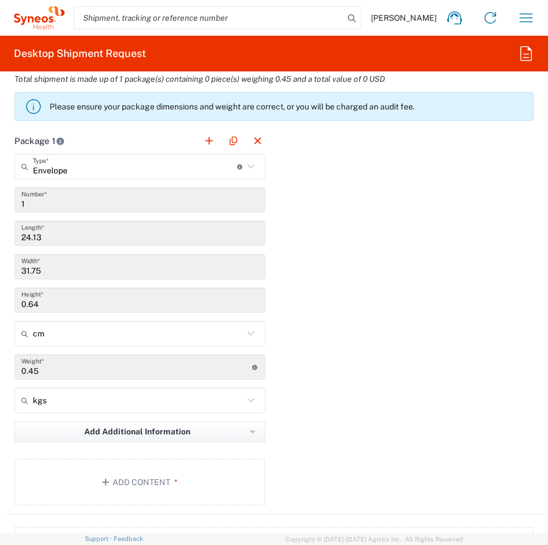
click at [277, 259] on div "Package 1 Envelope Type * Material used to package goods Envelope Large Box Med…" at bounding box center [274, 321] width 536 height 387
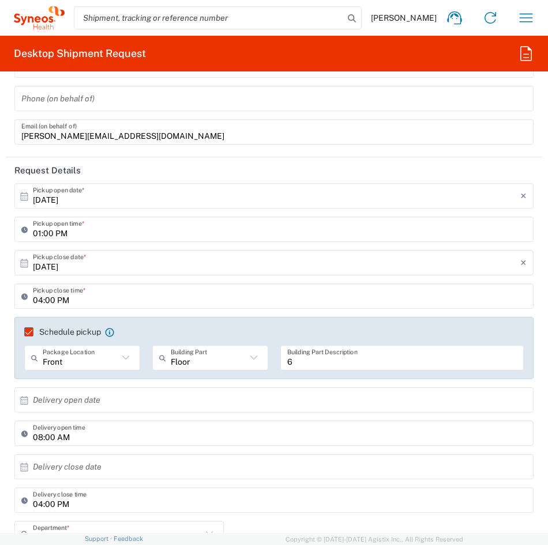
scroll to position [231, 0]
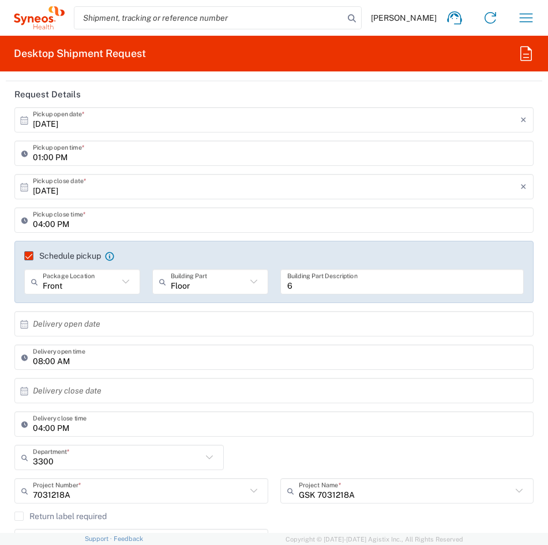
click at [116, 127] on input "[DATE]" at bounding box center [276, 120] width 487 height 20
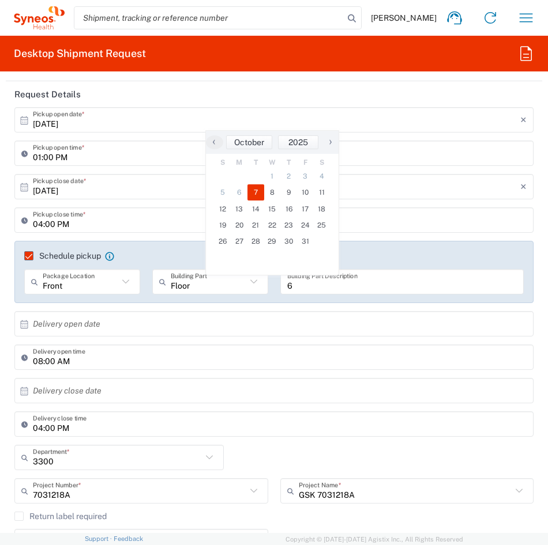
click at [70, 93] on h2 "Request Details" at bounding box center [47, 95] width 66 height 12
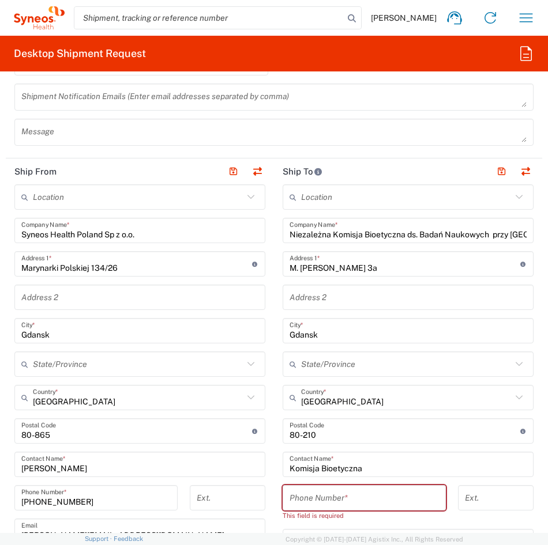
scroll to position [688, 0]
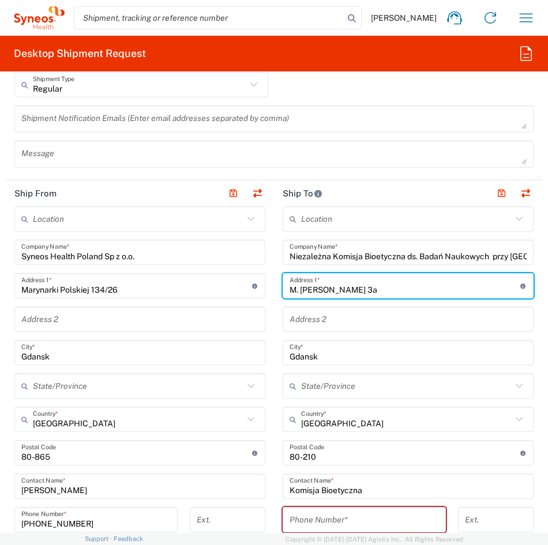
drag, startPoint x: 404, startPoint y: 283, endPoint x: 193, endPoint y: 284, distance: 210.5
click at [201, 286] on div "Ship From Location [PERSON_NAME] LLC-[GEOGRAPHIC_DATA] [GEOGRAPHIC_DATA] [GEOGR…" at bounding box center [274, 471] width 536 height 582
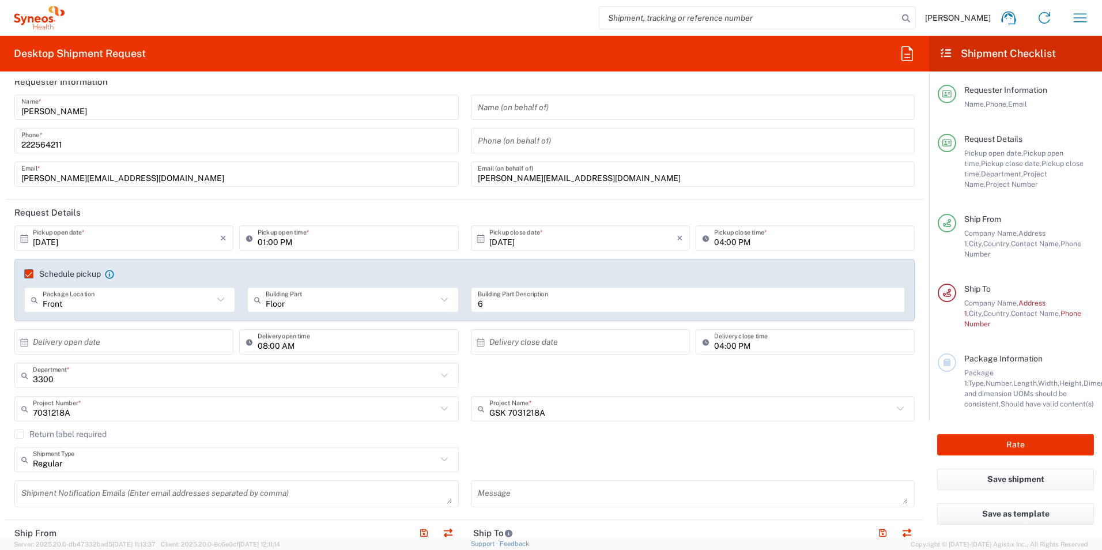
scroll to position [0, 0]
